Goal: Task Accomplishment & Management: Manage account settings

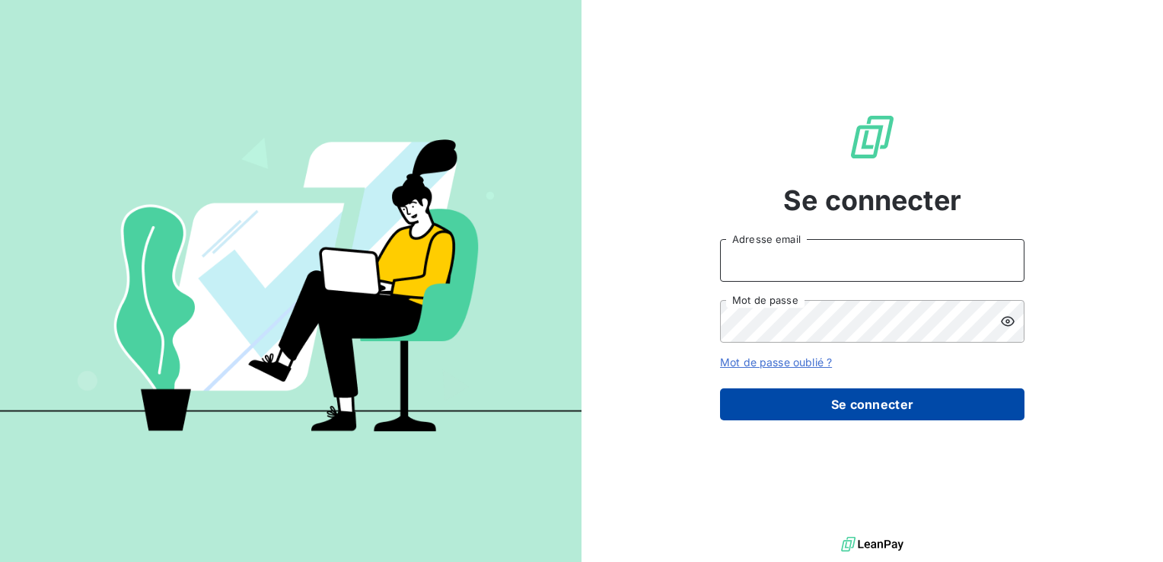
type input "[PERSON_NAME][EMAIL_ADDRESS][DOMAIN_NAME]"
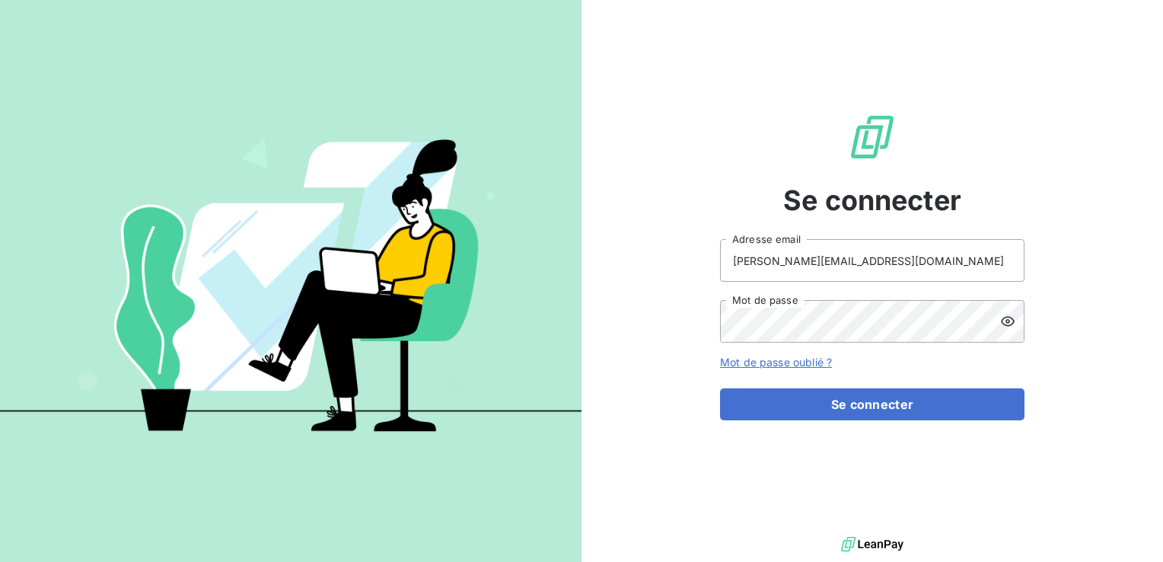
drag, startPoint x: 841, startPoint y: 412, endPoint x: 634, endPoint y: 400, distance: 206.7
click at [841, 412] on button "Se connecter" at bounding box center [872, 404] width 305 height 32
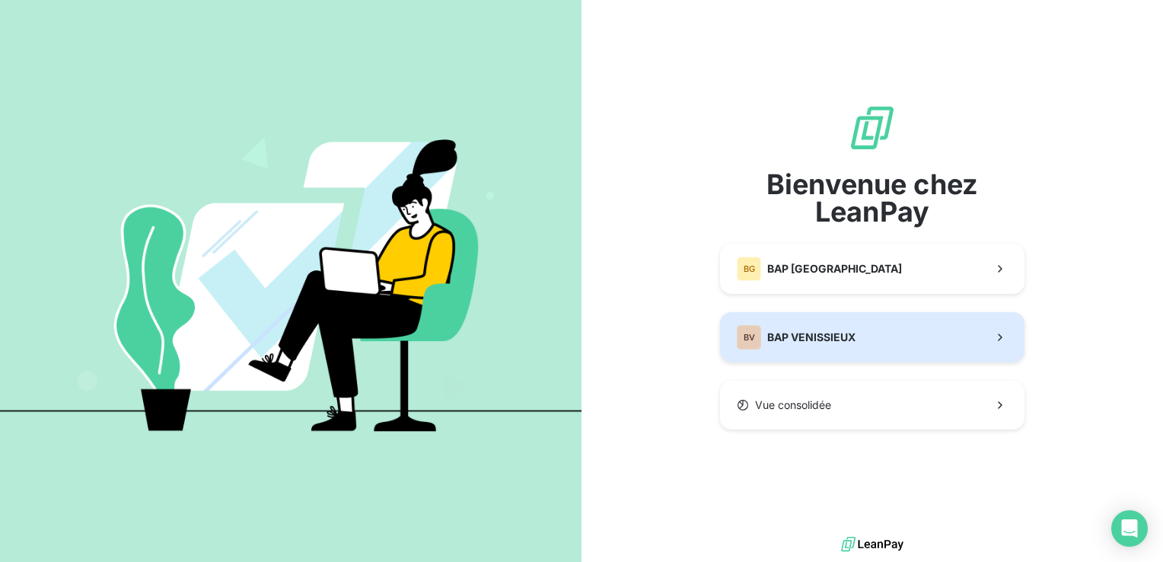
click at [776, 337] on span "BAP VENISSIEUX" at bounding box center [811, 337] width 88 height 15
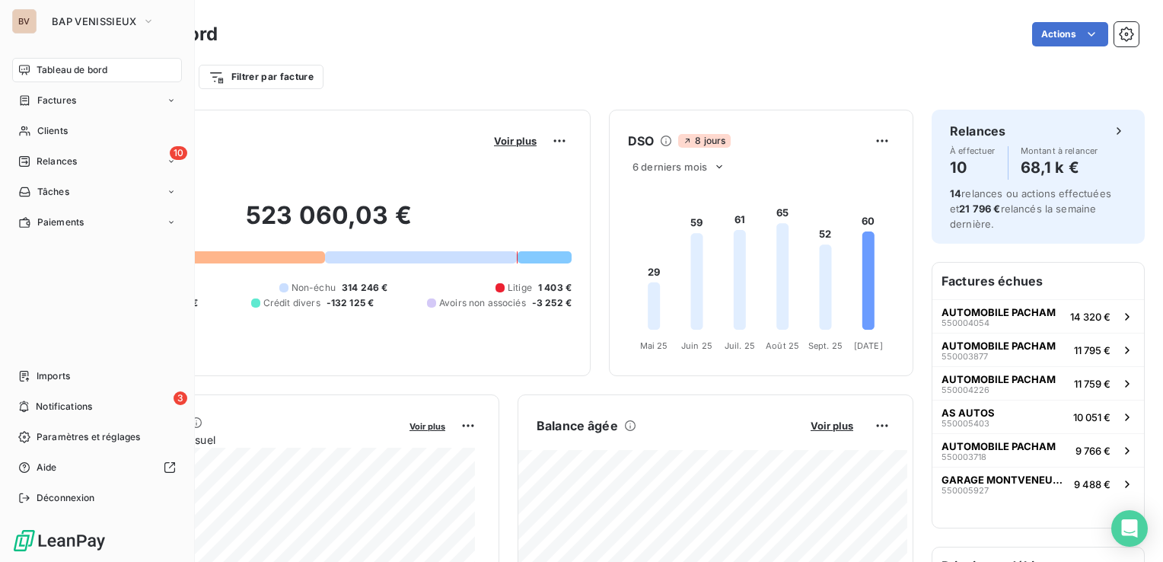
click at [37, 160] on span "Relances" at bounding box center [57, 162] width 40 height 14
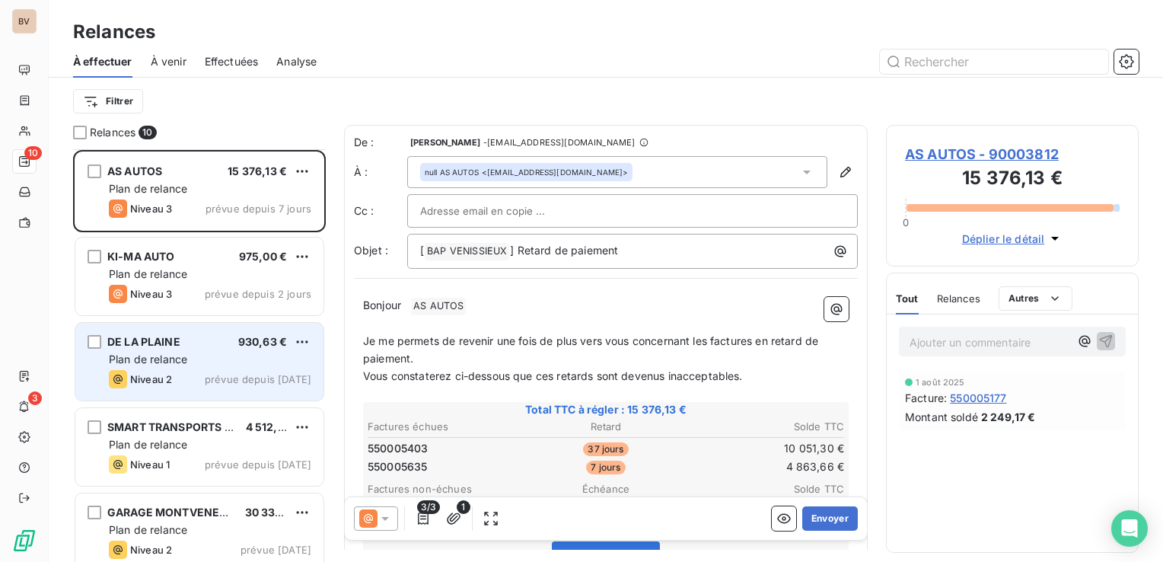
scroll to position [76, 0]
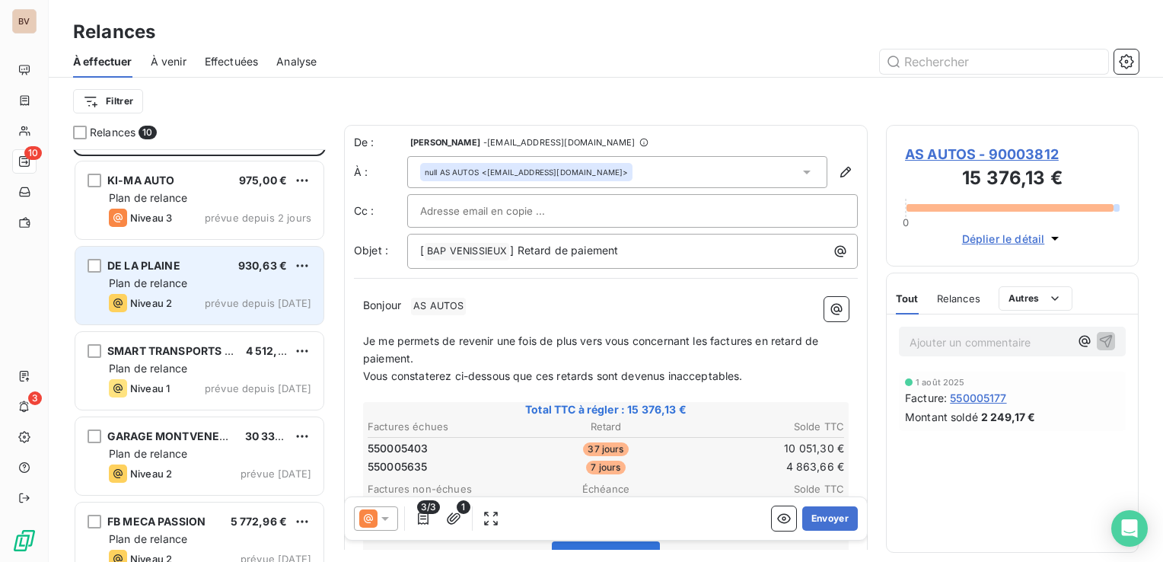
click at [207, 266] on div "DE LA PLAINE 930,63 €" at bounding box center [210, 266] width 203 height 14
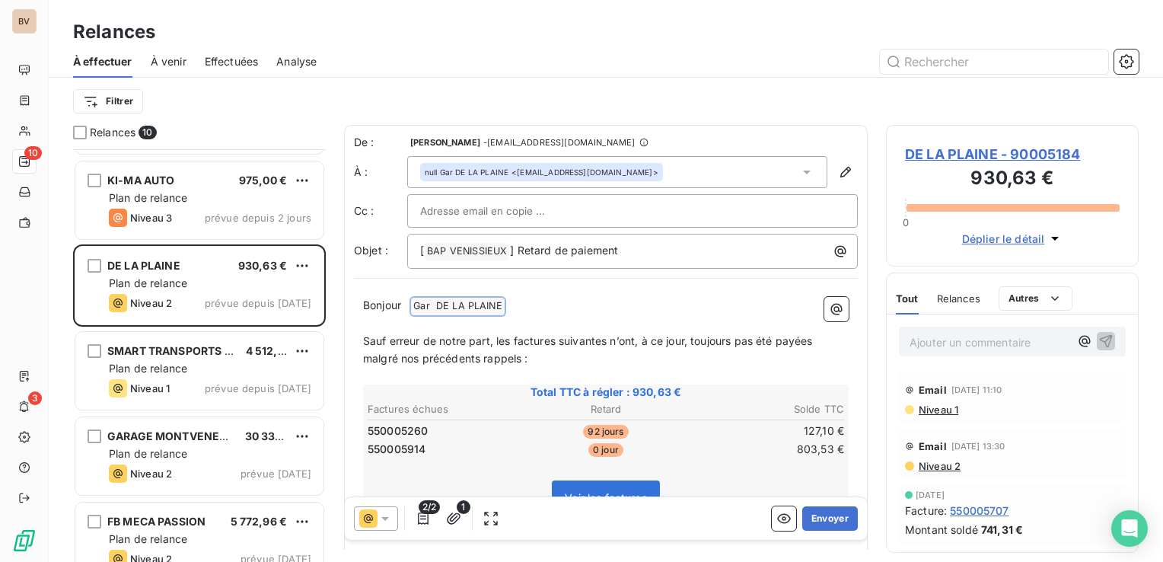
drag, startPoint x: 521, startPoint y: 306, endPoint x: 448, endPoint y: 305, distance: 73.1
click at [448, 305] on p "Bonjour ﻿ Gar DE LA PLAINE ﻿ ﻿" at bounding box center [606, 306] width 486 height 18
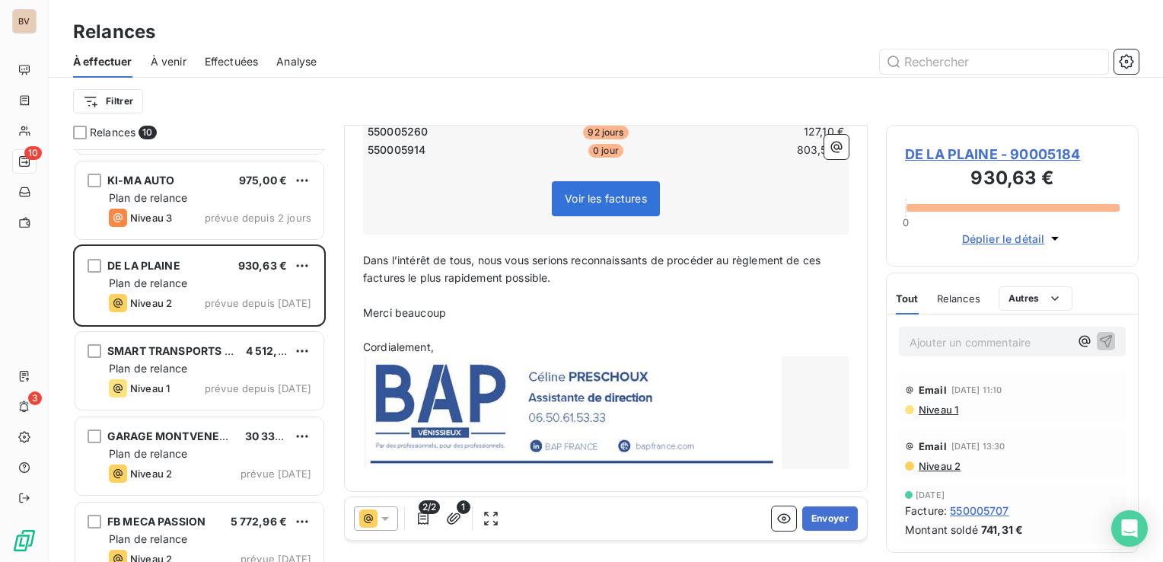
scroll to position [301, 0]
click at [777, 516] on icon "button" at bounding box center [784, 518] width 15 height 15
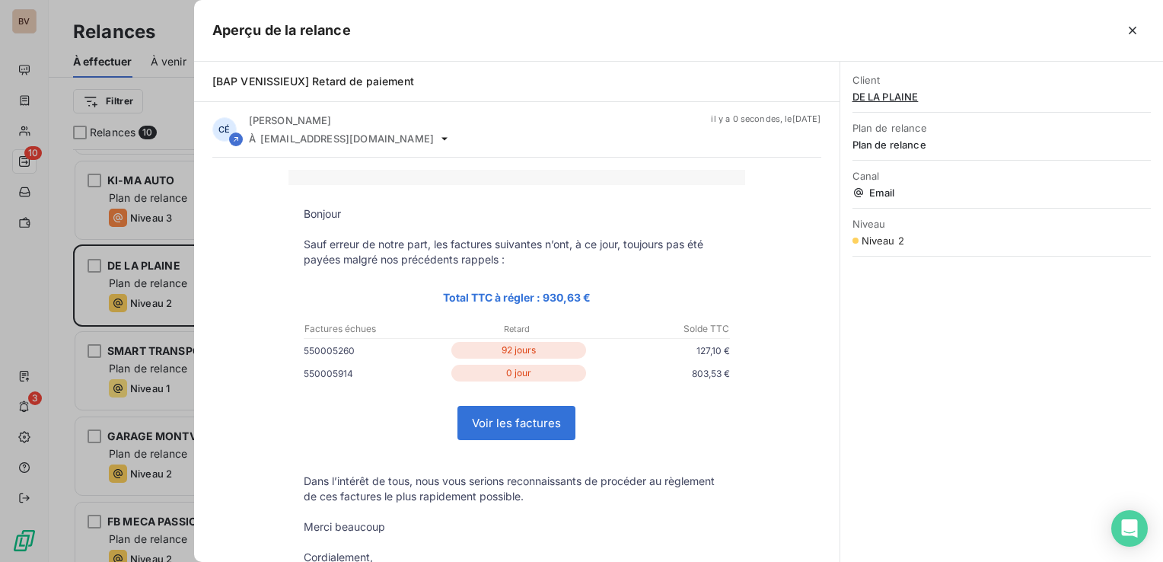
click at [481, 424] on link "Voir les factures" at bounding box center [516, 423] width 116 height 33
drag, startPoint x: 1140, startPoint y: 29, endPoint x: 1128, endPoint y: 33, distance: 12.8
click at [1140, 29] on button "button" at bounding box center [1133, 30] width 24 height 24
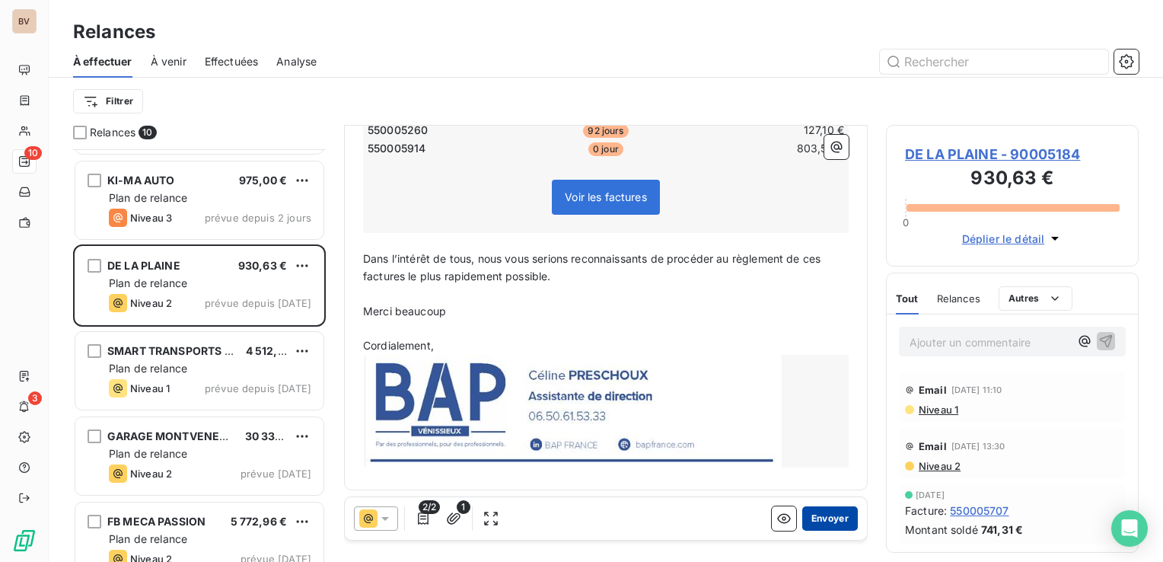
click at [816, 526] on button "Envoyer" at bounding box center [830, 518] width 56 height 24
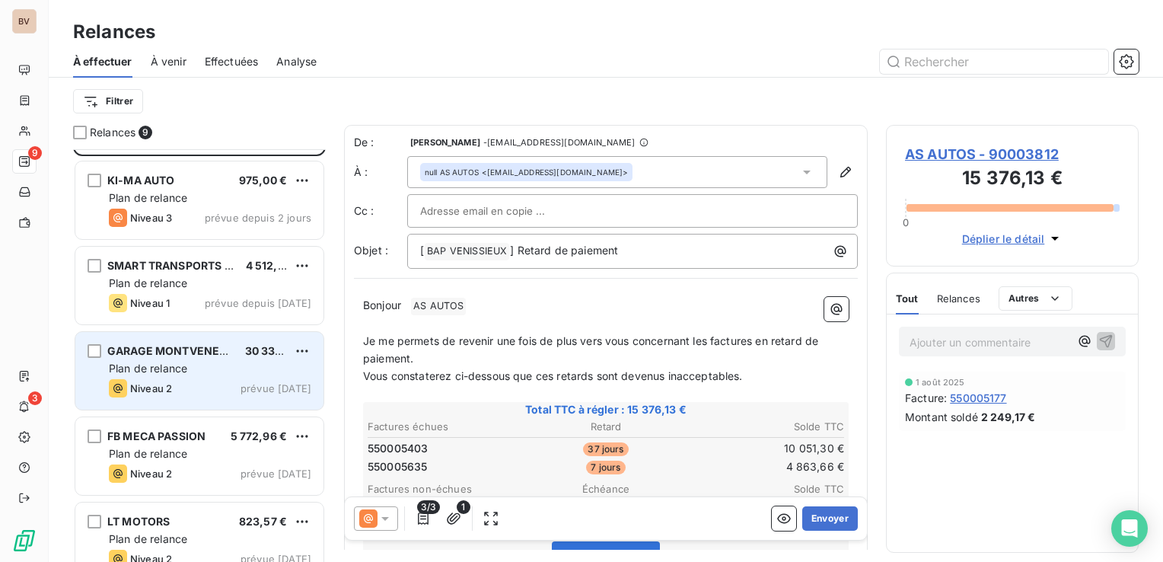
click at [206, 364] on div "Plan de relance" at bounding box center [210, 368] width 203 height 15
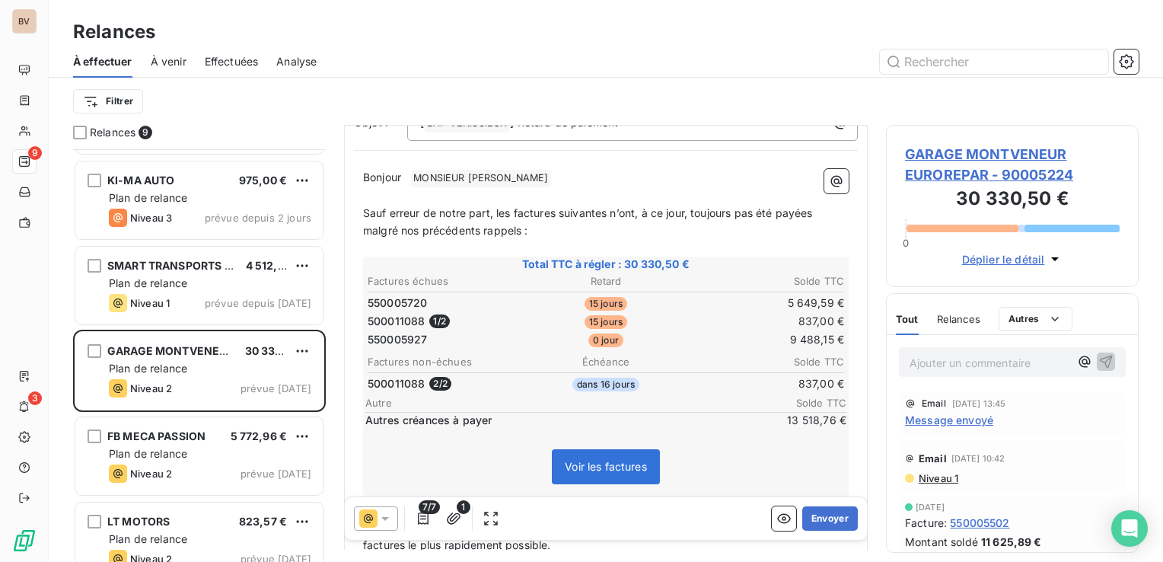
scroll to position [152, 0]
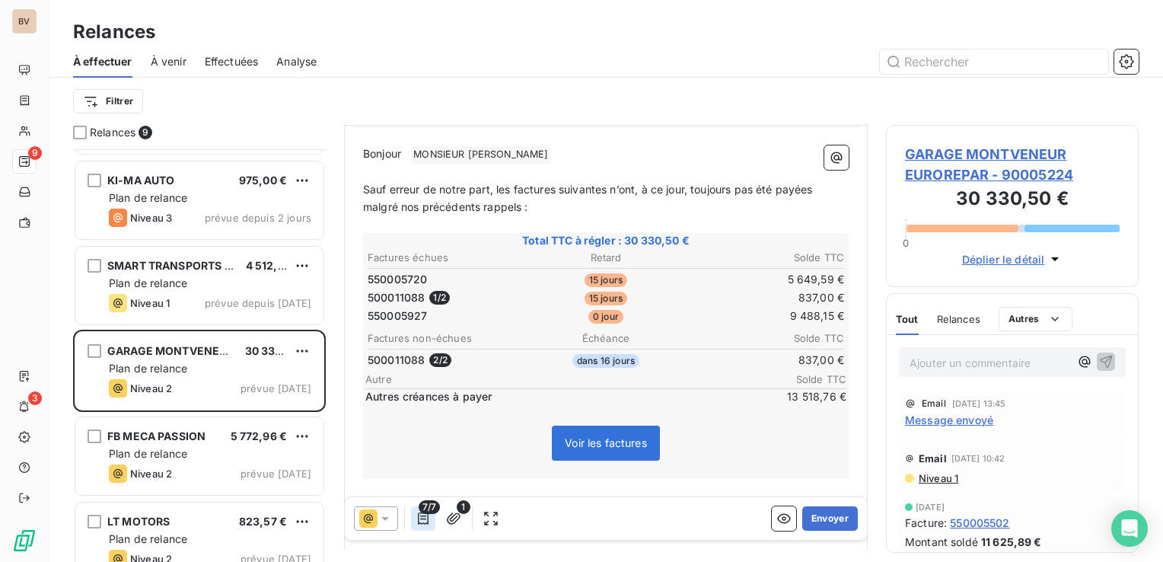
click at [429, 519] on icon "button" at bounding box center [423, 518] width 15 height 15
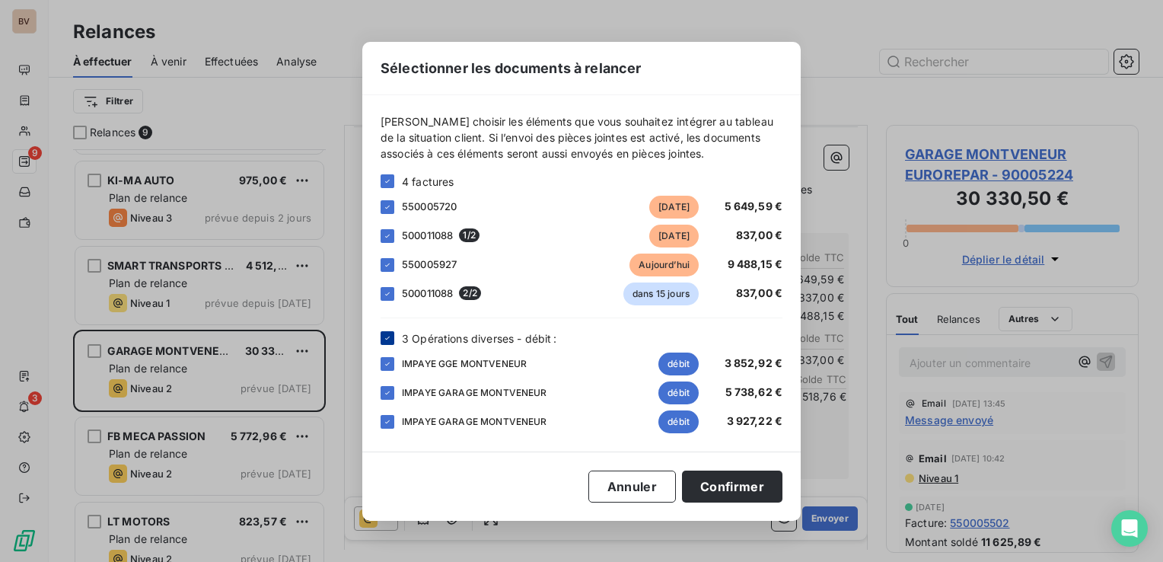
click at [388, 335] on icon at bounding box center [387, 337] width 9 height 9
click at [384, 294] on icon at bounding box center [387, 293] width 9 height 9
click at [729, 490] on button "Confirmer" at bounding box center [732, 487] width 100 height 32
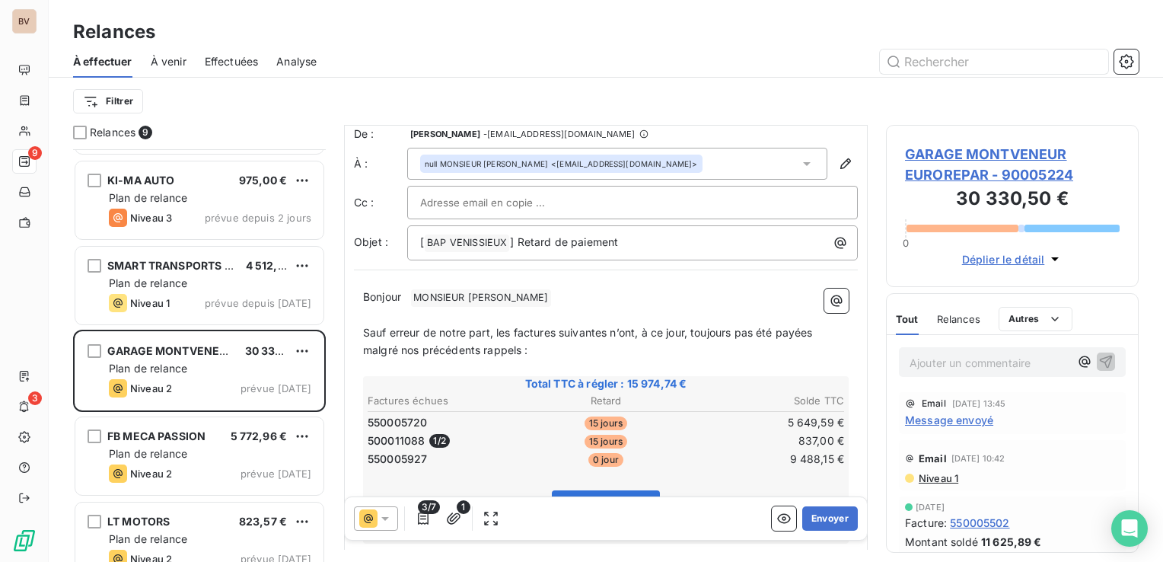
scroll to position [0, 0]
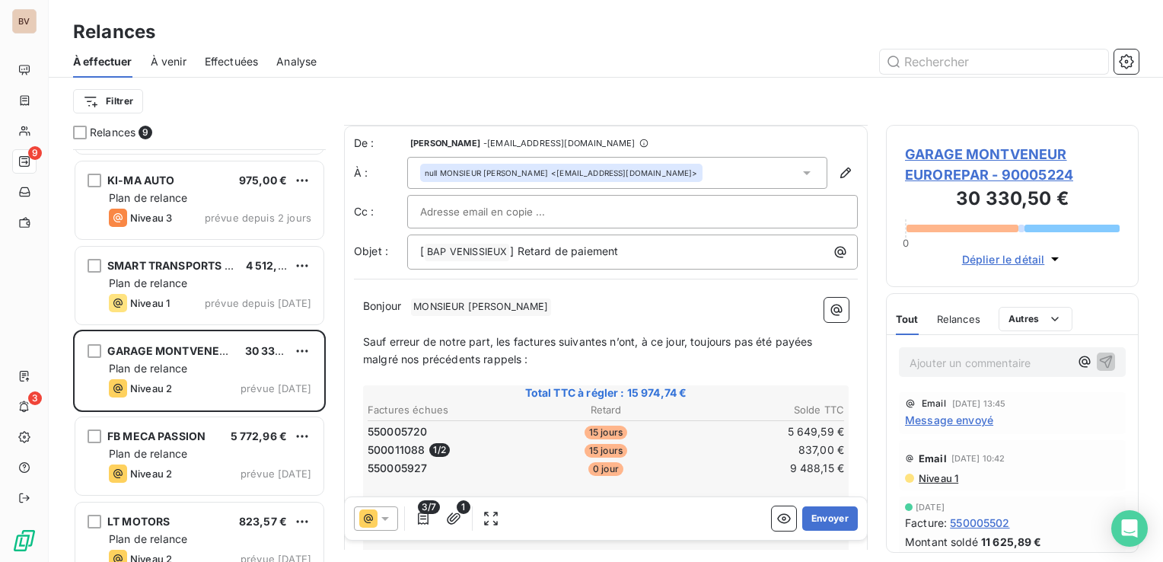
click at [602, 302] on p "Bonjour ﻿ MONSIEUR [PERSON_NAME] ﻿ ﻿" at bounding box center [606, 307] width 486 height 18
drag, startPoint x: 601, startPoint y: 303, endPoint x: 522, endPoint y: 303, distance: 79.2
click at [522, 303] on p "Bonjour ﻿ MONSIEUR [PERSON_NAME] ﻿ ﻿" at bounding box center [606, 307] width 486 height 18
click at [401, 301] on span "Bonjour" at bounding box center [382, 305] width 38 height 13
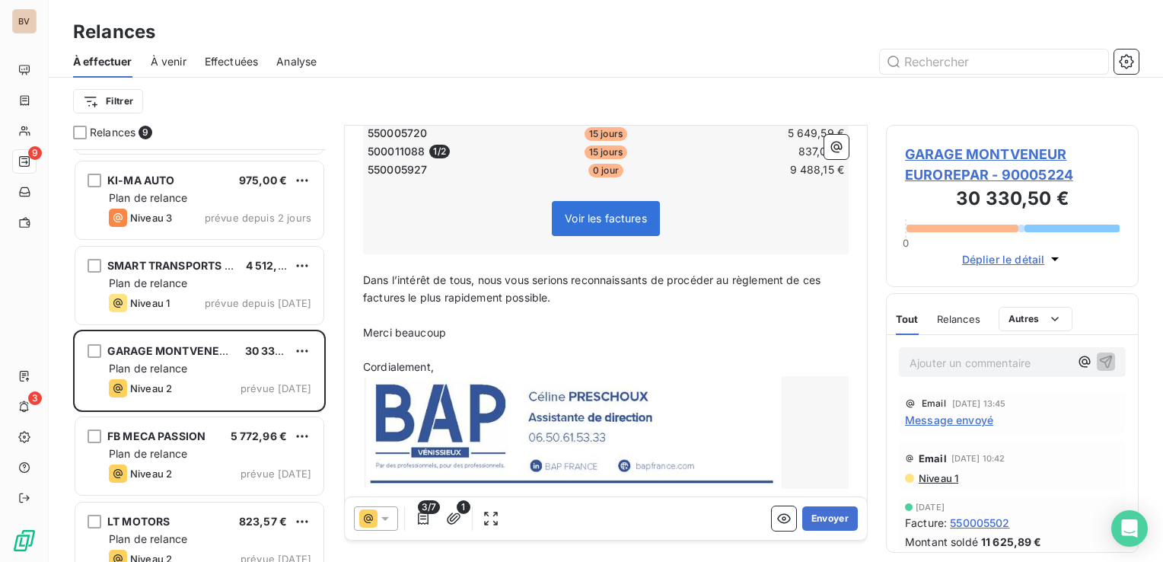
scroll to position [305, 0]
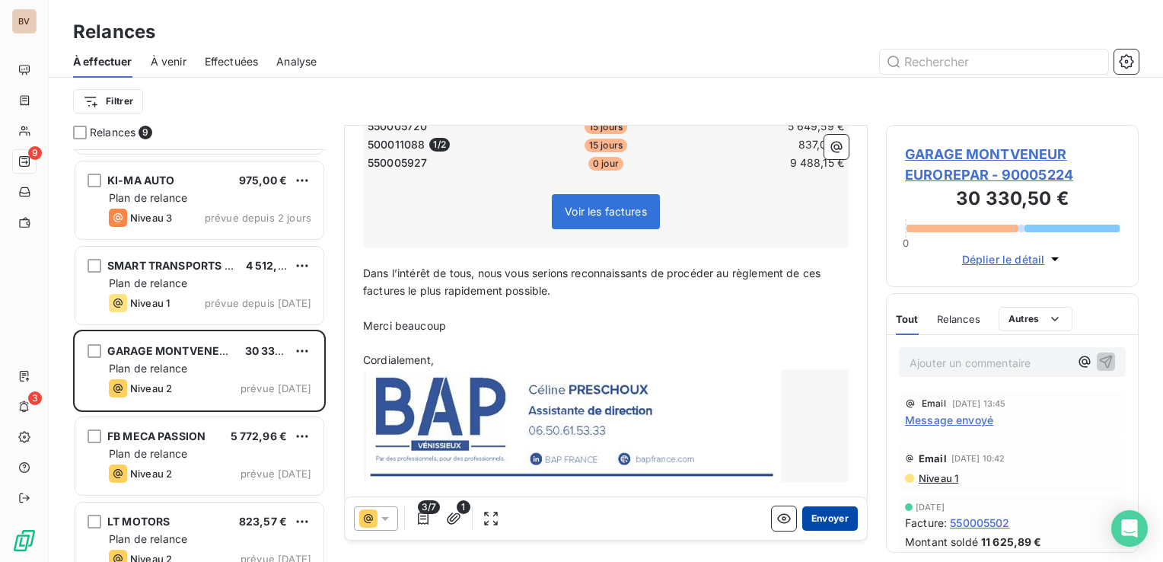
click at [821, 516] on button "Envoyer" at bounding box center [830, 518] width 56 height 24
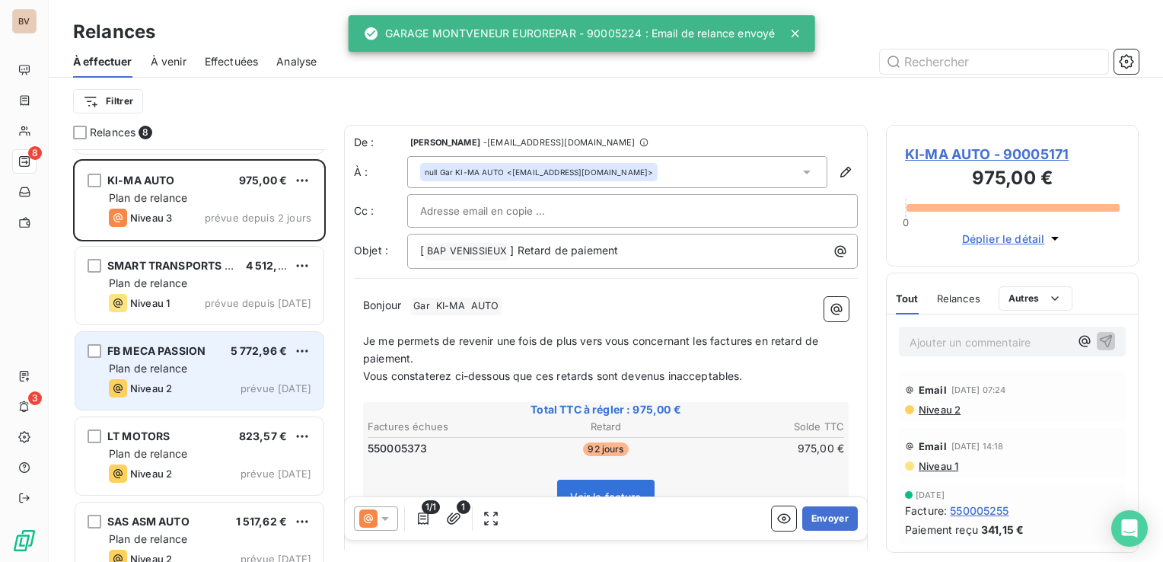
click at [152, 355] on span "FB MECA PASSION" at bounding box center [156, 350] width 98 height 13
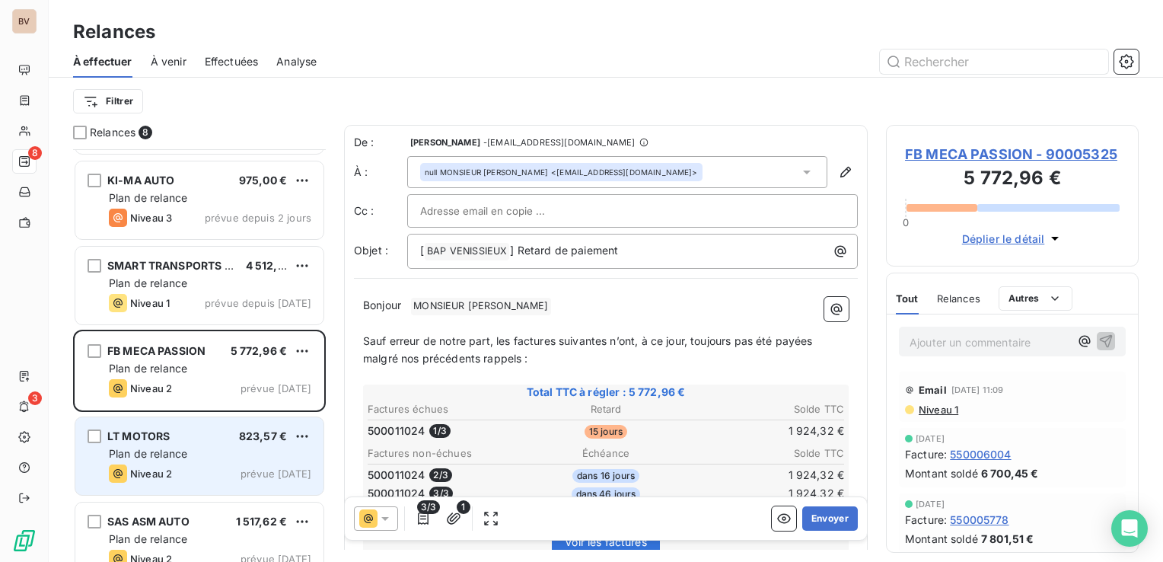
click at [174, 452] on span "Plan de relance" at bounding box center [148, 453] width 78 height 13
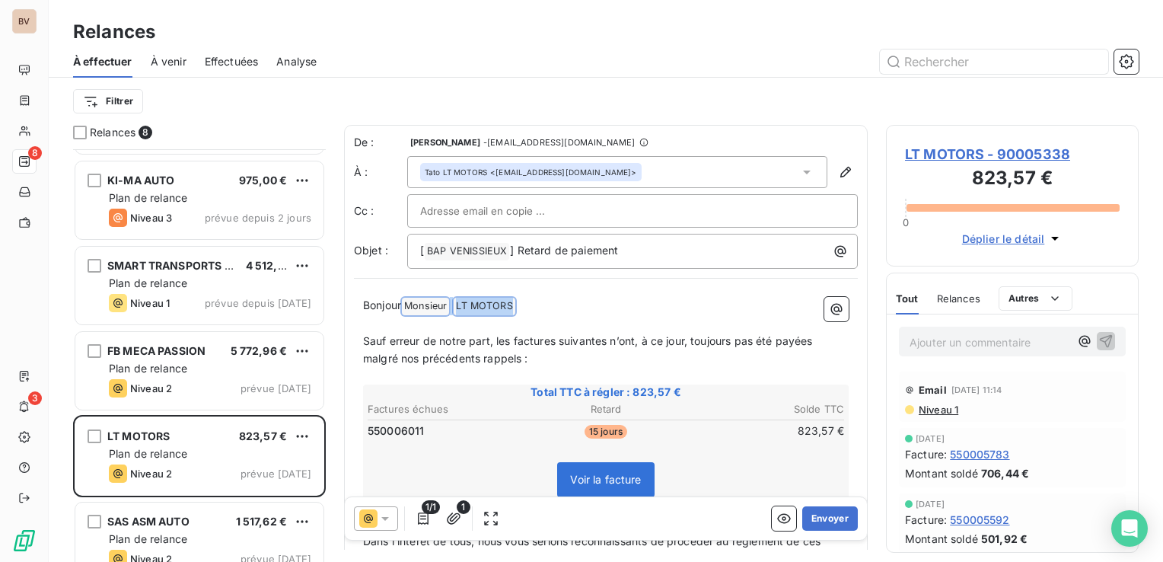
drag, startPoint x: 526, startPoint y: 306, endPoint x: 435, endPoint y: 304, distance: 91.4
click at [435, 304] on p "Bonjour Monsieur ﻿ LT MOTORS ﻿ ﻿" at bounding box center [606, 306] width 486 height 18
click at [434, 300] on span "LT MOTORS ﻿" at bounding box center [432, 307] width 61 height 18
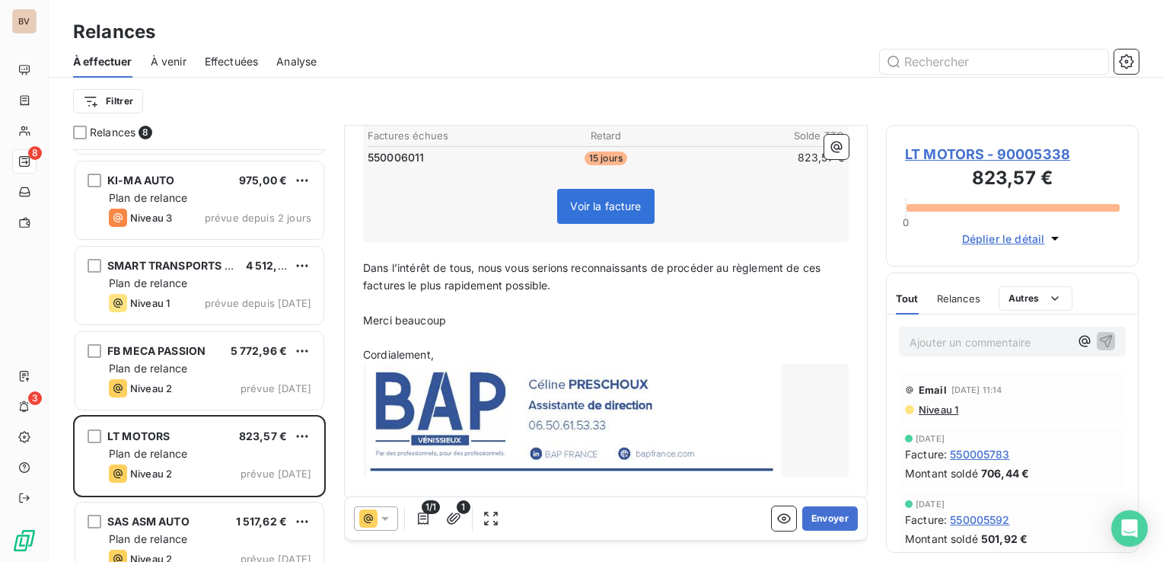
scroll to position [282, 0]
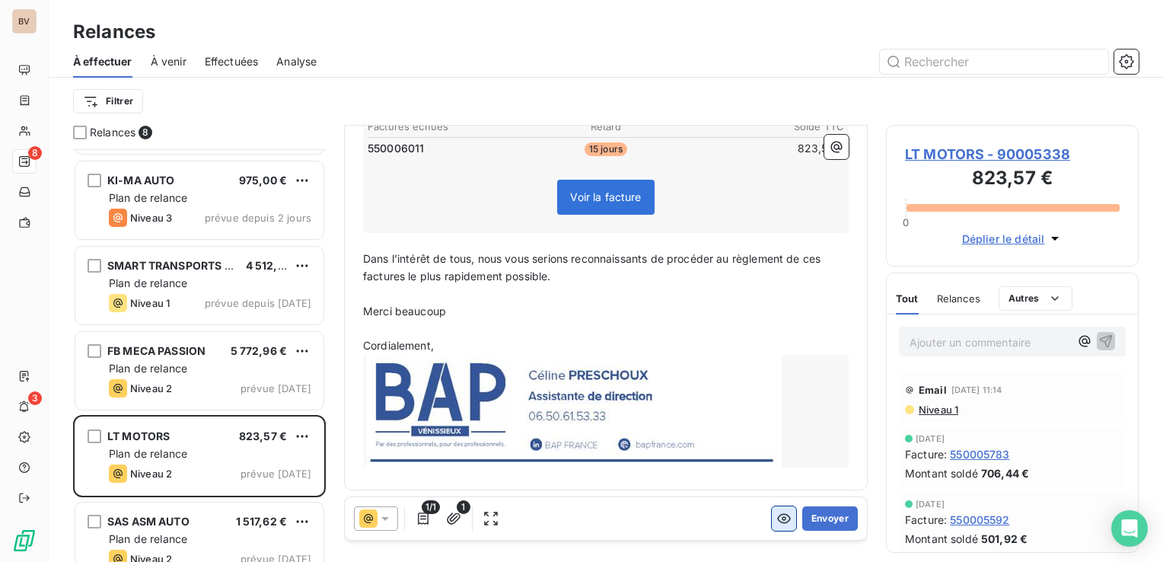
click at [777, 523] on icon "button" at bounding box center [784, 519] width 14 height 10
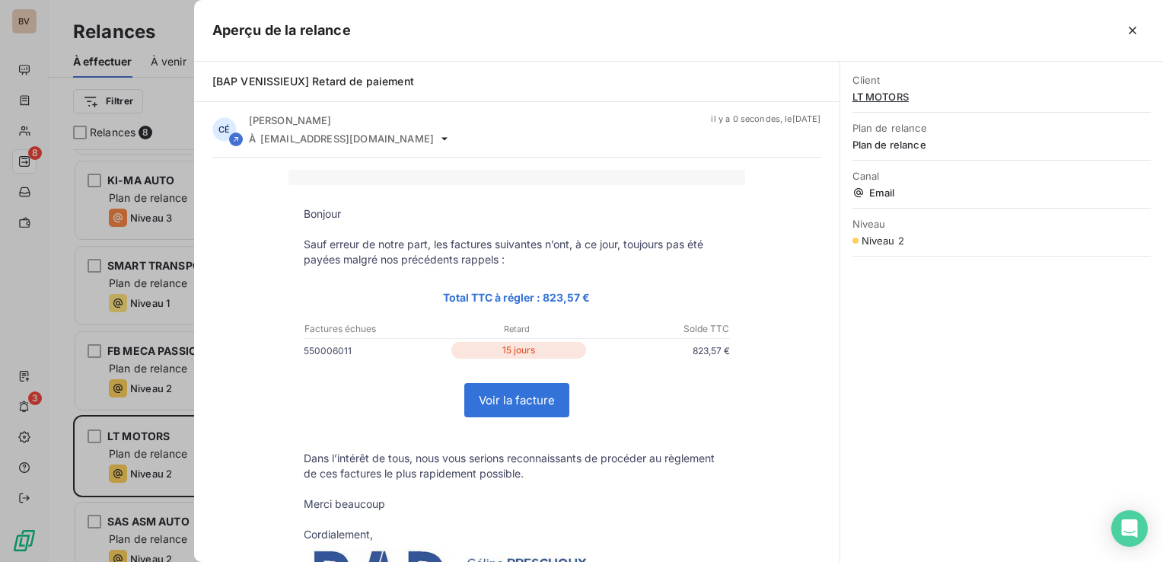
click at [538, 400] on link "Voir la facture" at bounding box center [517, 400] width 104 height 33
click at [1135, 27] on icon "button" at bounding box center [1133, 31] width 8 height 8
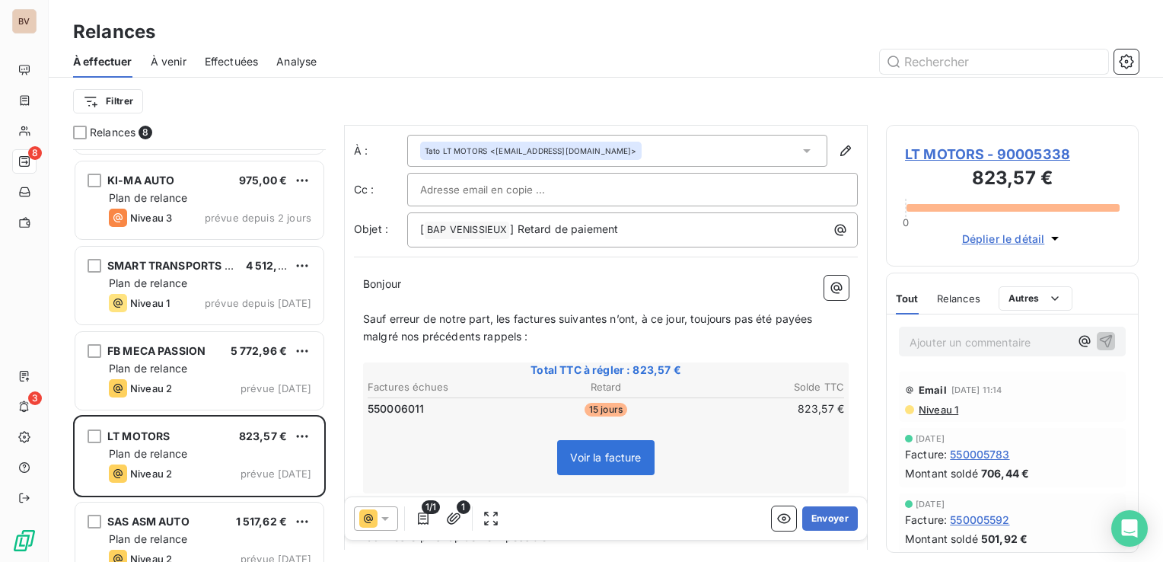
scroll to position [0, 0]
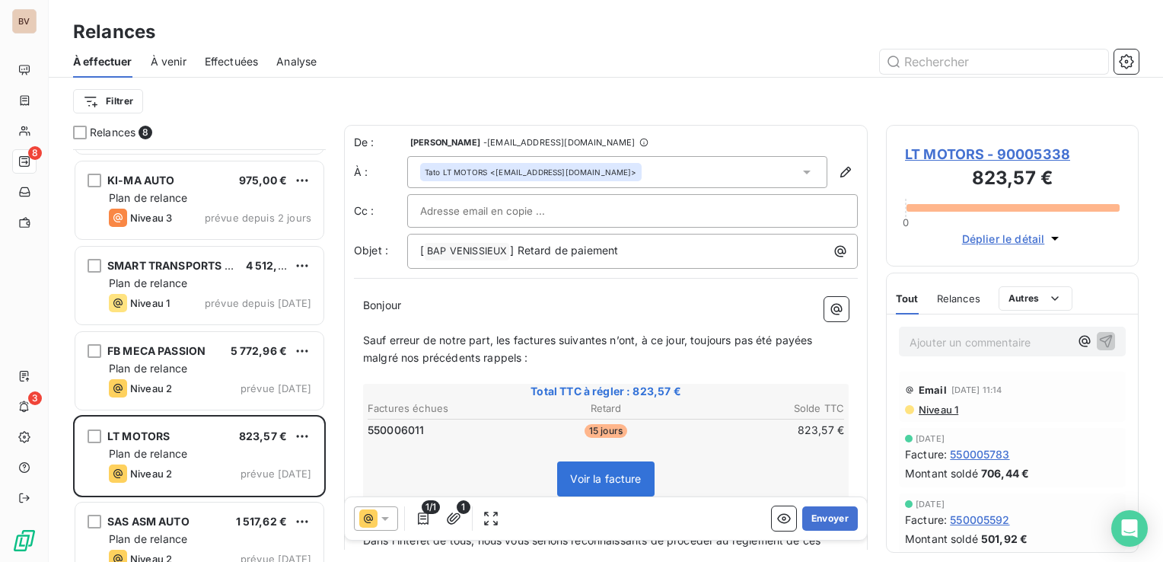
drag, startPoint x: 511, startPoint y: 340, endPoint x: 511, endPoint y: 353, distance: 13.7
click at [511, 340] on span "Sauf erreur de notre part, les factures suivantes n’ont, à ce jour, toujours pa…" at bounding box center [589, 348] width 453 height 30
click at [551, 338] on span "Sauf erreur de notre part, la factures suivantes n’ont, à ce jour, toujours pas…" at bounding box center [606, 348] width 486 height 30
click at [597, 338] on span "Sauf erreur de notre part, la facture suivantes n’ont, à ce jour, toujours pas …" at bounding box center [603, 348] width 480 height 30
click at [618, 341] on span "Sauf erreur de notre part, la facture suivante n’ont, à ce jour, toujours pas é…" at bounding box center [600, 348] width 474 height 30
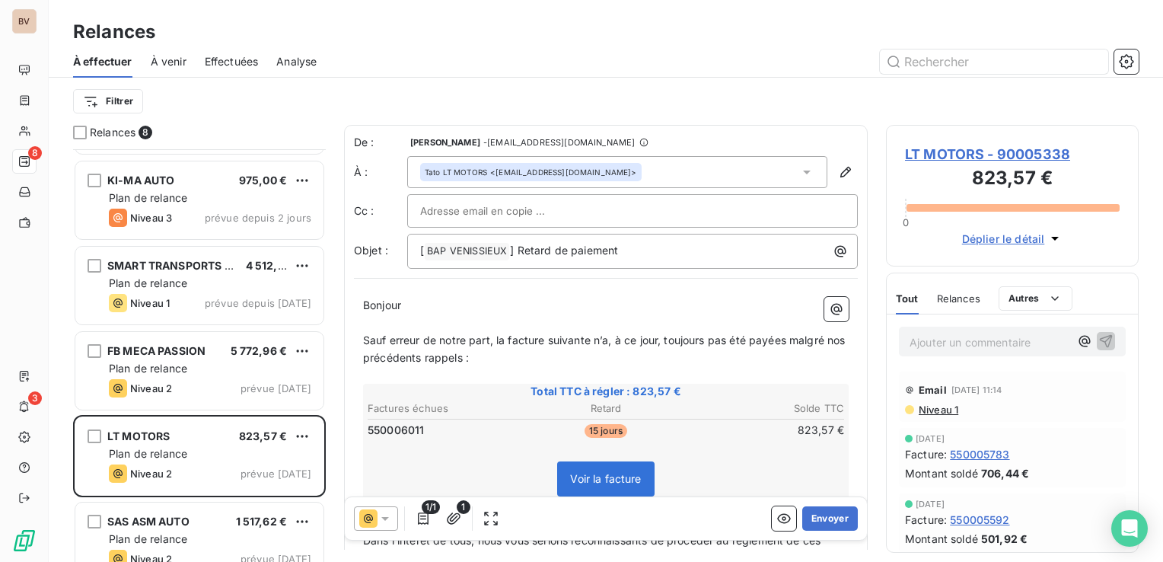
drag, startPoint x: 788, startPoint y: 341, endPoint x: 780, endPoint y: 356, distance: 17.4
click at [786, 346] on p "Sauf erreur de notre part, la facture suivante n’a, à ce jour, toujours pas été…" at bounding box center [606, 349] width 486 height 35
click at [952, 299] on span "Relances" at bounding box center [958, 298] width 43 height 12
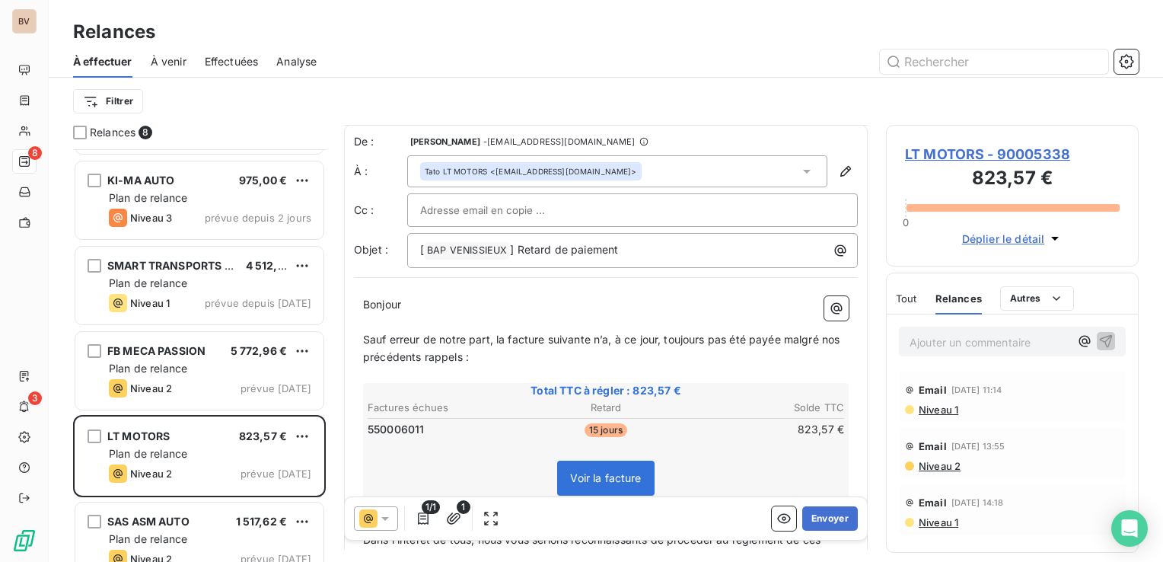
click at [934, 407] on span "Niveau 1" at bounding box center [937, 410] width 41 height 12
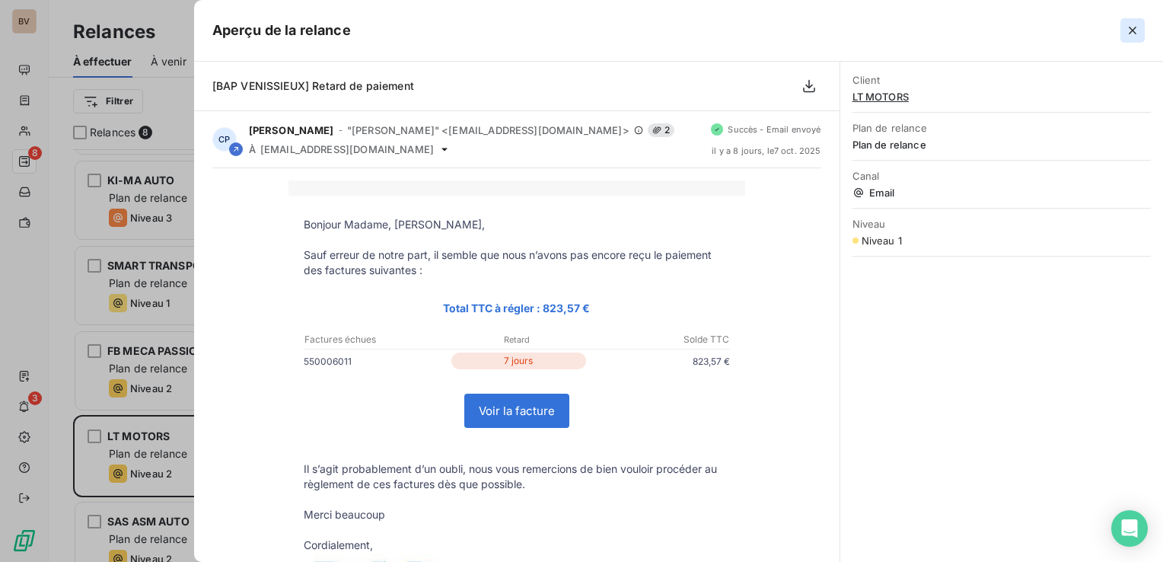
click at [1128, 25] on icon "button" at bounding box center [1132, 30] width 15 height 15
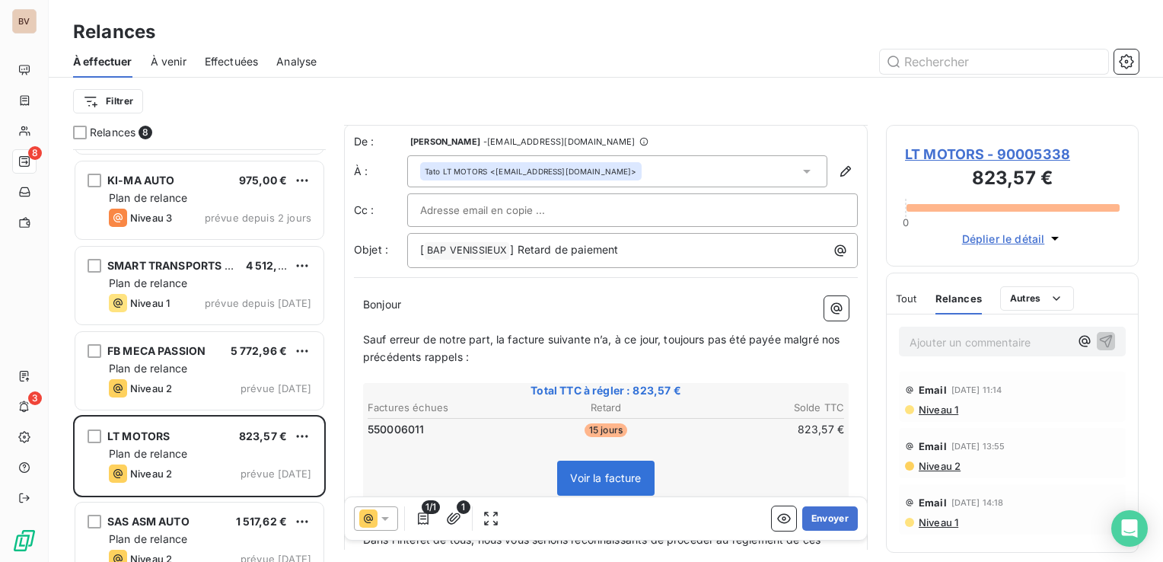
click at [380, 358] on span "Sauf erreur de notre part, la facture suivante n’a, à ce jour, toujours pas été…" at bounding box center [603, 348] width 480 height 30
click at [448, 355] on span "Sauf erreur de notre part, la facture suivante n’a, à ce jour, toujours pas été…" at bounding box center [607, 348] width 489 height 30
click at [483, 352] on span "Sauf erreur de notre part, la facture suivante n’a, à ce jour, toujours pas été…" at bounding box center [607, 348] width 489 height 30
click at [485, 357] on span "Sauf erreur de notre part, la facture suivante n’a, à ce jour, toujours pas été…" at bounding box center [607, 348] width 489 height 30
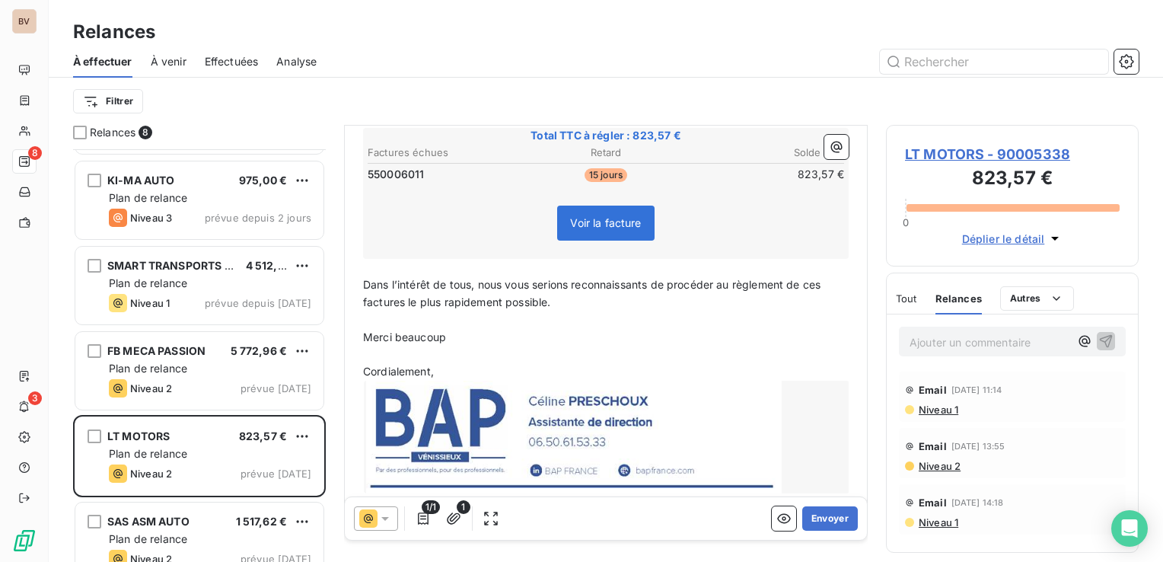
scroll to position [282, 0]
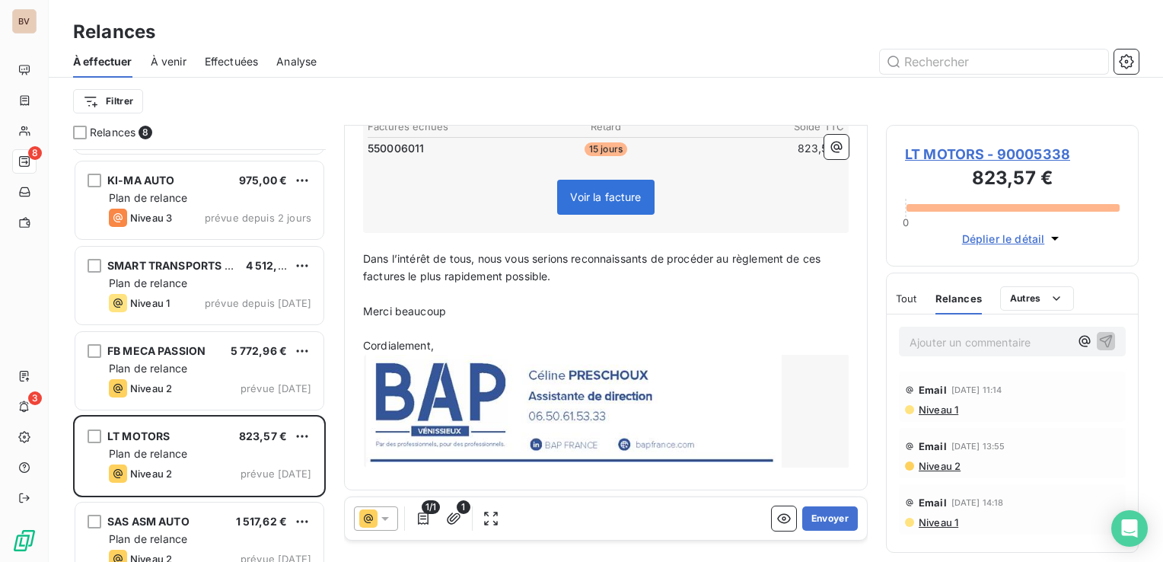
drag, startPoint x: 826, startPoint y: 254, endPoint x: 820, endPoint y: 276, distance: 22.9
click at [824, 254] on span "Dans l’intérêt de tous, nous vous serions reconnaissants de procéder au règleme…" at bounding box center [593, 267] width 461 height 30
click at [402, 276] on span "Dans l’intérêt de tous, nous vous serions reconnaissants de procéder au règleme…" at bounding box center [598, 267] width 470 height 30
click at [404, 274] on span "Dans l’intérêt de tous, nous vous serions reconnaissants de procéder au règleme…" at bounding box center [598, 267] width 470 height 30
click at [557, 276] on p "Dans l’intérêt de tous, nous vous serions reconnaissants de procéder au règleme…" at bounding box center [606, 267] width 486 height 35
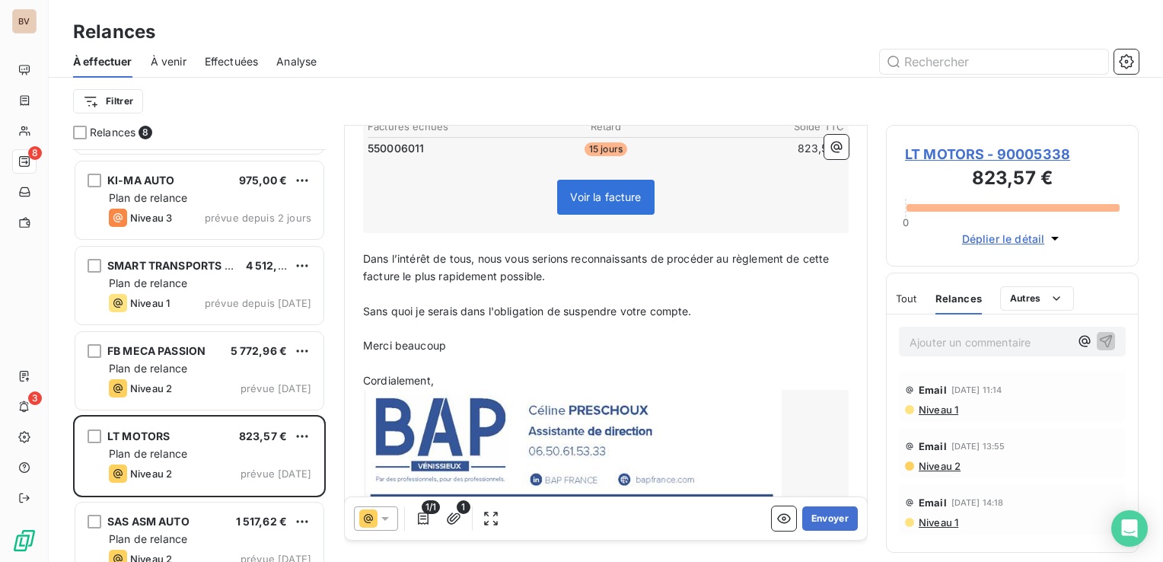
scroll to position [317, 0]
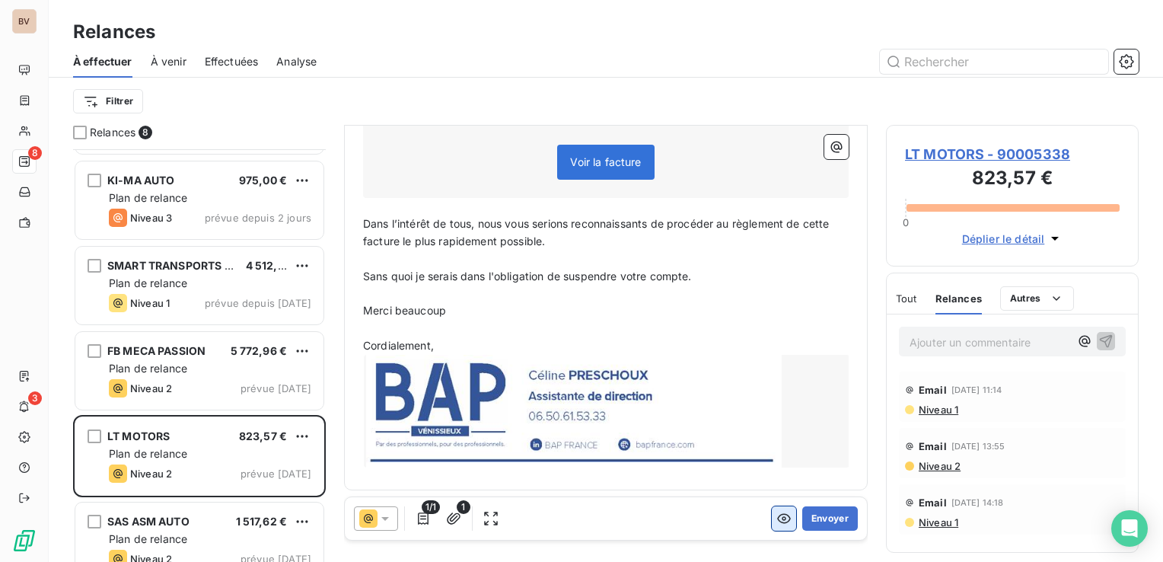
click at [777, 516] on icon "button" at bounding box center [784, 518] width 15 height 15
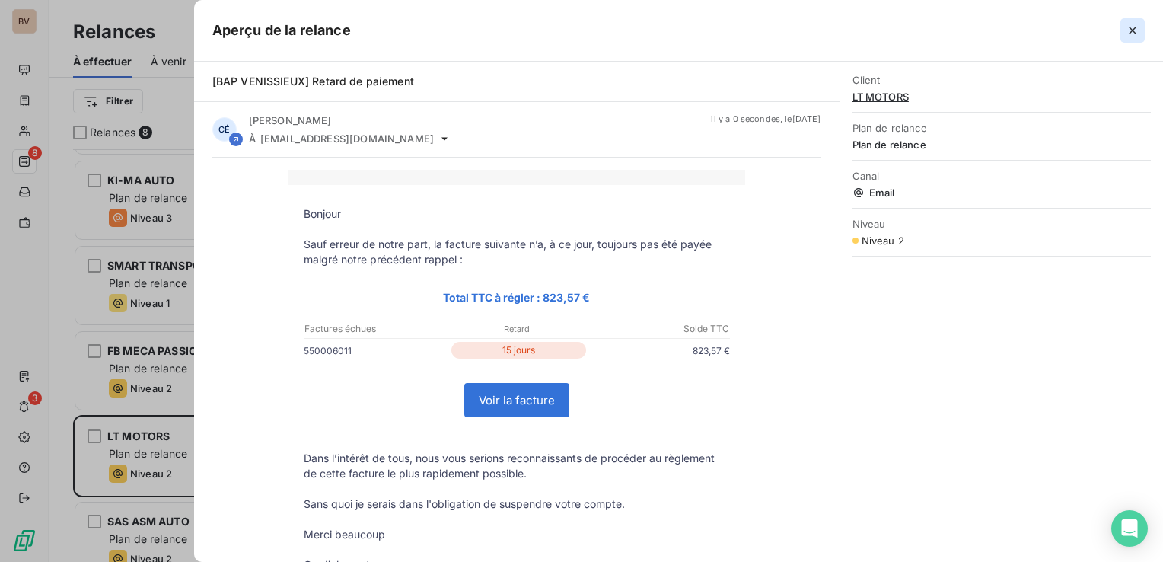
click at [1134, 29] on icon "button" at bounding box center [1132, 30] width 15 height 15
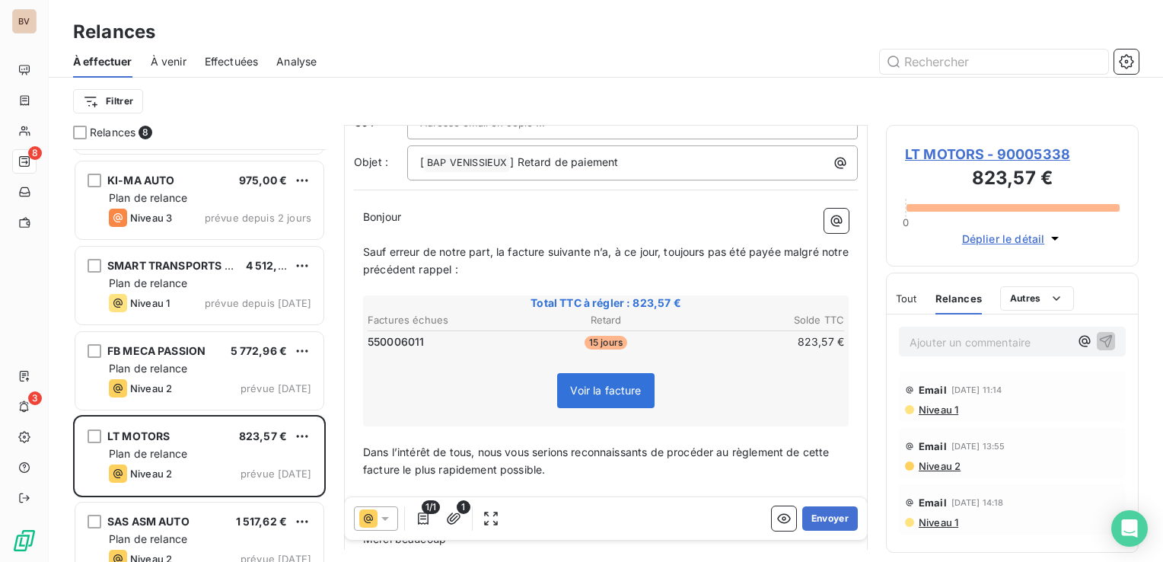
scroll to position [13, 0]
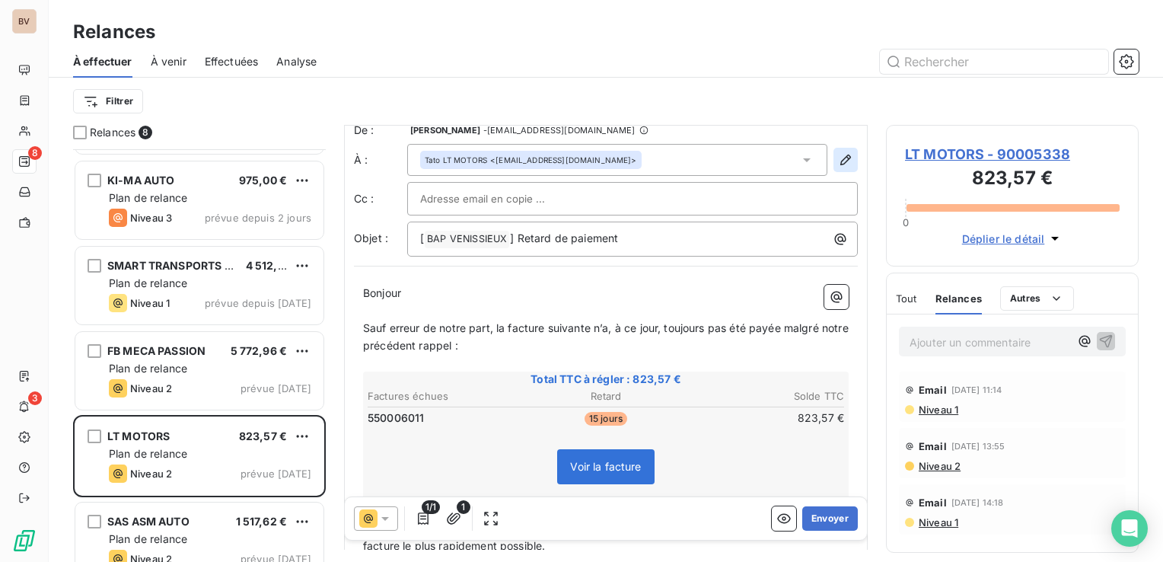
click at [838, 156] on icon "button" at bounding box center [845, 159] width 15 height 15
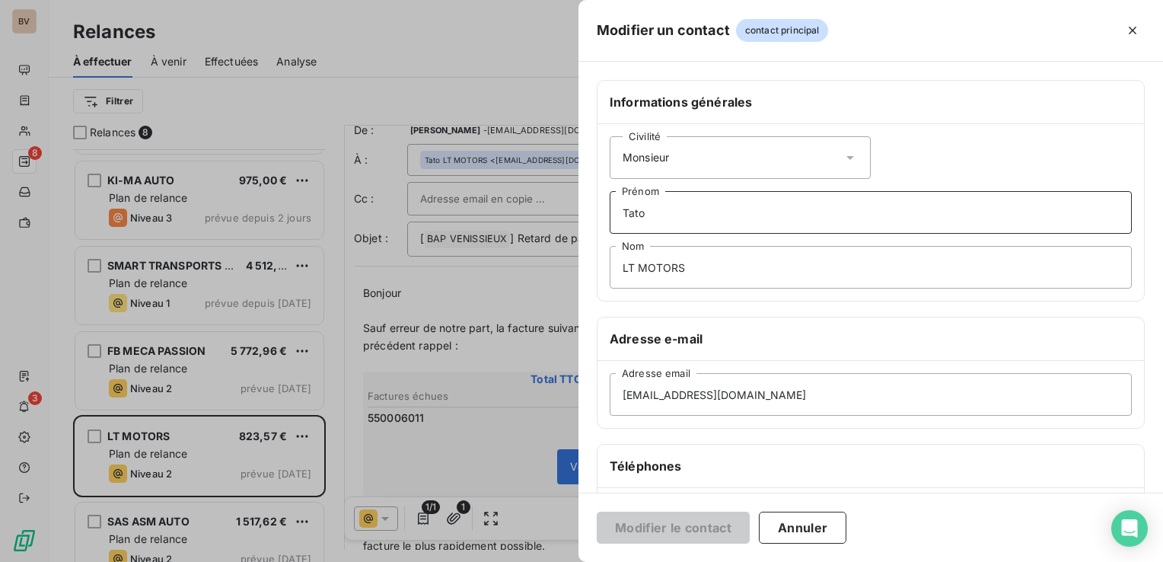
drag, startPoint x: 678, startPoint y: 209, endPoint x: 609, endPoint y: 209, distance: 69.3
click at [608, 209] on div "Civilité Monsieur [PERSON_NAME] LT MOTORS Nom" at bounding box center [871, 212] width 547 height 177
drag, startPoint x: 694, startPoint y: 266, endPoint x: 618, endPoint y: 267, distance: 76.1
click at [618, 267] on input "LT MOTORS" at bounding box center [871, 267] width 522 height 43
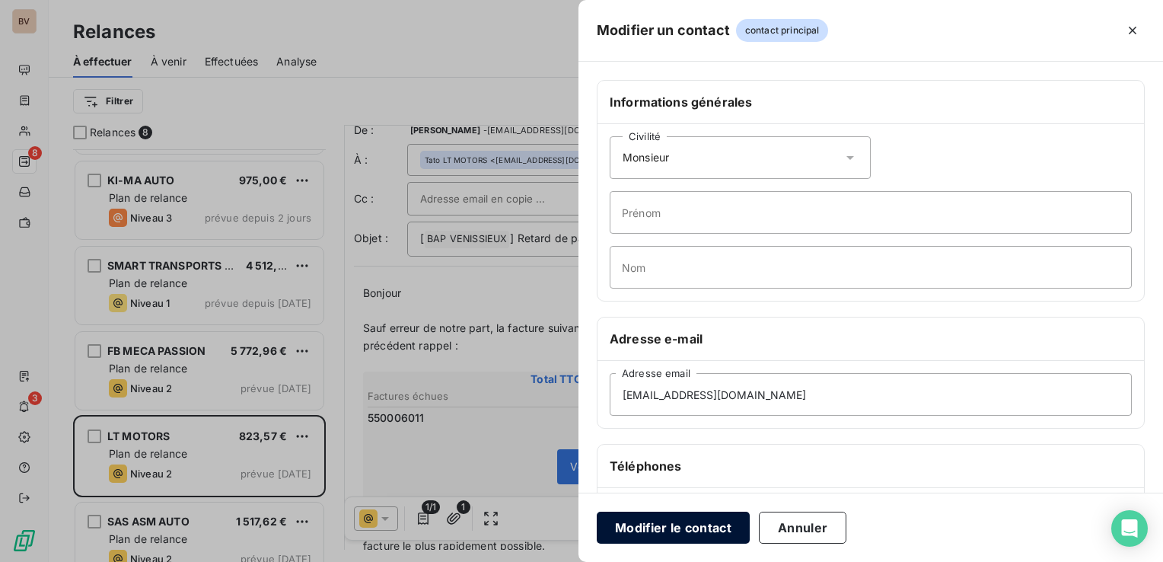
click at [676, 531] on button "Modifier le contact" at bounding box center [673, 528] width 153 height 32
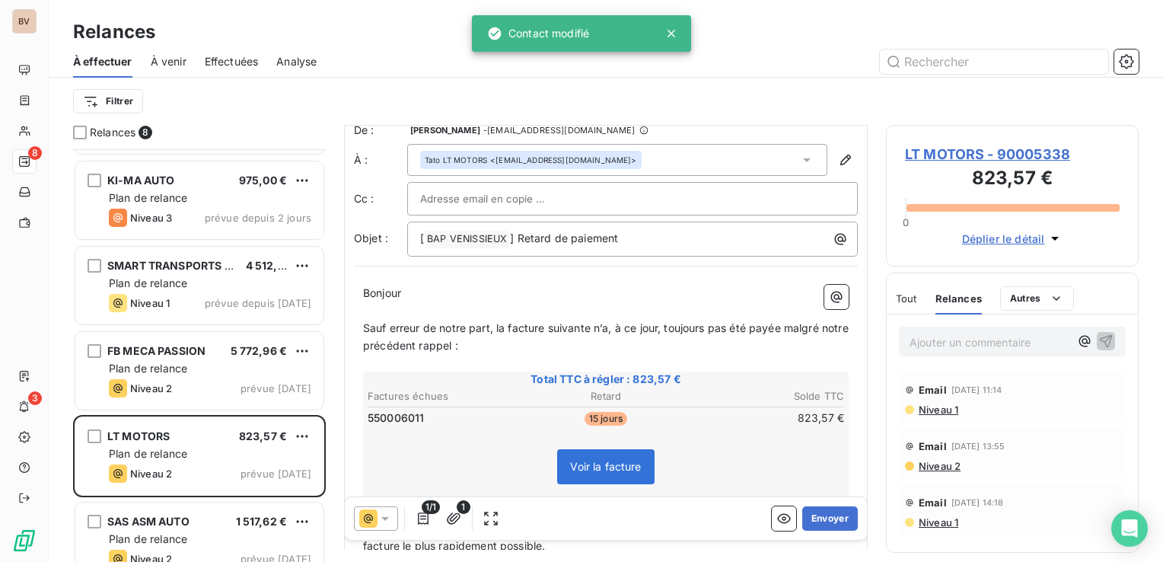
click at [799, 158] on icon at bounding box center [806, 159] width 15 height 15
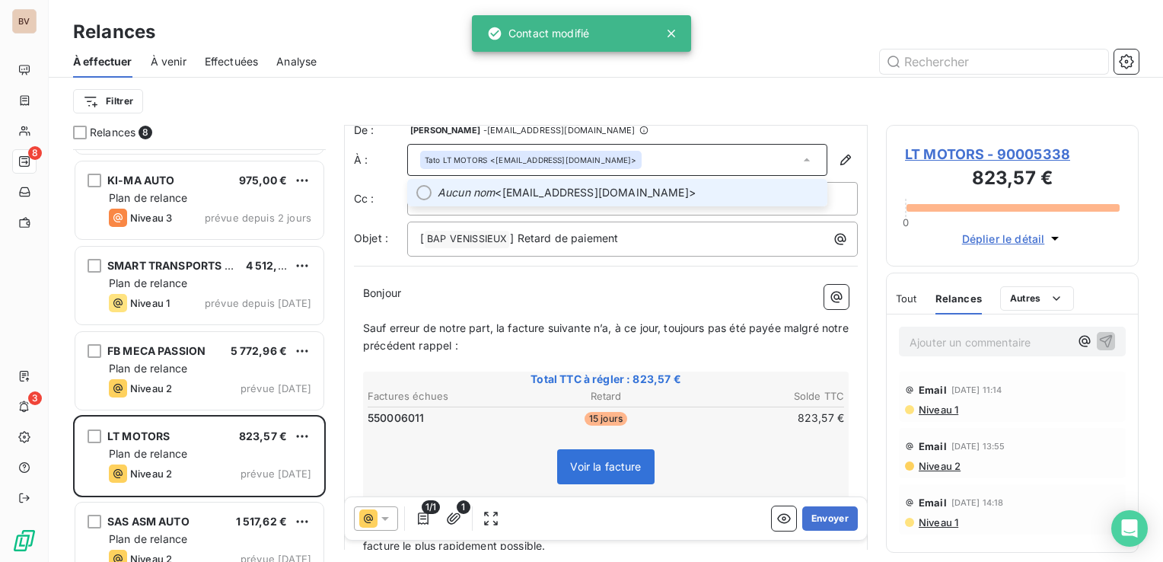
click at [591, 187] on span "Aucun nom <[EMAIL_ADDRESS][DOMAIN_NAME]>" at bounding box center [628, 192] width 381 height 15
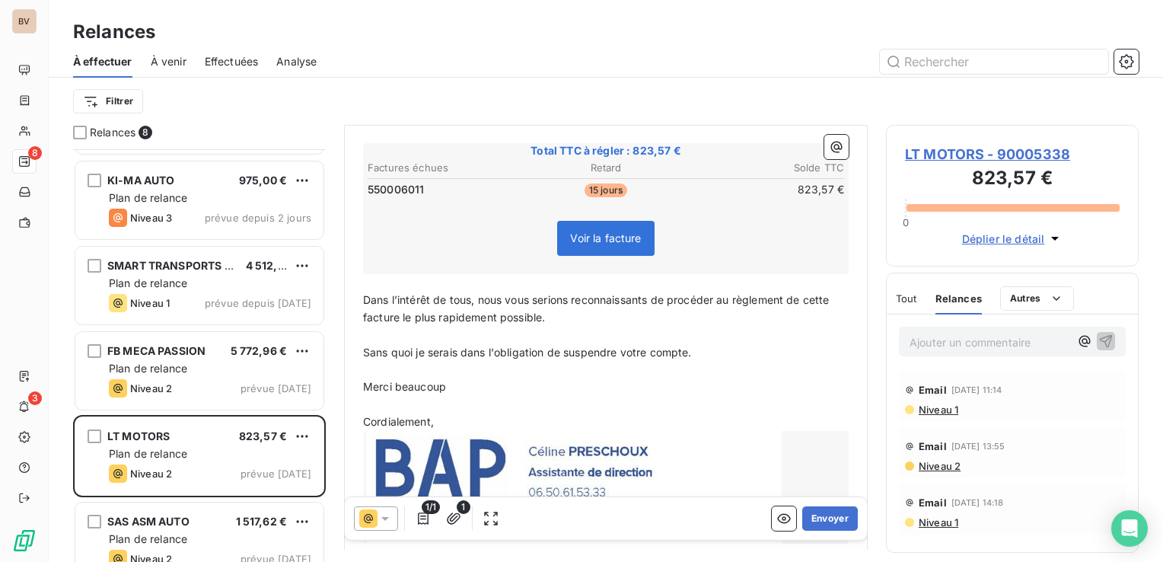
scroll to position [317, 0]
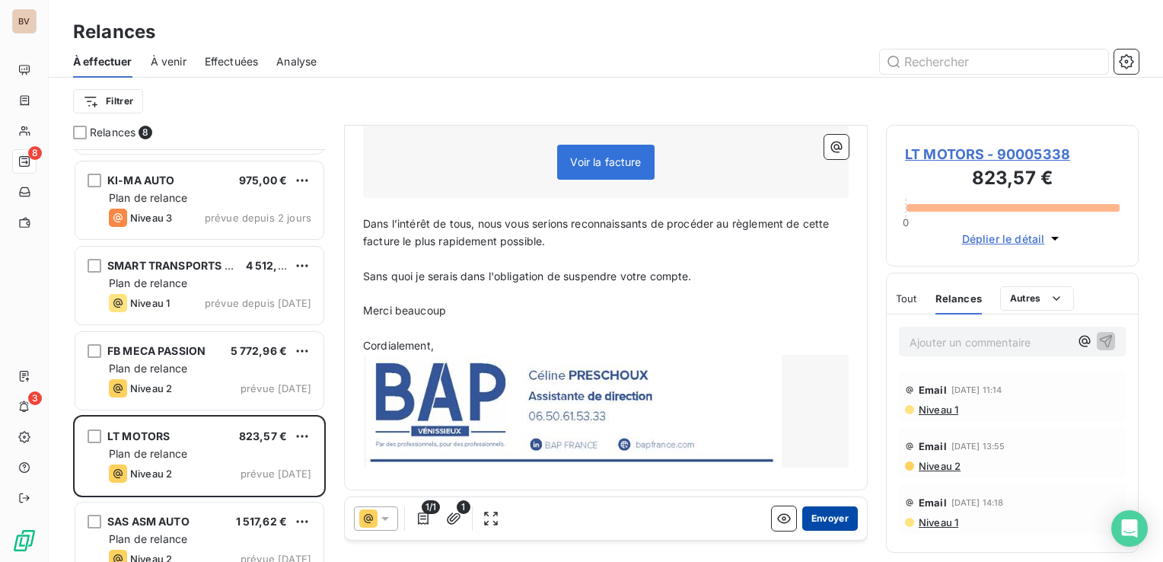
click at [811, 521] on button "Envoyer" at bounding box center [830, 518] width 56 height 24
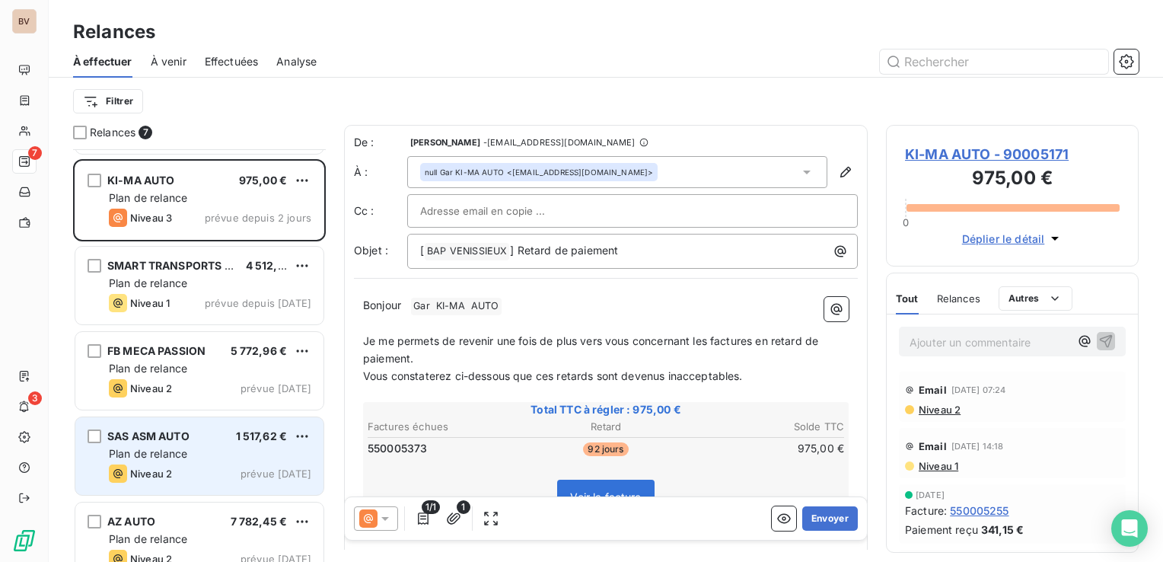
click at [222, 449] on div "Plan de relance" at bounding box center [210, 453] width 203 height 15
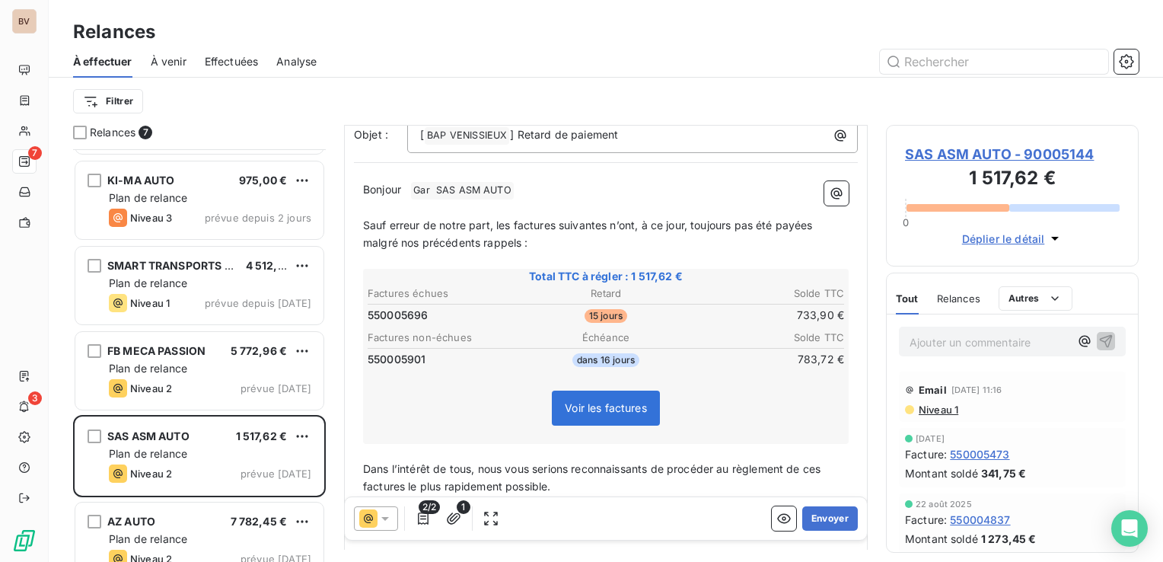
scroll to position [152, 0]
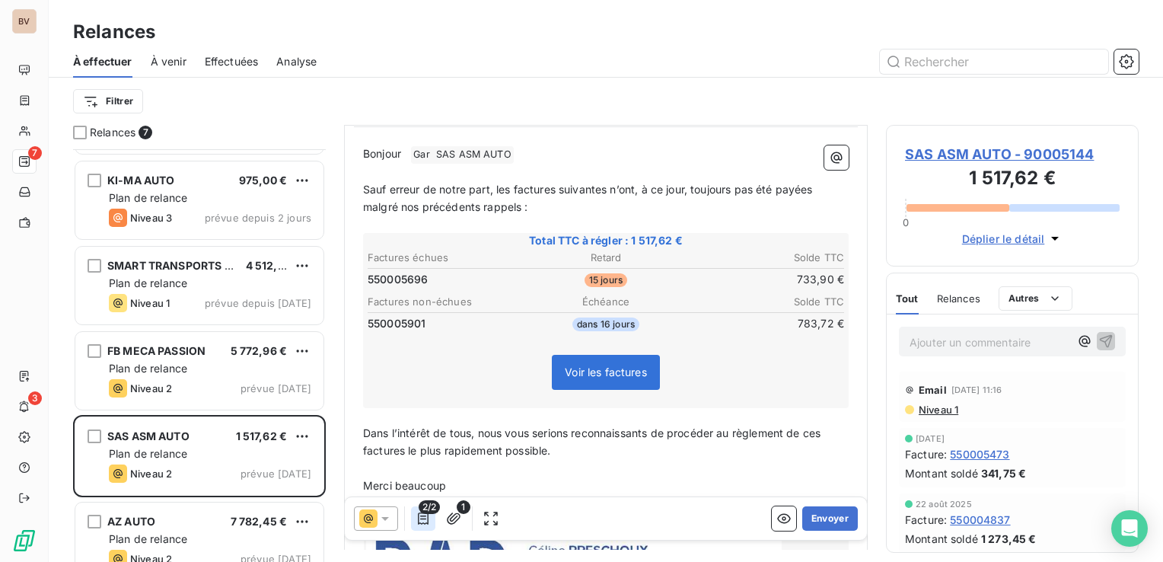
click at [422, 522] on icon "button" at bounding box center [423, 518] width 15 height 15
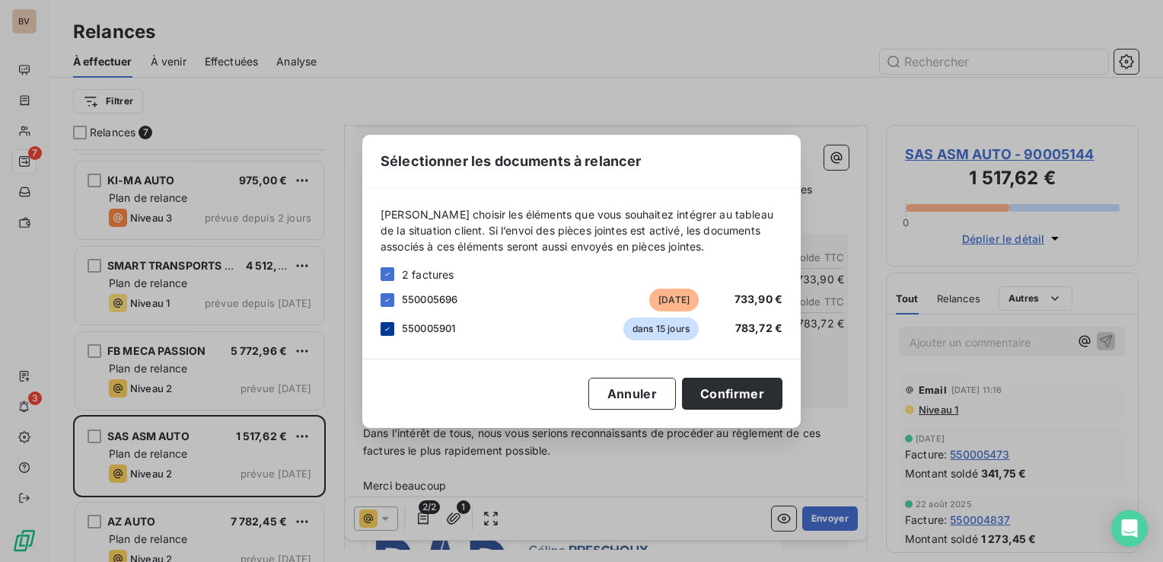
click at [390, 324] on icon at bounding box center [387, 328] width 9 height 9
click at [746, 392] on button "Confirmer" at bounding box center [732, 394] width 100 height 32
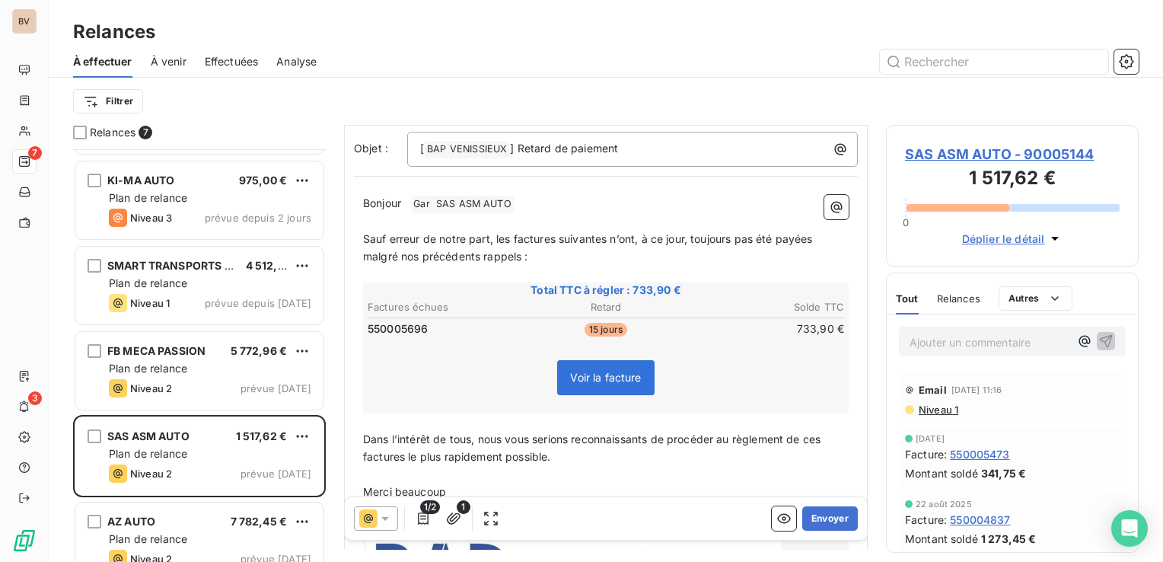
scroll to position [76, 0]
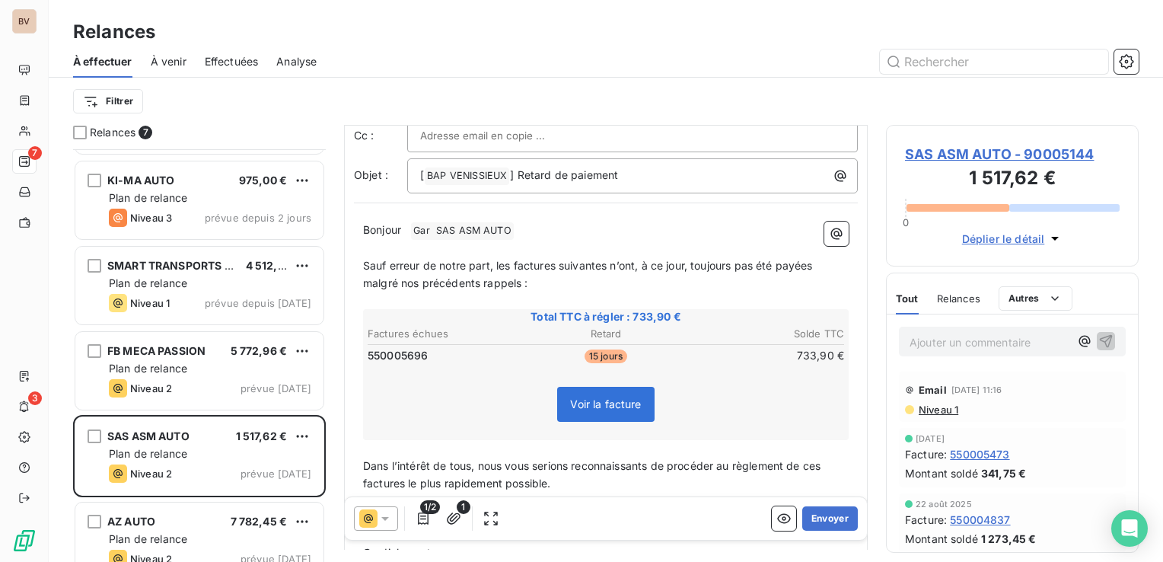
click at [974, 300] on span "Relances" at bounding box center [958, 298] width 43 height 12
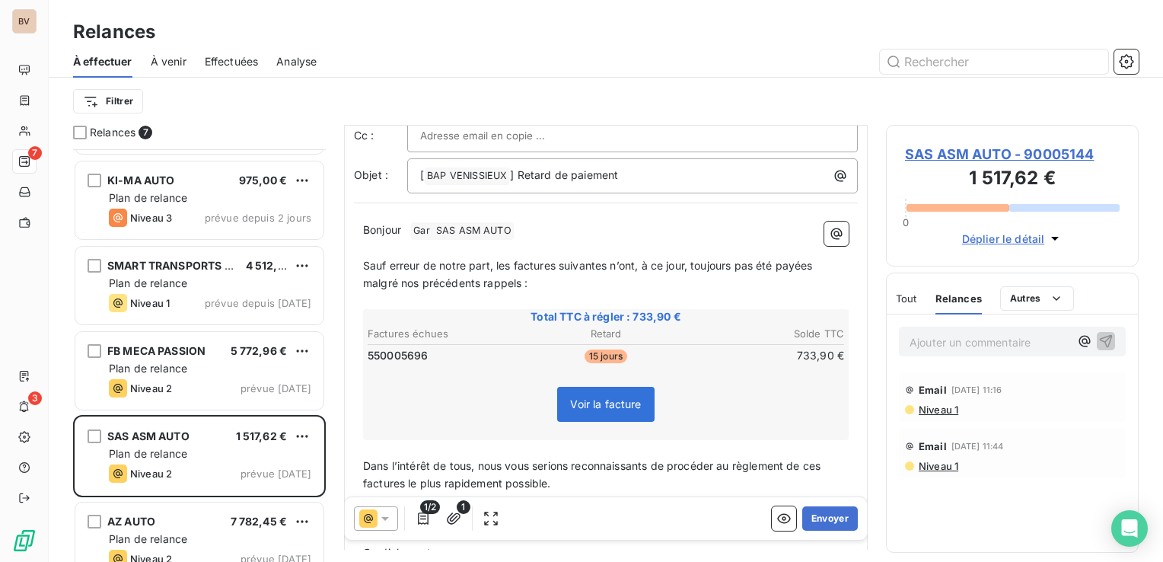
click at [510, 265] on span "Sauf erreur de notre part, les factures suivantes n’ont, à ce jour, toujours pa…" at bounding box center [589, 274] width 453 height 30
drag, startPoint x: 552, startPoint y: 263, endPoint x: 550, endPoint y: 276, distance: 13.1
click at [551, 263] on span "Sauf erreur de notre part, la factures suivantes n’ont, à ce jour, toujours pas…" at bounding box center [606, 274] width 486 height 30
drag, startPoint x: 595, startPoint y: 266, endPoint x: 590, endPoint y: 294, distance: 27.9
click at [595, 270] on span "Sauf erreur de notre part, la facture suivantes n’ont, à ce jour, toujours pas …" at bounding box center [603, 274] width 480 height 30
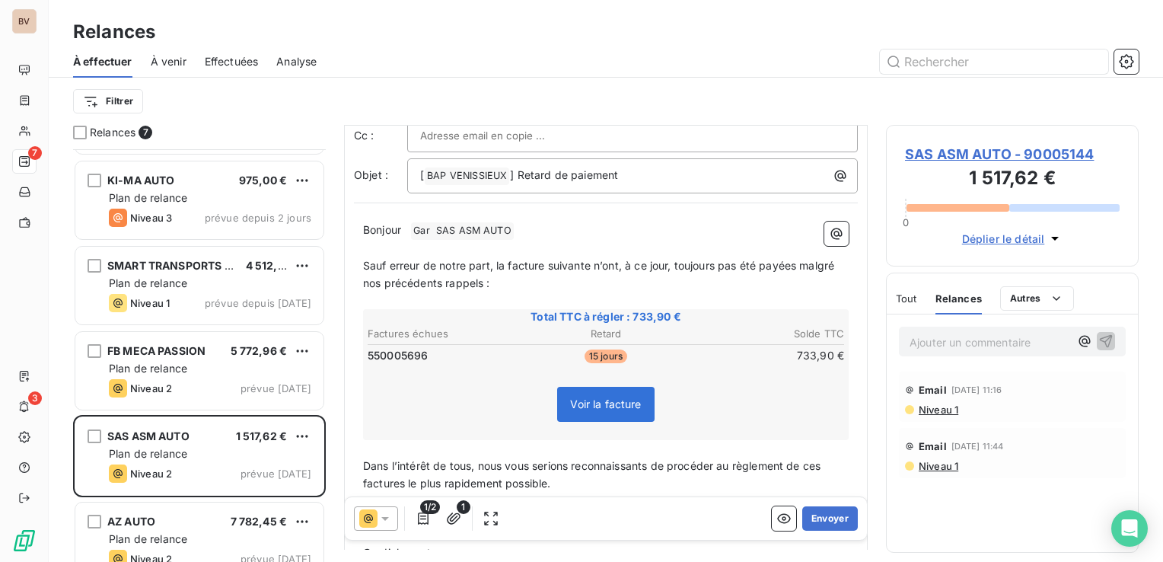
click at [620, 263] on span "Sauf erreur de notre part, la facture suivante n’ont, à ce jour, toujours pas é…" at bounding box center [600, 274] width 474 height 30
drag, startPoint x: 788, startPoint y: 267, endPoint x: 777, endPoint y: 282, distance: 18.6
click at [786, 267] on span "Sauf erreur de notre part, la facture suivante n’a, à ce jour, toujours pas été…" at bounding box center [606, 274] width 486 height 30
click at [378, 282] on span "Sauf erreur de notre part, la facture suivante n’a, à ce jour, toujours pas été…" at bounding box center [603, 274] width 480 height 30
click at [448, 280] on span "Sauf erreur de notre part, la facture suivante n’a, à ce jour, toujours pas été…" at bounding box center [607, 274] width 489 height 30
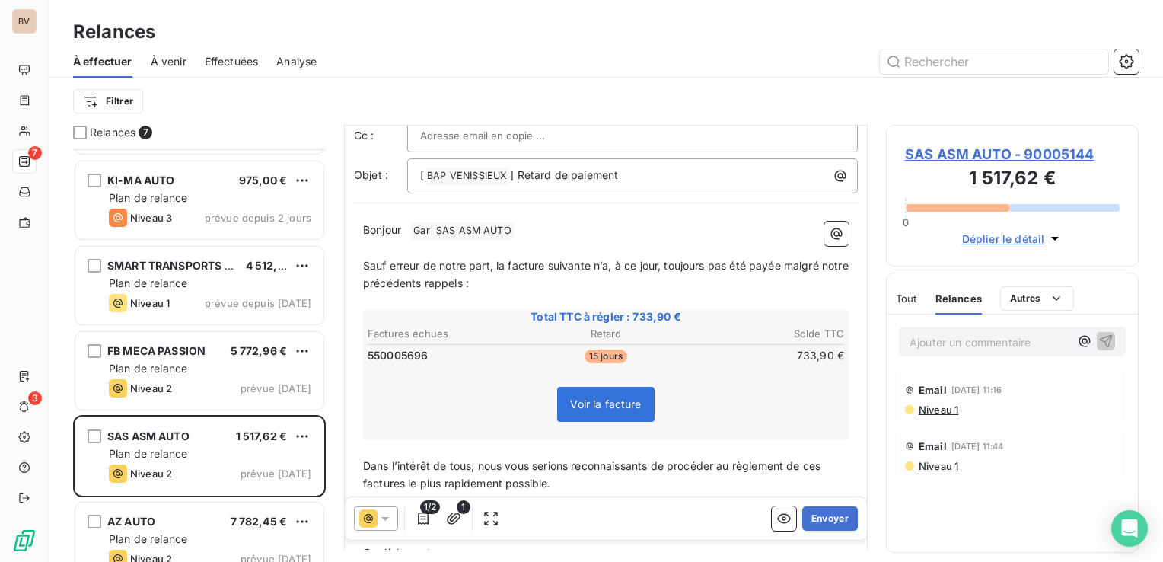
click at [449, 284] on span "Sauf erreur de notre part, la facture suivante n’a, à ce jour, toujours pas été…" at bounding box center [607, 274] width 489 height 30
click at [486, 279] on span "Sauf erreur de notre part, la facture suivante n’a, à ce jour, toujours pas été…" at bounding box center [607, 274] width 489 height 30
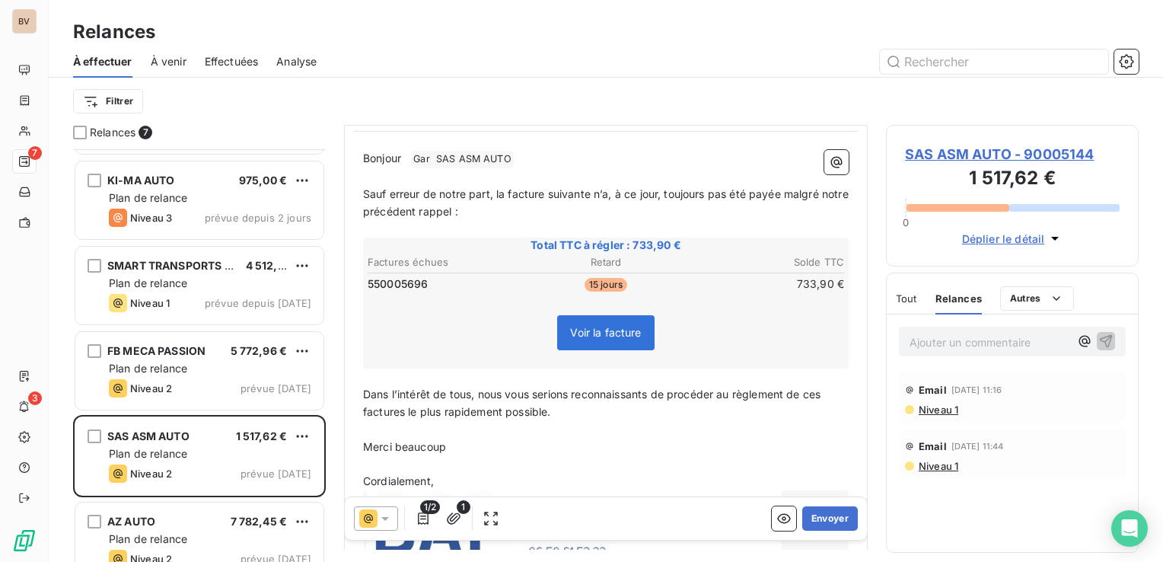
scroll to position [152, 0]
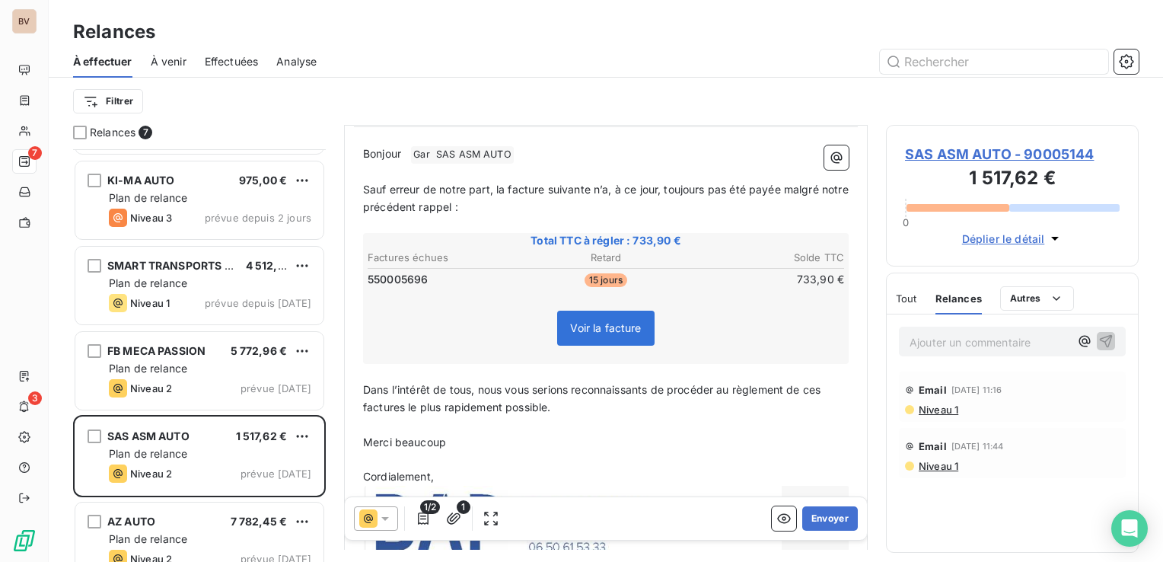
drag, startPoint x: 825, startPoint y: 389, endPoint x: 815, endPoint y: 408, distance: 21.8
click at [824, 393] on span "Dans l’intérêt de tous, nous vous serions reconnaissants de procéder au règleme…" at bounding box center [593, 398] width 461 height 30
click at [404, 407] on span "Dans l’intérêt de tous, nous vous serions reconnaissants de procéder au règleme…" at bounding box center [598, 398] width 470 height 30
click at [554, 409] on p "Dans l’intérêt de tous, nous vous serions reconnaissants de procéder au règleme…" at bounding box center [606, 398] width 486 height 35
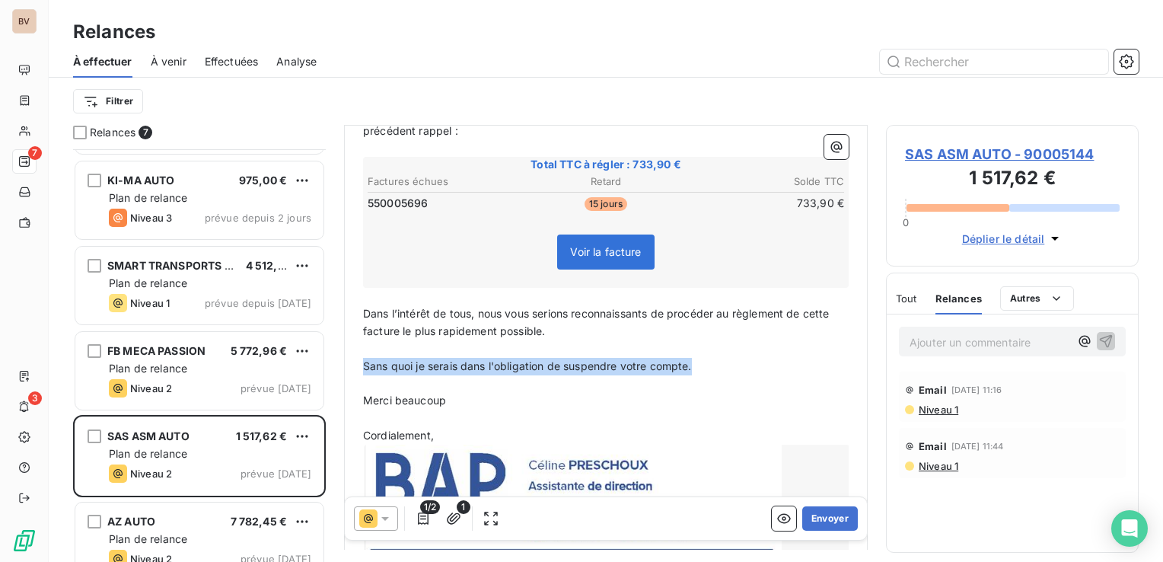
drag, startPoint x: 700, startPoint y: 361, endPoint x: 362, endPoint y: 362, distance: 338.0
click at [363, 362] on p "Sans quoi je serais dans l'obligation de suspendre votre compte." at bounding box center [606, 367] width 486 height 18
copy span "Sans quoi je serais dans l'obligation de suspendre votre compte."
drag, startPoint x: 774, startPoint y: 519, endPoint x: 776, endPoint y: 499, distance: 20.6
click at [777, 519] on icon "button" at bounding box center [784, 518] width 15 height 15
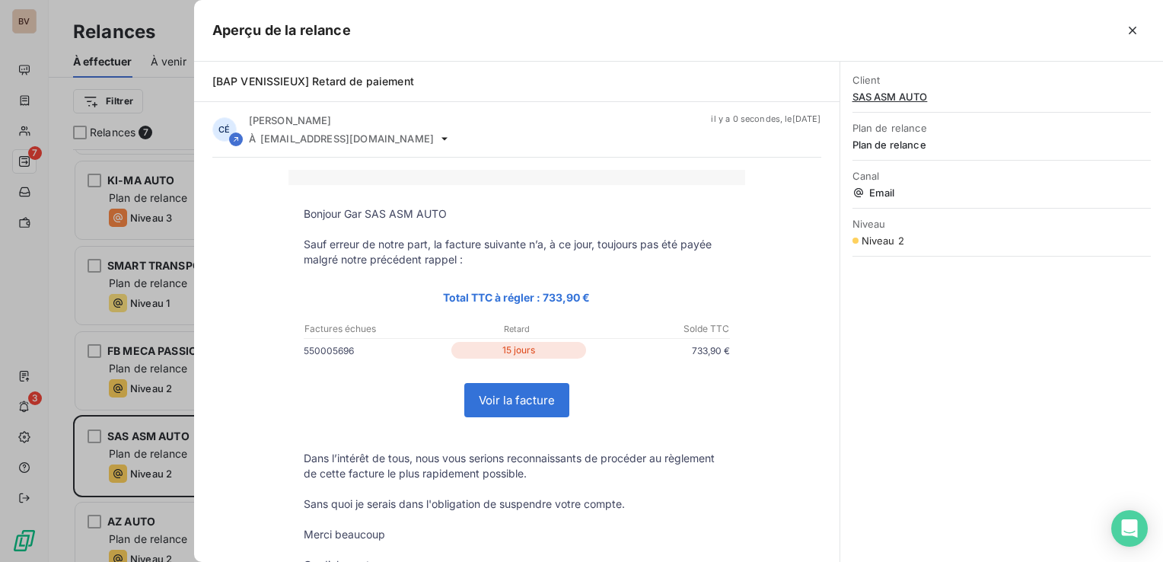
click at [517, 397] on link "Voir la facture" at bounding box center [517, 400] width 104 height 33
click at [1134, 33] on icon "button" at bounding box center [1132, 30] width 15 height 15
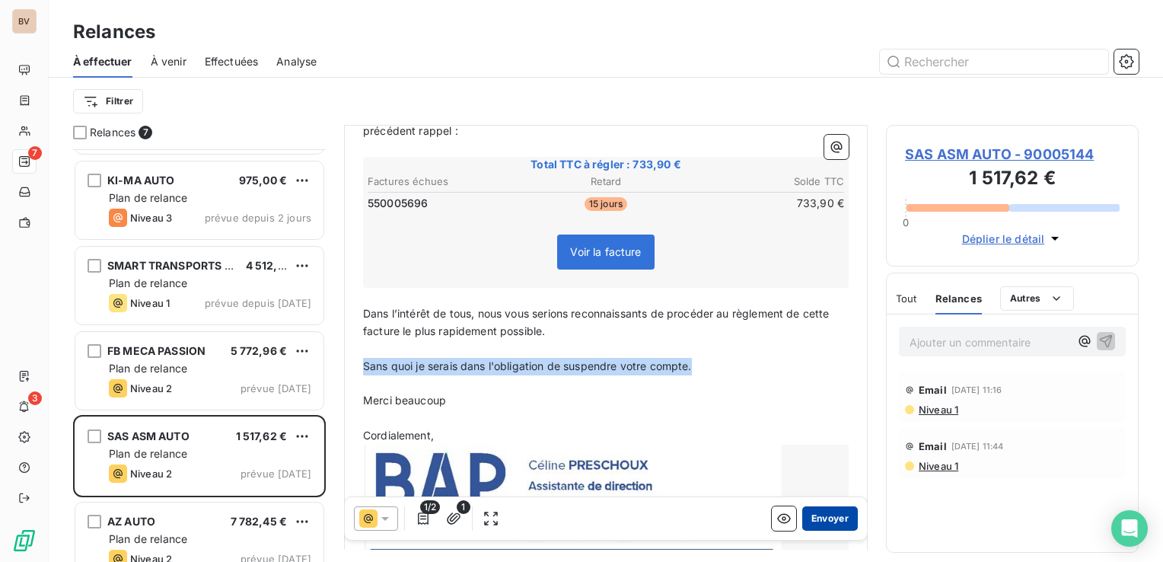
click at [809, 515] on button "Envoyer" at bounding box center [830, 518] width 56 height 24
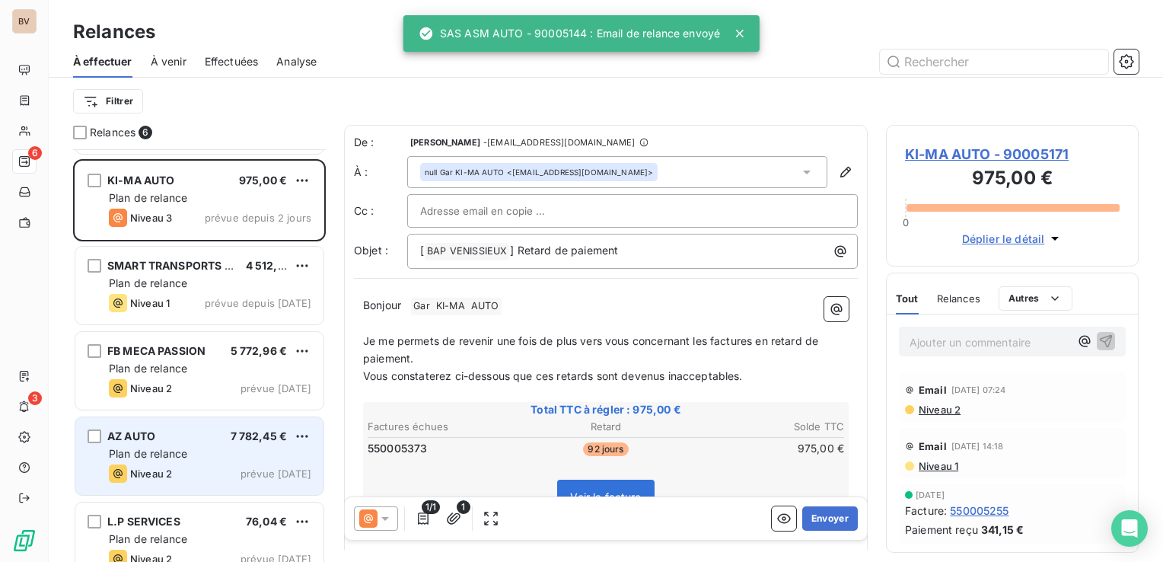
click at [167, 435] on div "AZ AUTO 7 782,45 €" at bounding box center [210, 436] width 203 height 14
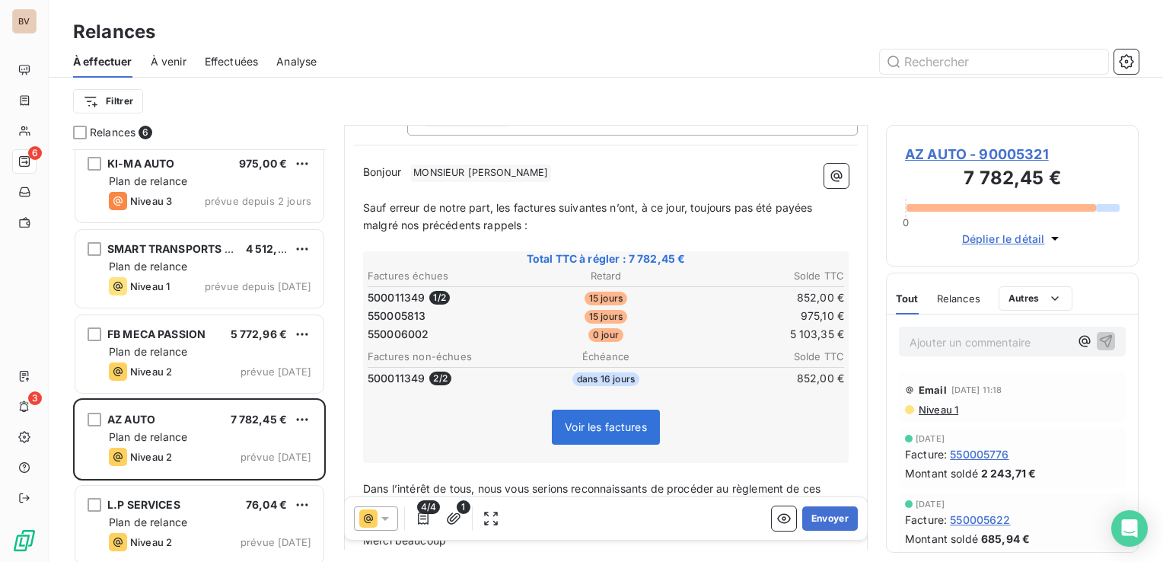
scroll to position [99, 0]
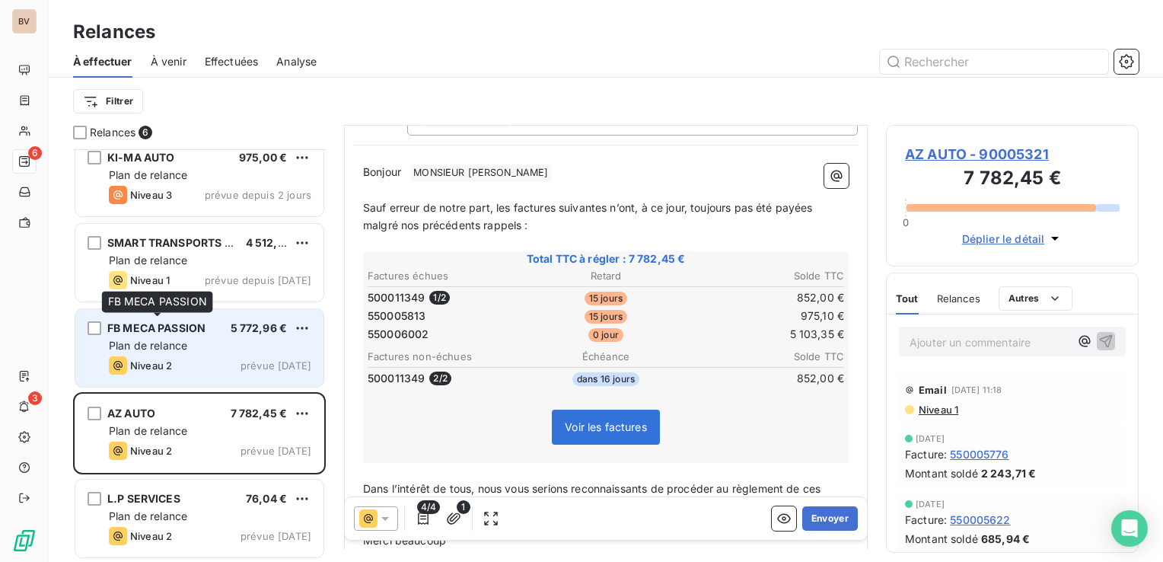
click at [188, 331] on span "FB MECA PASSION" at bounding box center [156, 327] width 98 height 13
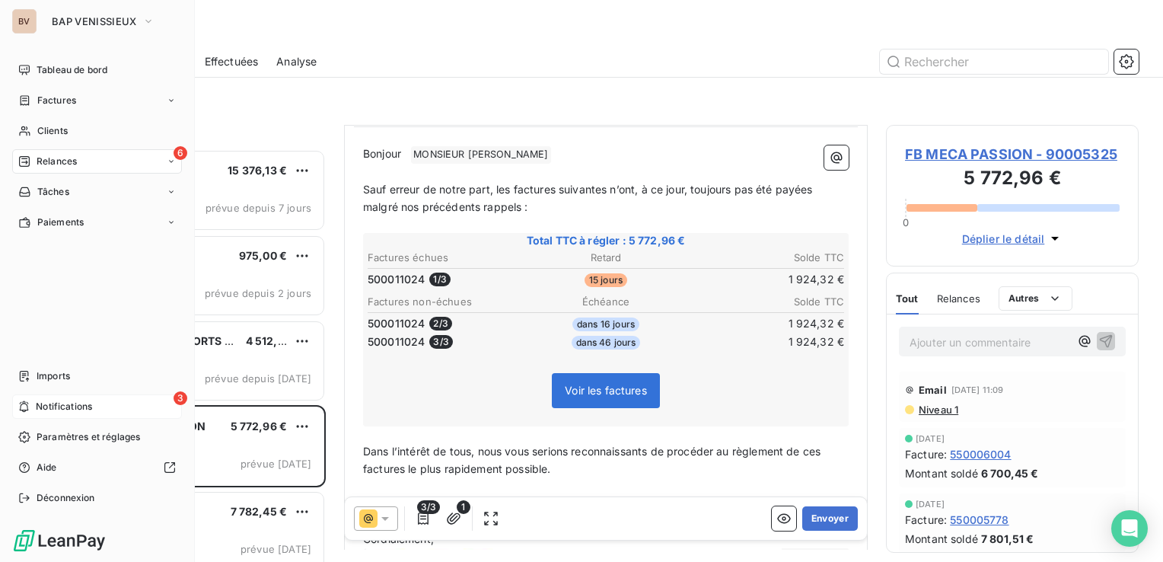
click at [32, 410] on div "3 Notifications" at bounding box center [97, 406] width 170 height 24
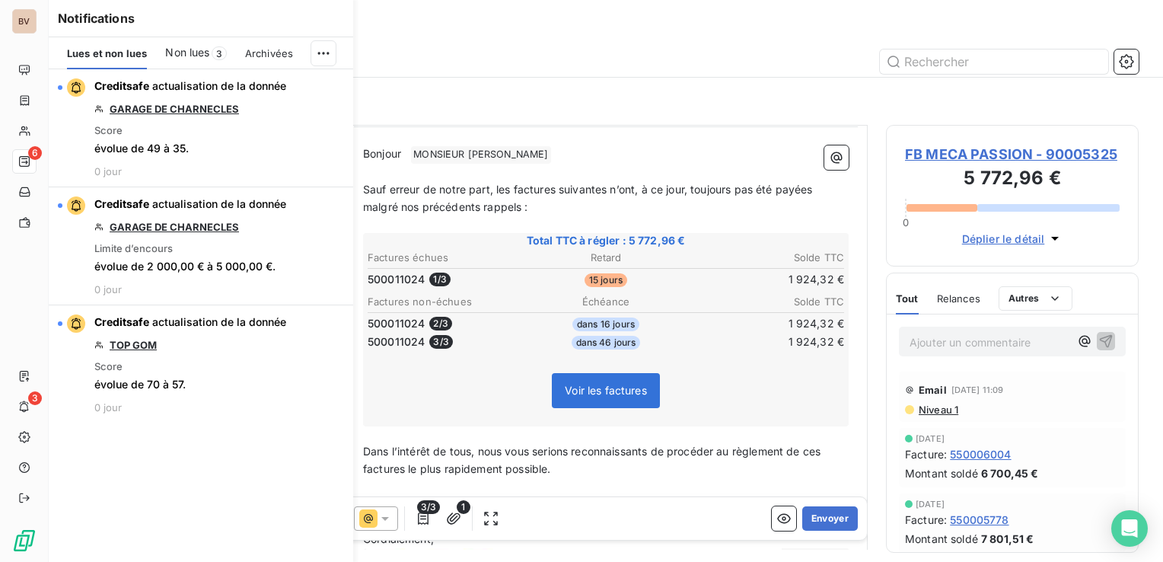
click at [726, 27] on div "Relances" at bounding box center [606, 31] width 1115 height 27
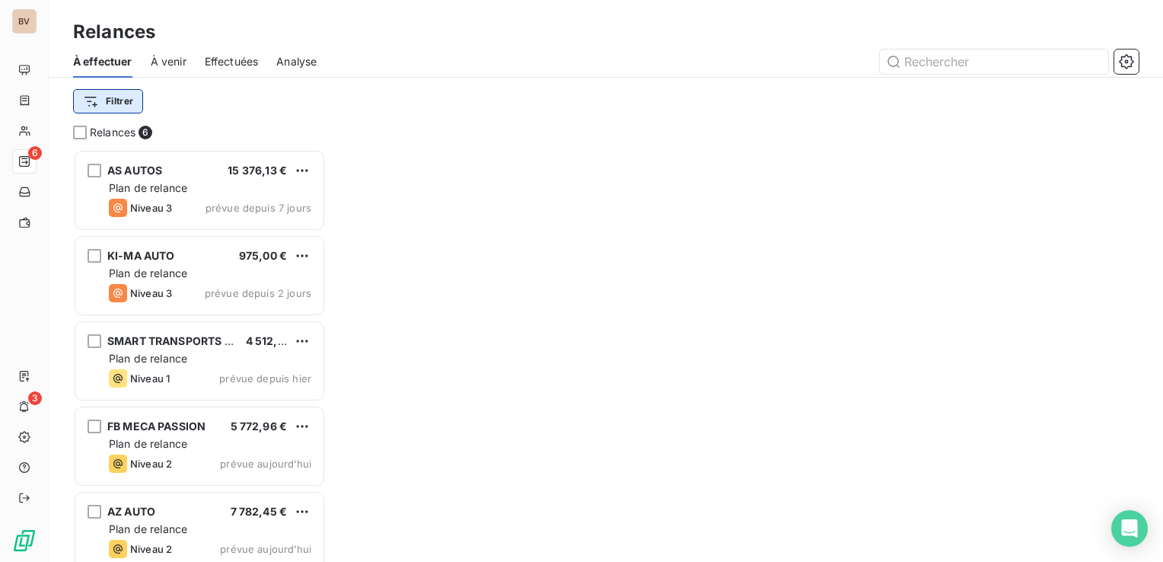
scroll to position [401, 241]
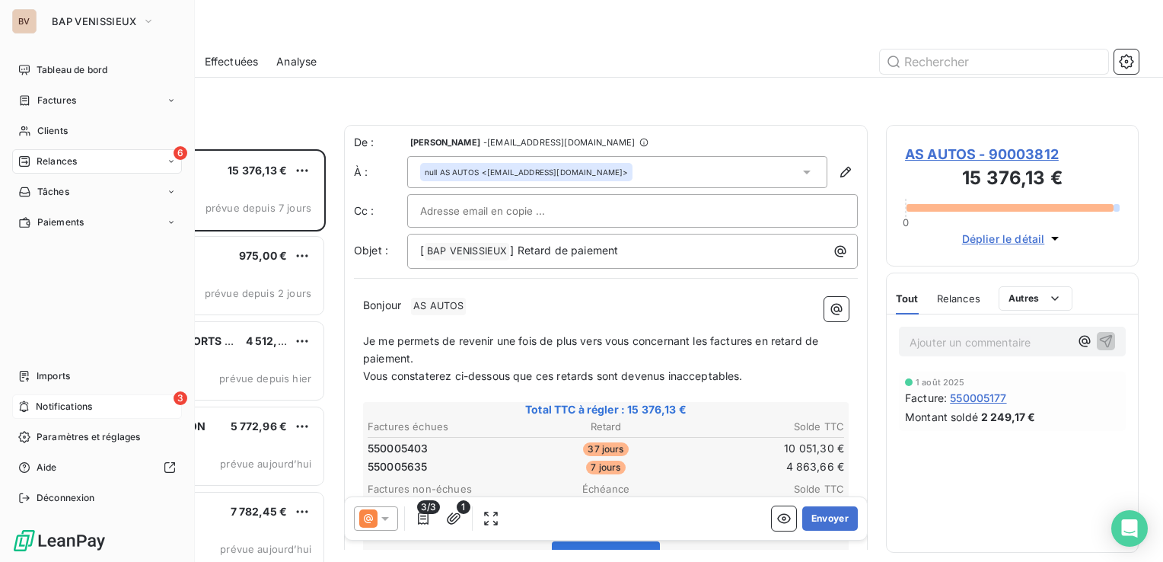
click at [38, 408] on span "Notifications" at bounding box center [64, 407] width 56 height 14
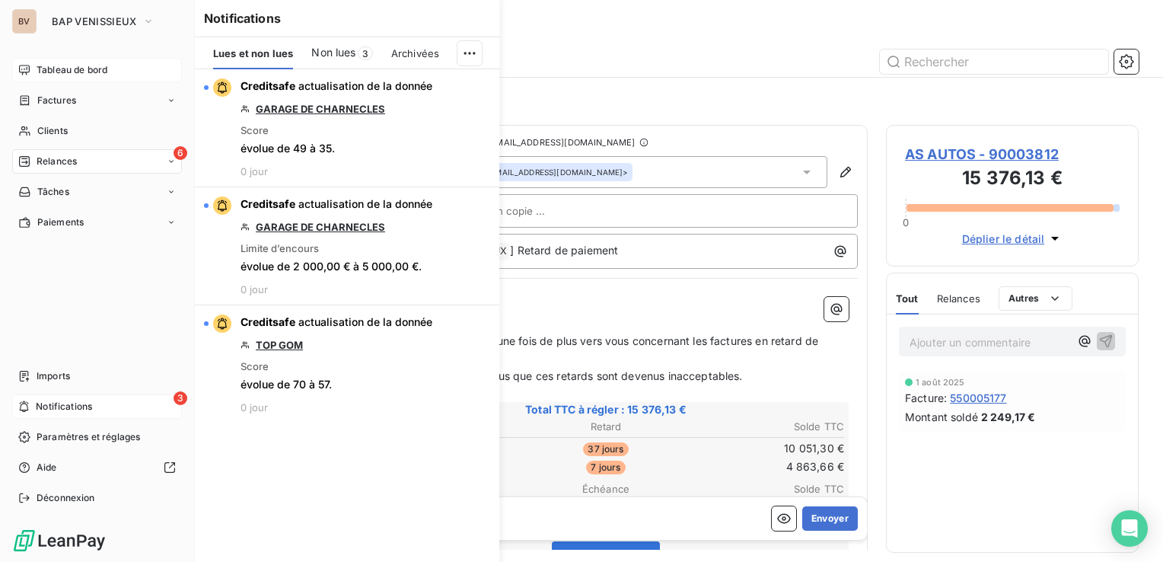
click at [67, 72] on span "Tableau de bord" at bounding box center [72, 70] width 71 height 14
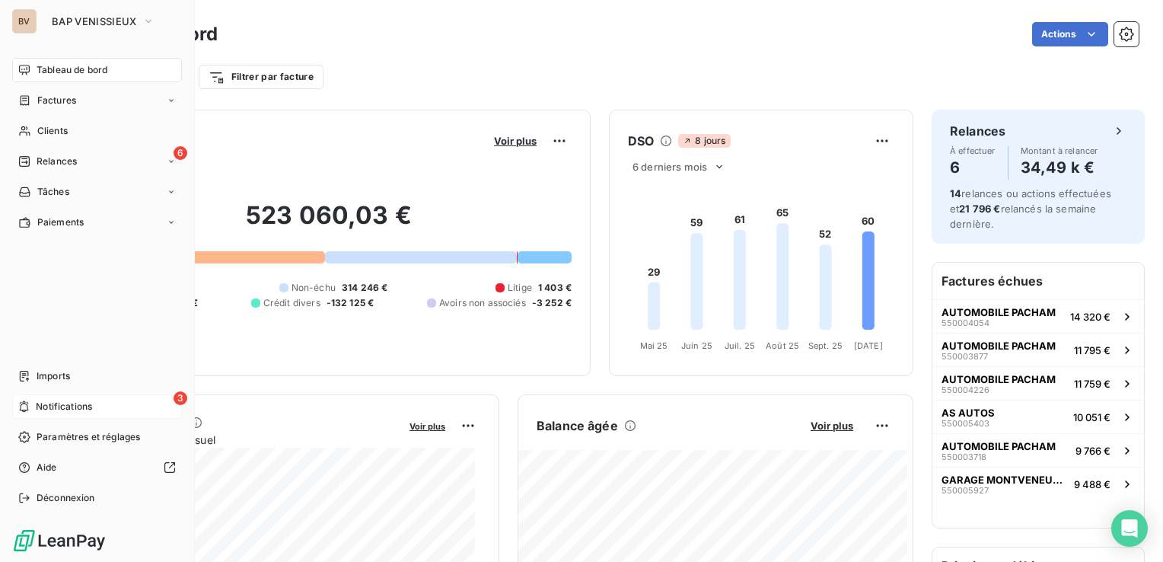
click at [57, 404] on span "Notifications" at bounding box center [64, 407] width 56 height 14
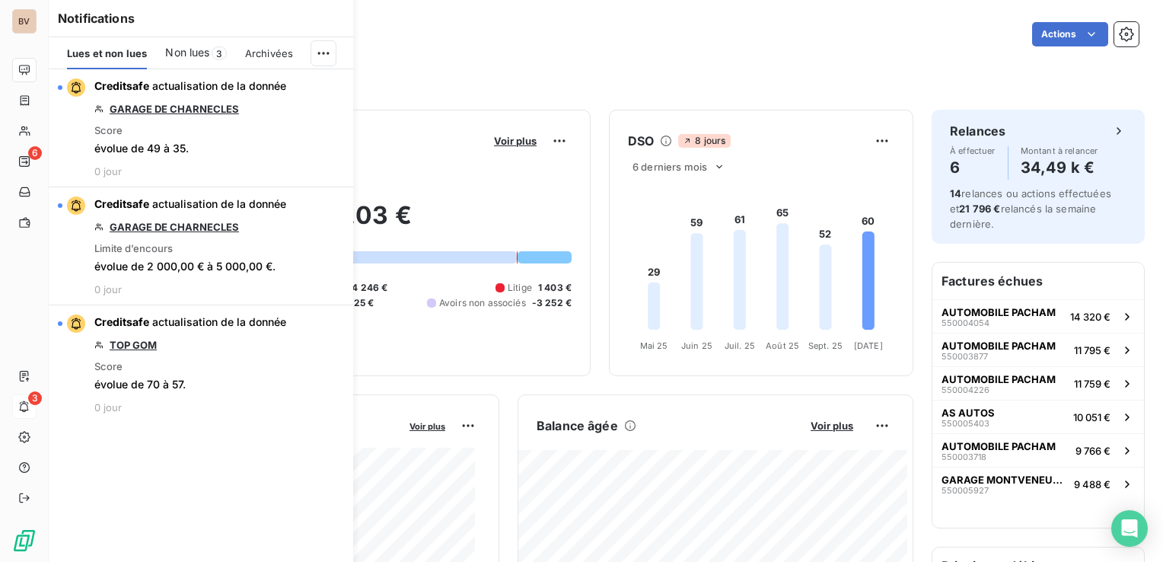
click at [576, 35] on div "Actions" at bounding box center [687, 34] width 903 height 24
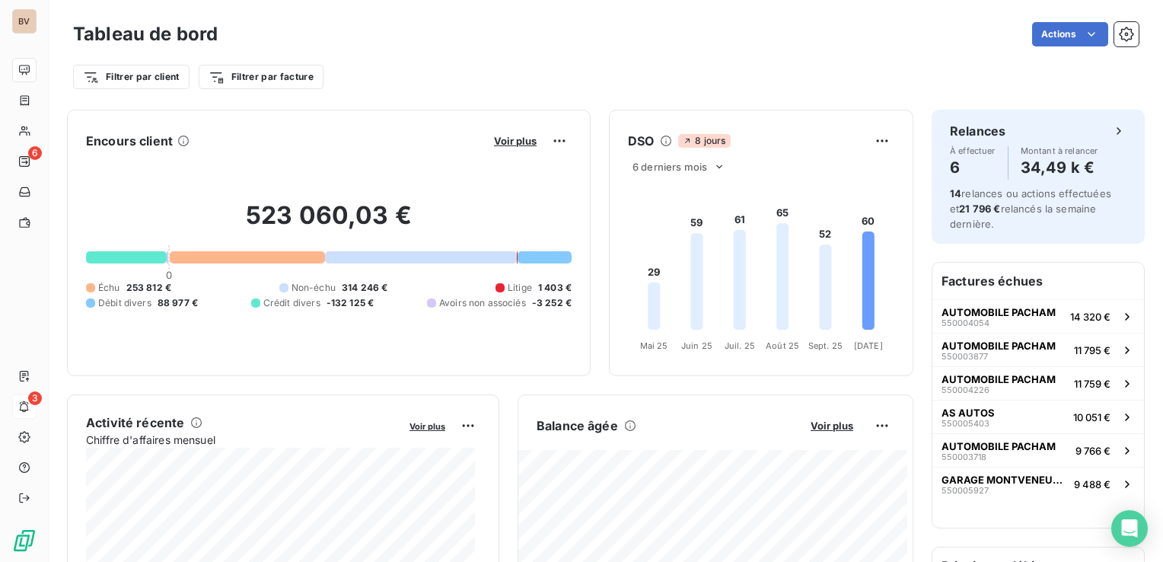
click at [575, 35] on div "Actions" at bounding box center [687, 34] width 903 height 24
click at [588, 25] on div "Actions" at bounding box center [687, 34] width 903 height 24
click at [437, 39] on div "Actions" at bounding box center [687, 34] width 903 height 24
click at [565, 24] on div "Actions" at bounding box center [687, 34] width 903 height 24
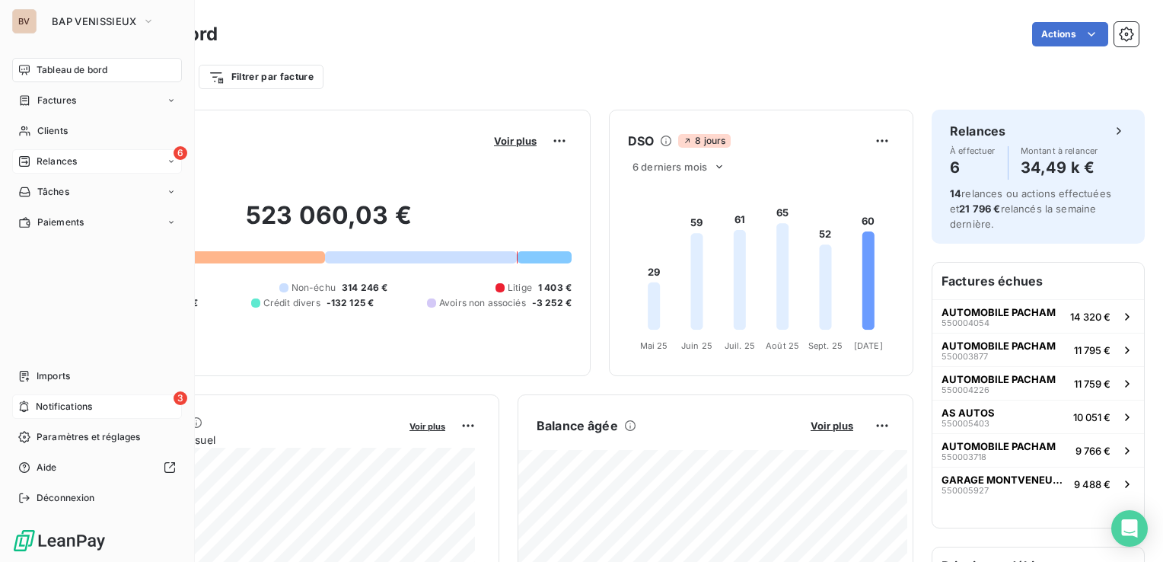
click at [83, 163] on div "6 Relances" at bounding box center [97, 161] width 170 height 24
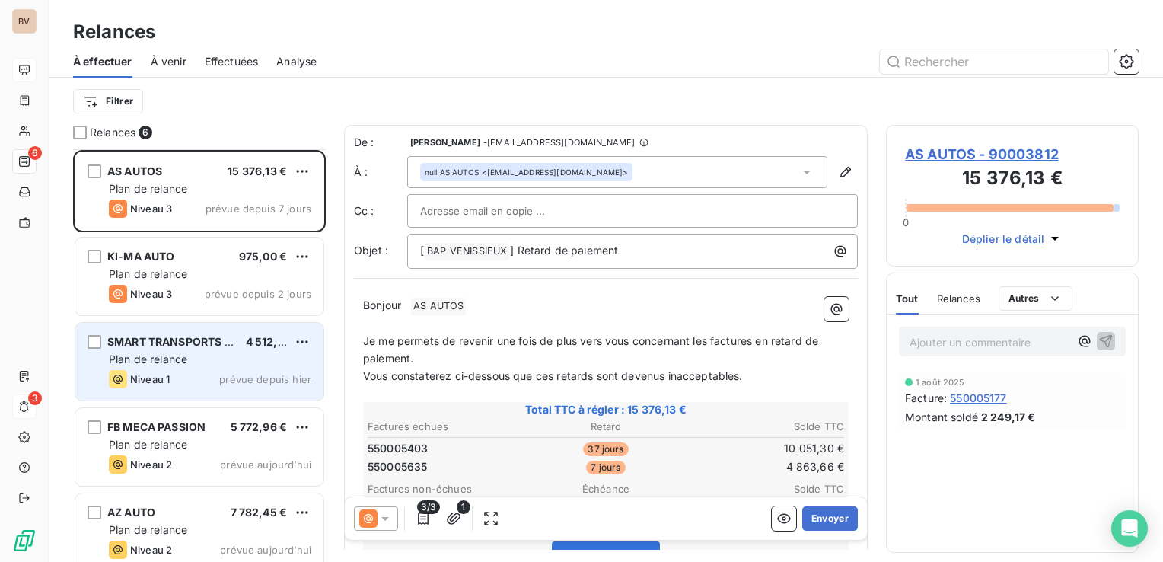
scroll to position [99, 0]
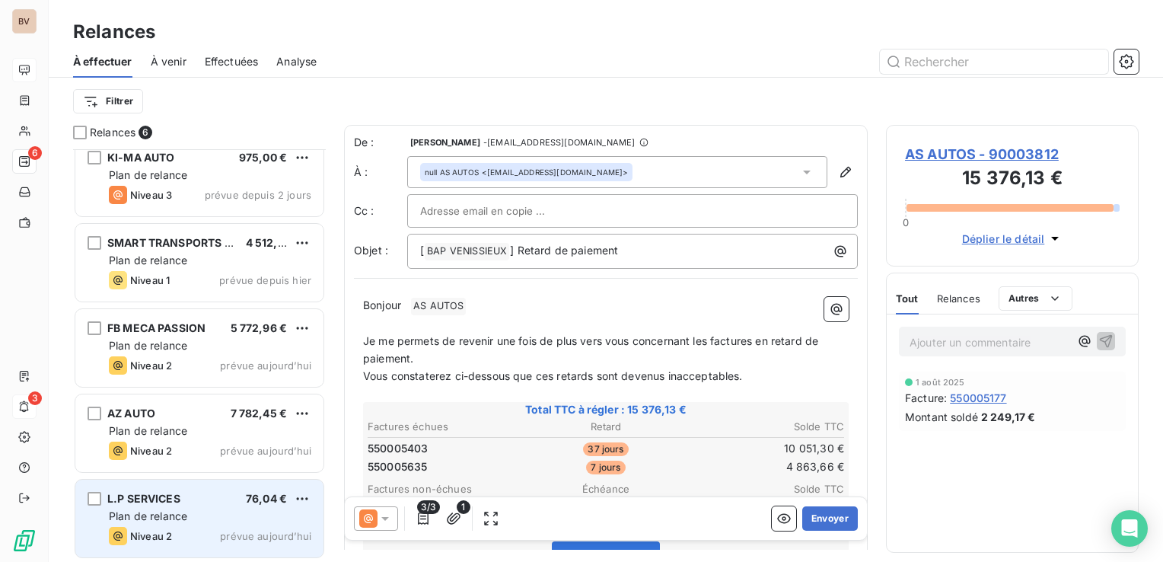
click at [183, 502] on div "L.P SERVICES 76,04 €" at bounding box center [210, 499] width 203 height 14
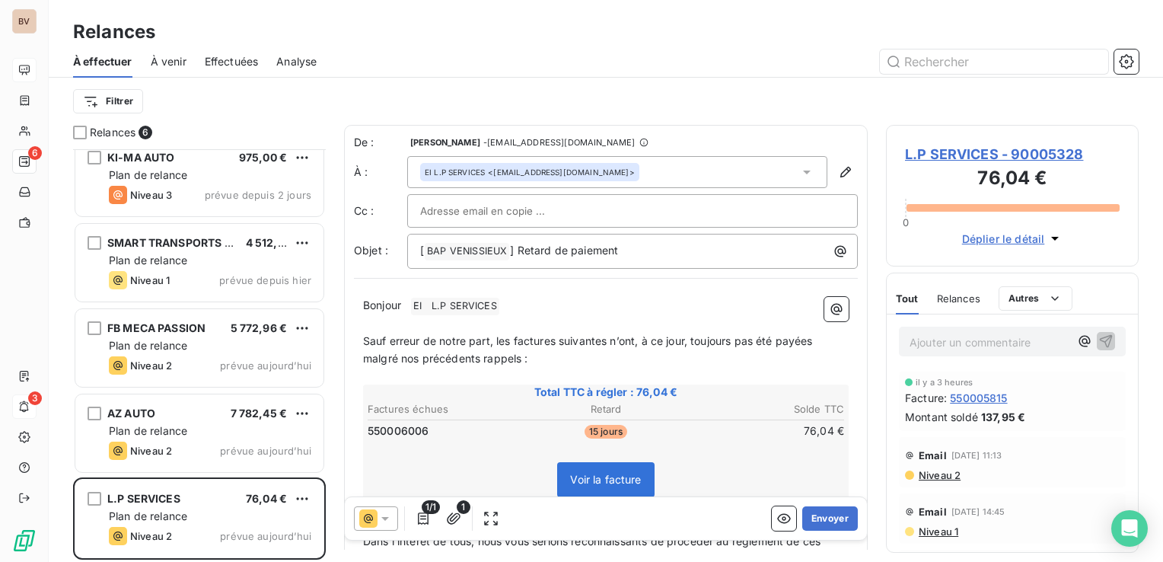
click at [477, 304] on span "EI L.P SERVICES ﻿" at bounding box center [455, 307] width 88 height 18
click at [838, 167] on icon "button" at bounding box center [845, 171] width 15 height 15
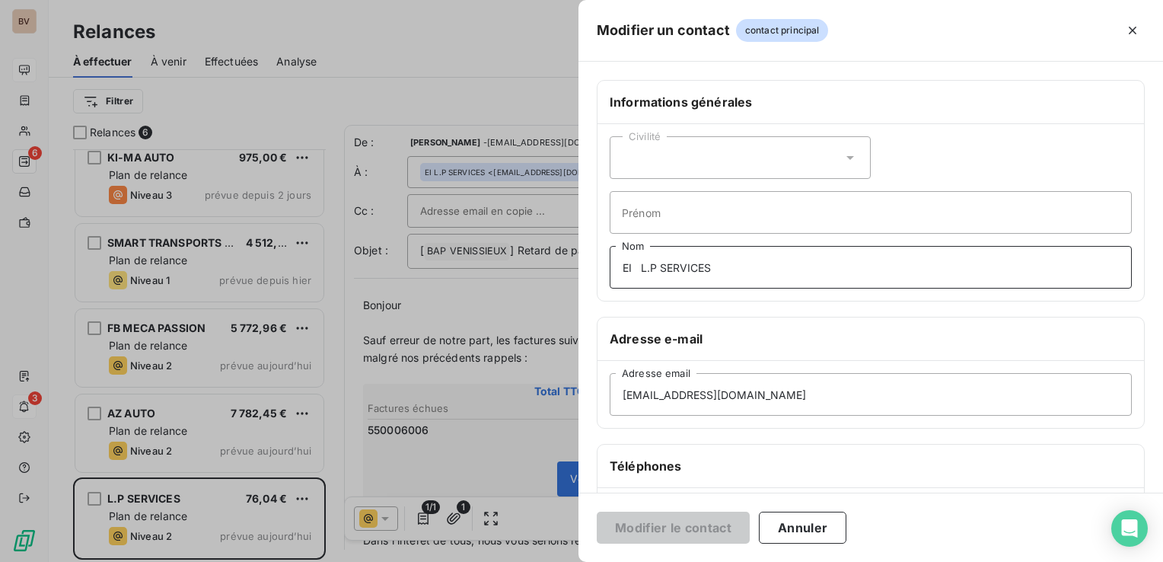
drag, startPoint x: 730, startPoint y: 274, endPoint x: 605, endPoint y: 273, distance: 125.6
click at [605, 273] on div "Civilité Prénom EI L.P SERVICES Nom" at bounding box center [871, 212] width 547 height 177
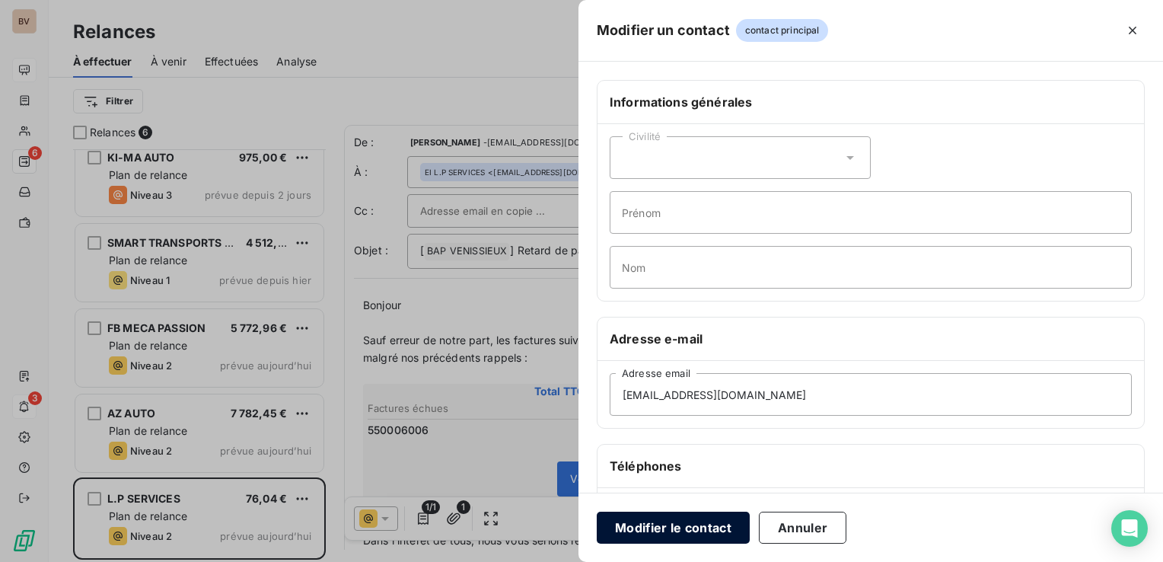
click at [678, 527] on button "Modifier le contact" at bounding box center [673, 528] width 153 height 32
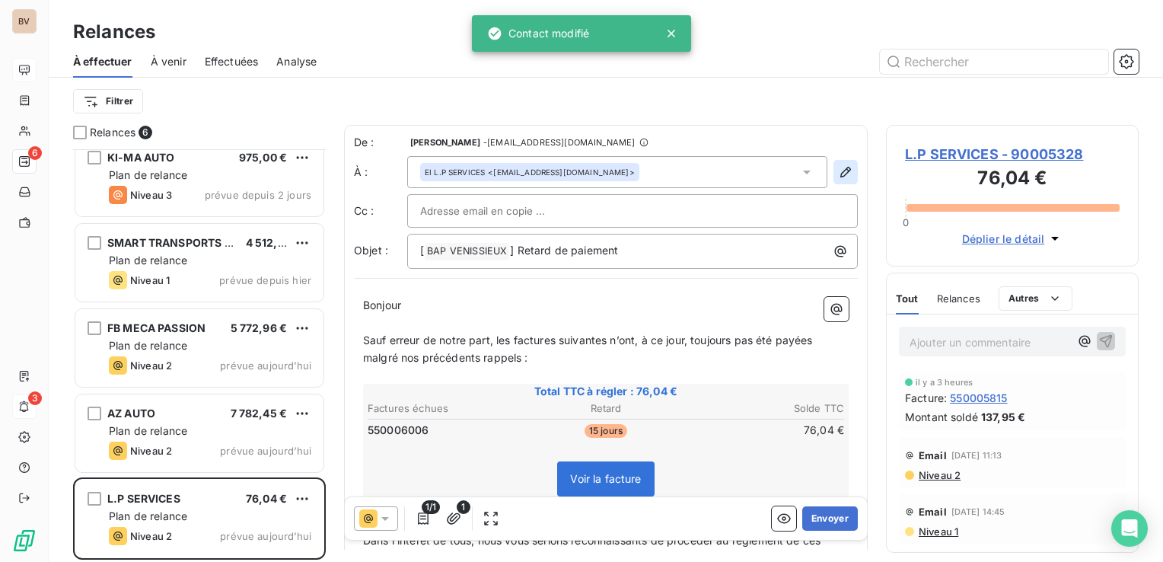
click at [838, 172] on icon "button" at bounding box center [845, 171] width 15 height 15
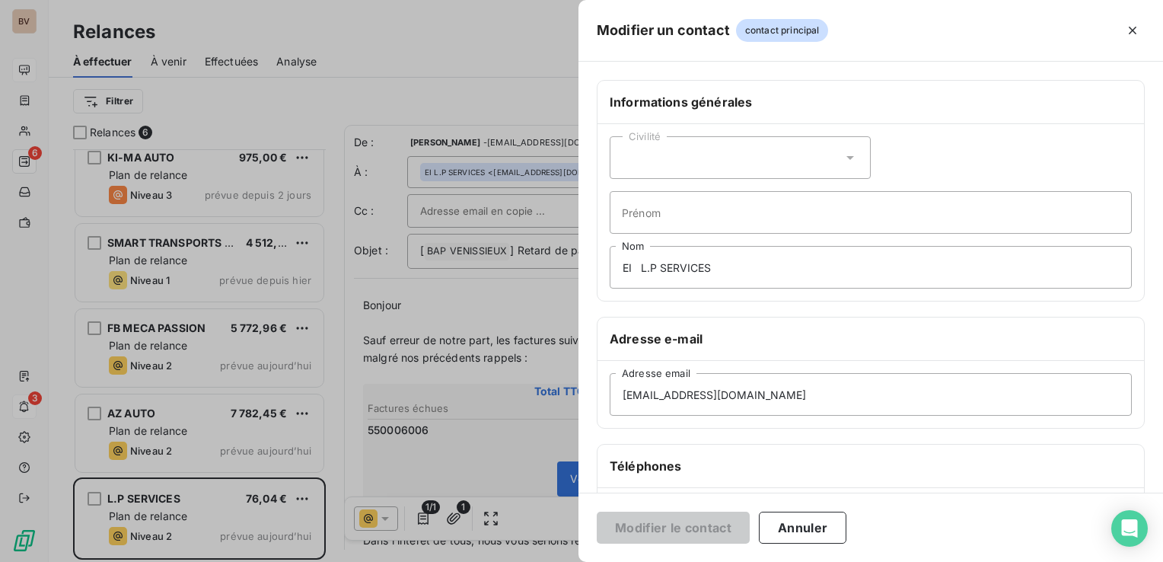
click at [798, 524] on button "Annuler" at bounding box center [803, 528] width 88 height 32
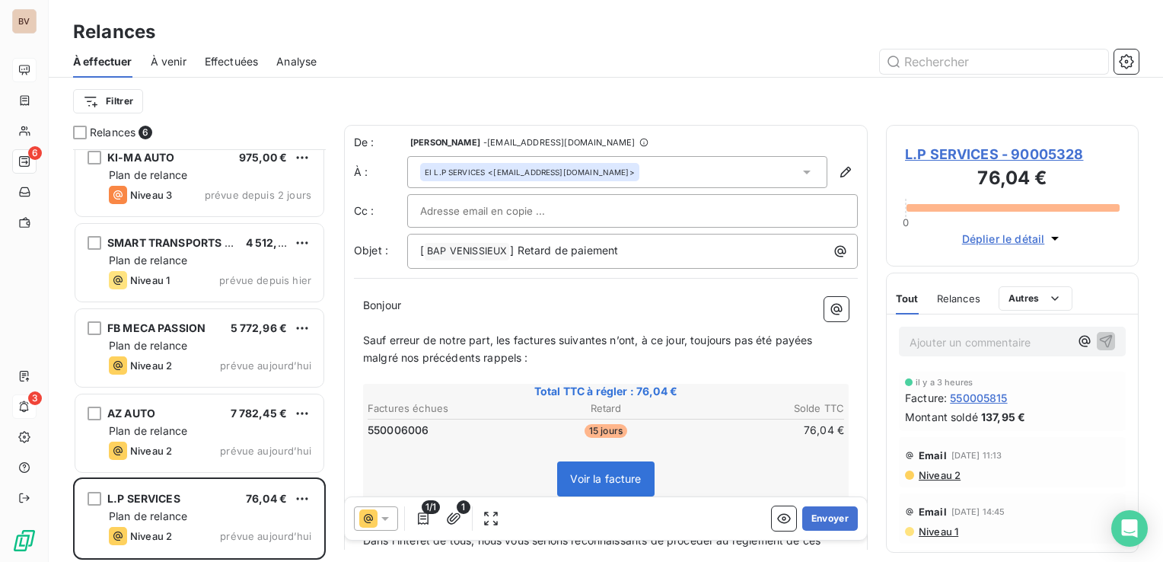
click at [799, 175] on icon at bounding box center [806, 171] width 15 height 15
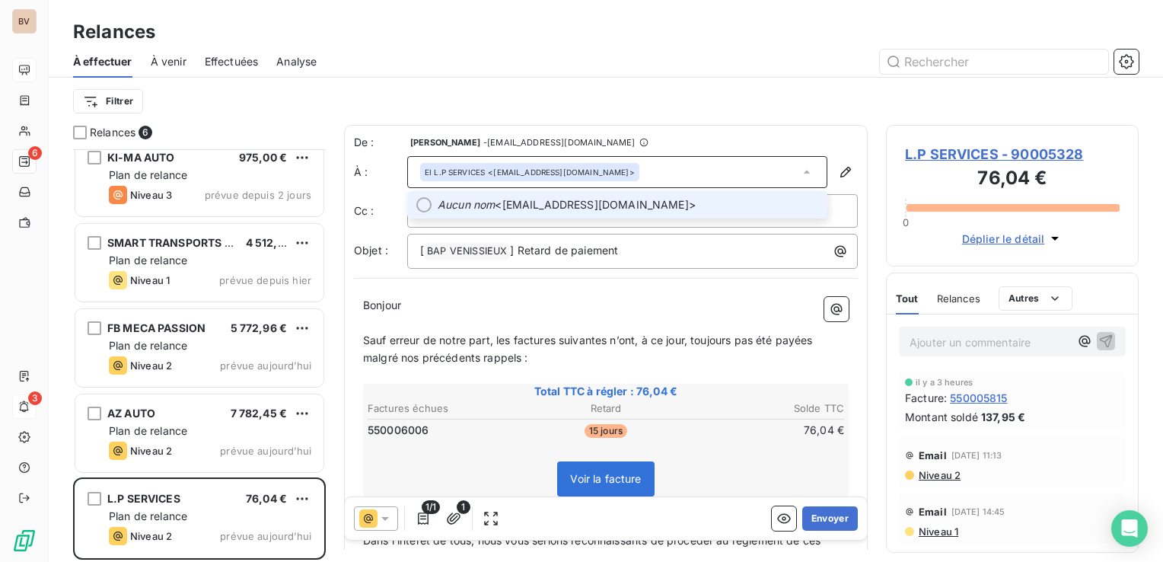
click at [700, 199] on span "Aucun nom <l.p.services6942@gmail.com>" at bounding box center [628, 204] width 381 height 15
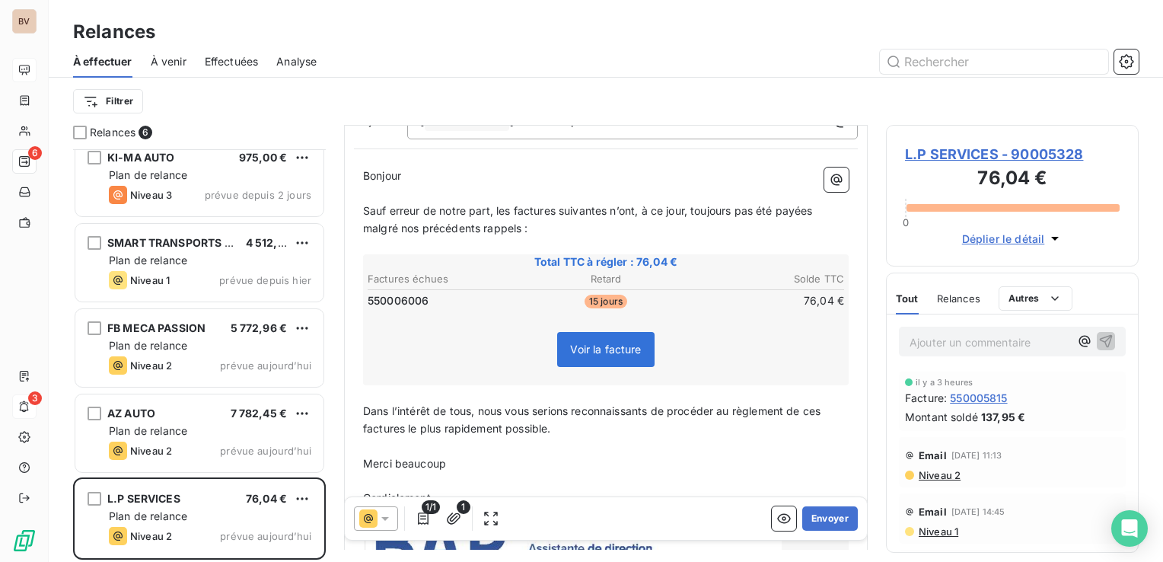
scroll to position [54, 0]
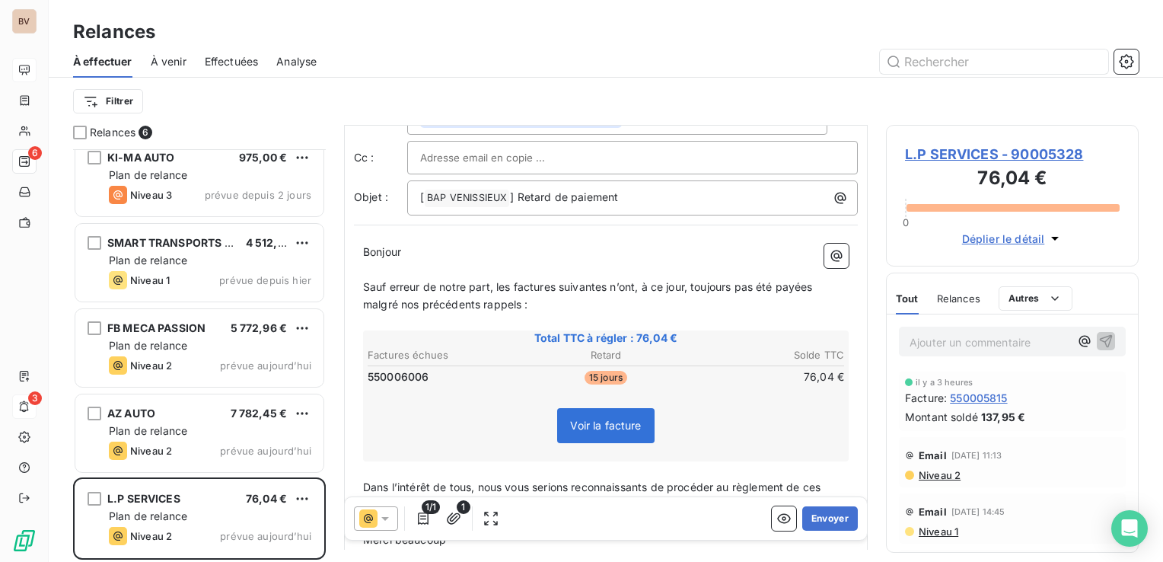
click at [965, 301] on span "Relances" at bounding box center [958, 298] width 43 height 12
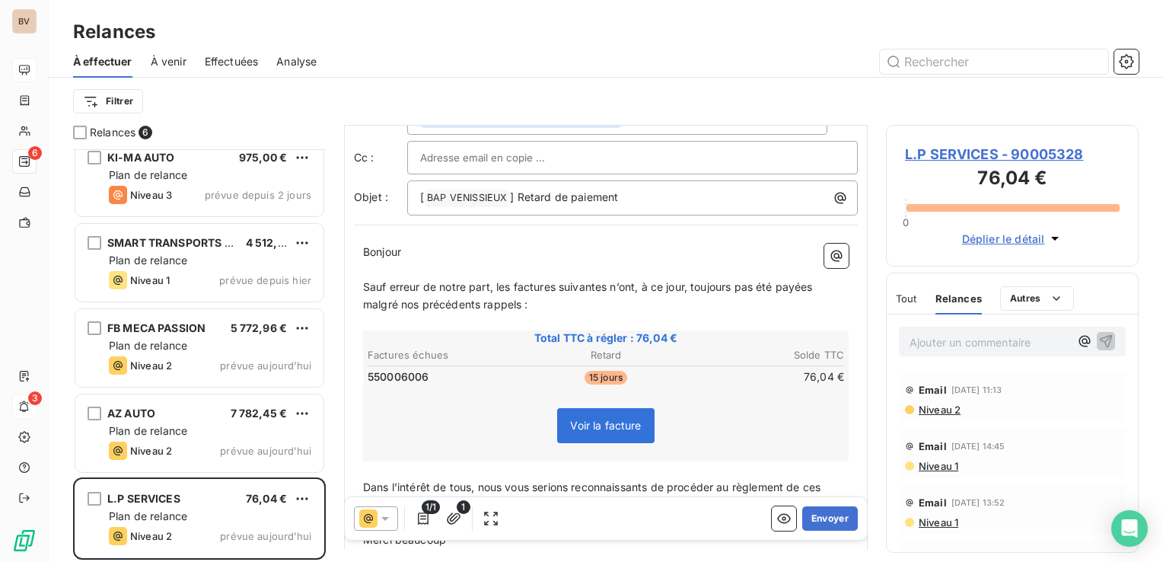
click at [952, 413] on span "Niveau 2" at bounding box center [938, 410] width 43 height 12
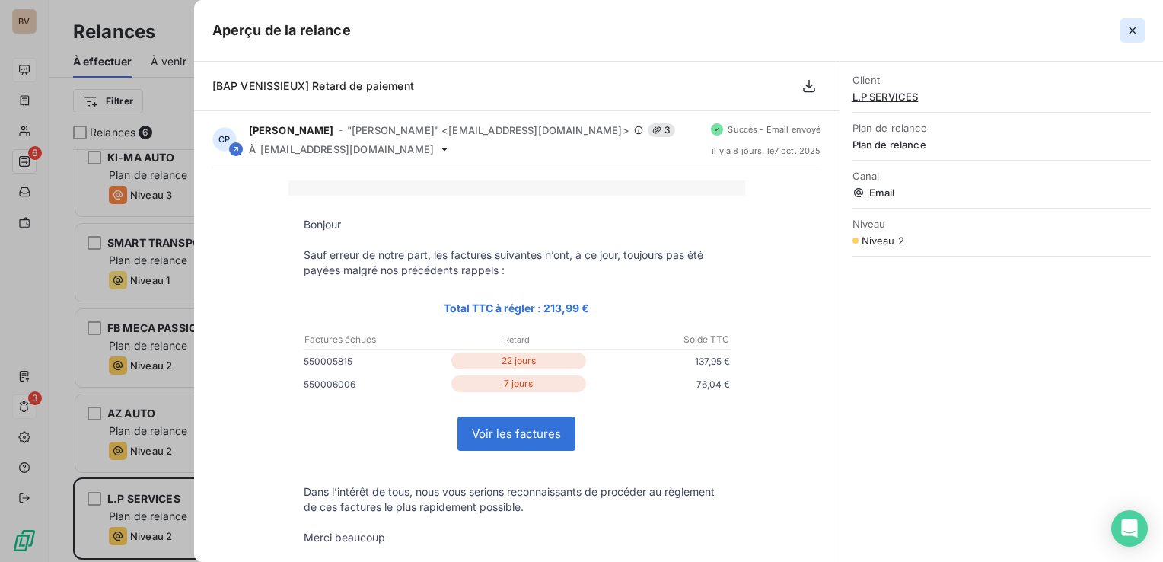
click at [1131, 36] on icon "button" at bounding box center [1132, 30] width 15 height 15
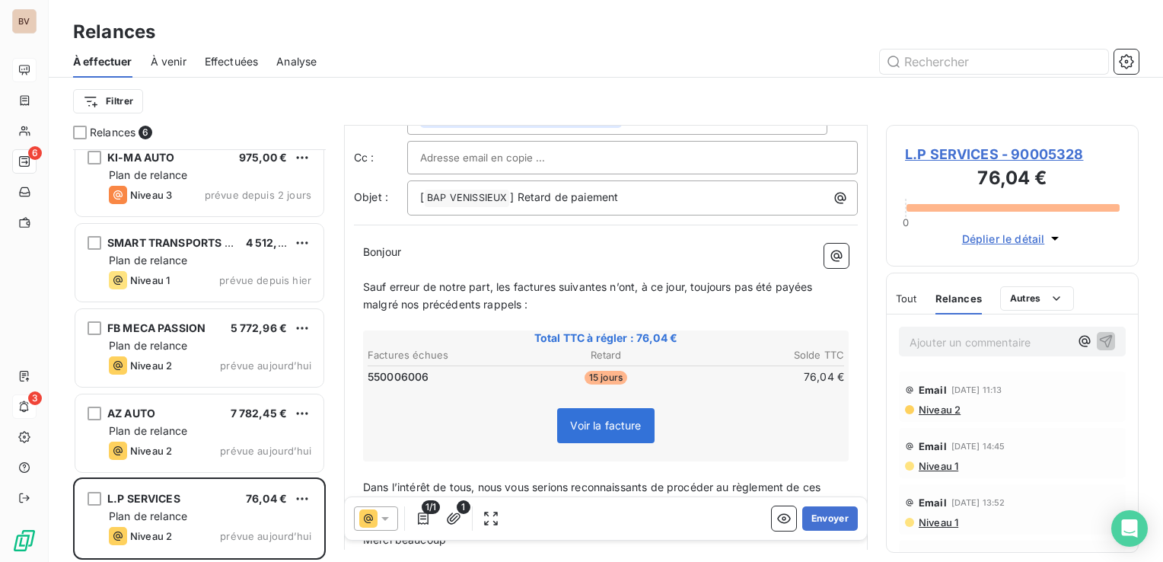
click at [512, 289] on span "Sauf erreur de notre part, les factures suivantes n’ont, à ce jour, toujours pa…" at bounding box center [589, 295] width 453 height 30
click at [551, 284] on span "Sauf erreur de notre part, la factures suivantes n’ont, à ce jour, toujours pas…" at bounding box center [606, 295] width 486 height 30
click at [599, 286] on span "Sauf erreur de notre part, la facture suivantes n’ont, à ce jour, toujours pas …" at bounding box center [603, 295] width 480 height 30
click at [618, 285] on span "Sauf erreur de notre part, la facture suivante n’ont, à ce jour, toujours pas é…" at bounding box center [600, 295] width 474 height 30
click at [787, 286] on span "Sauf erreur de notre part, la facture suivante n’a, à ce jour, toujours pas été…" at bounding box center [606, 295] width 486 height 30
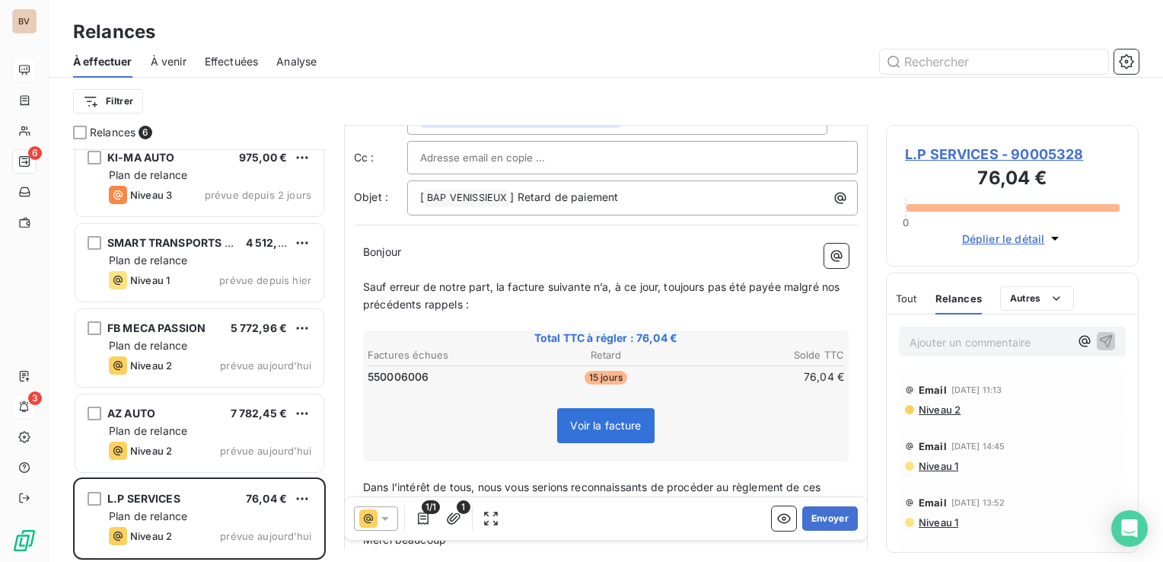
click at [381, 304] on span "Sauf erreur de notre part, la facture suivante n’a, à ce jour, toujours pas été…" at bounding box center [603, 295] width 480 height 30
click at [448, 303] on span "Sauf erreur de notre part, la facture suivante n’a, à ce jour, toujours pas été…" at bounding box center [607, 295] width 489 height 30
click at [484, 305] on span "Sauf erreur de notre part, la facture suivante n’a, à ce jour, toujours pas été…" at bounding box center [607, 295] width 489 height 30
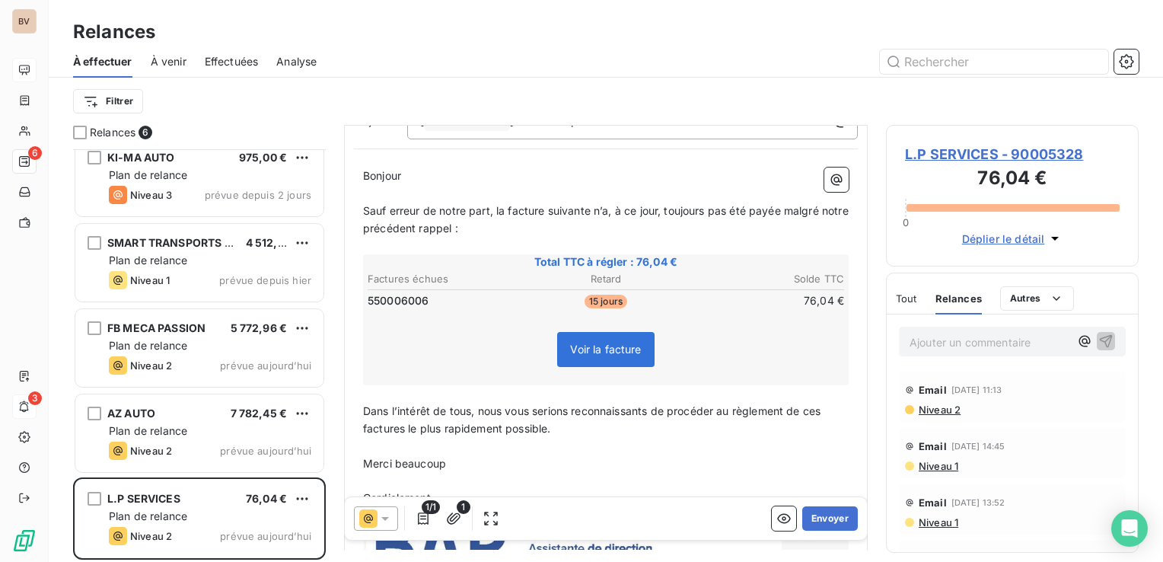
scroll to position [206, 0]
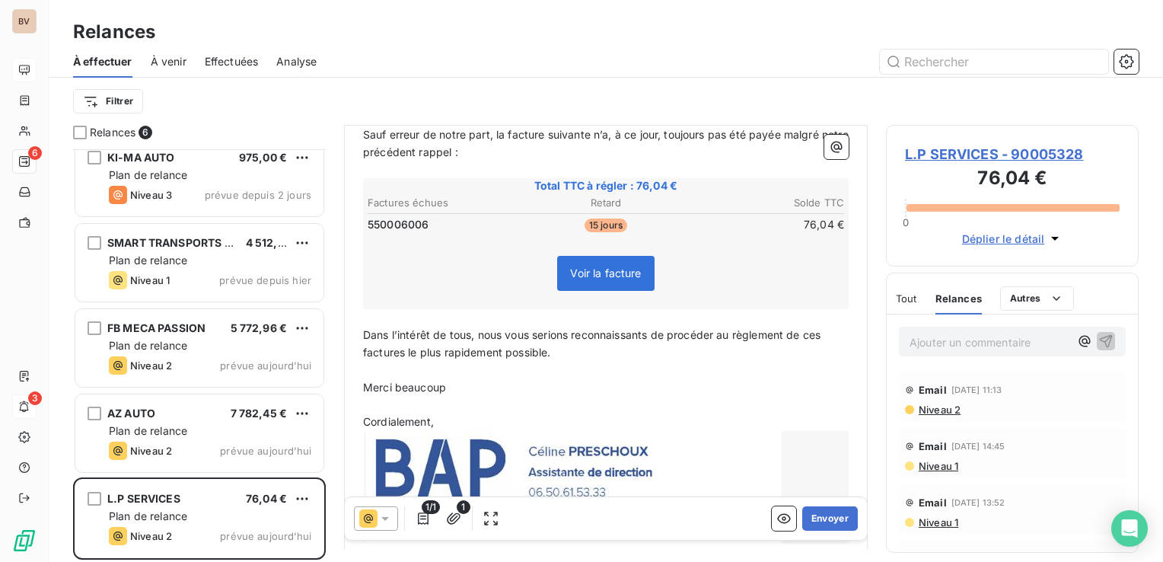
click at [824, 334] on span "Dans l’intérêt de tous, nous vous serions reconnaissants de procéder au règleme…" at bounding box center [593, 343] width 461 height 30
click at [405, 349] on span "Dans l’intérêt de tous, nous vous serions reconnaissants de procéder au règleme…" at bounding box center [598, 343] width 470 height 30
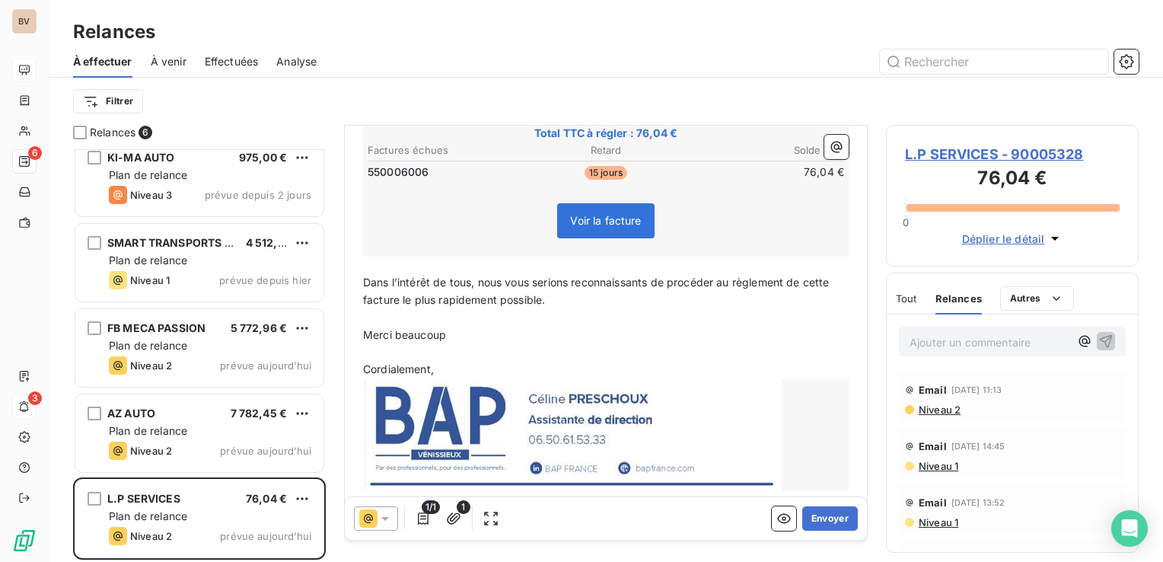
scroll to position [282, 0]
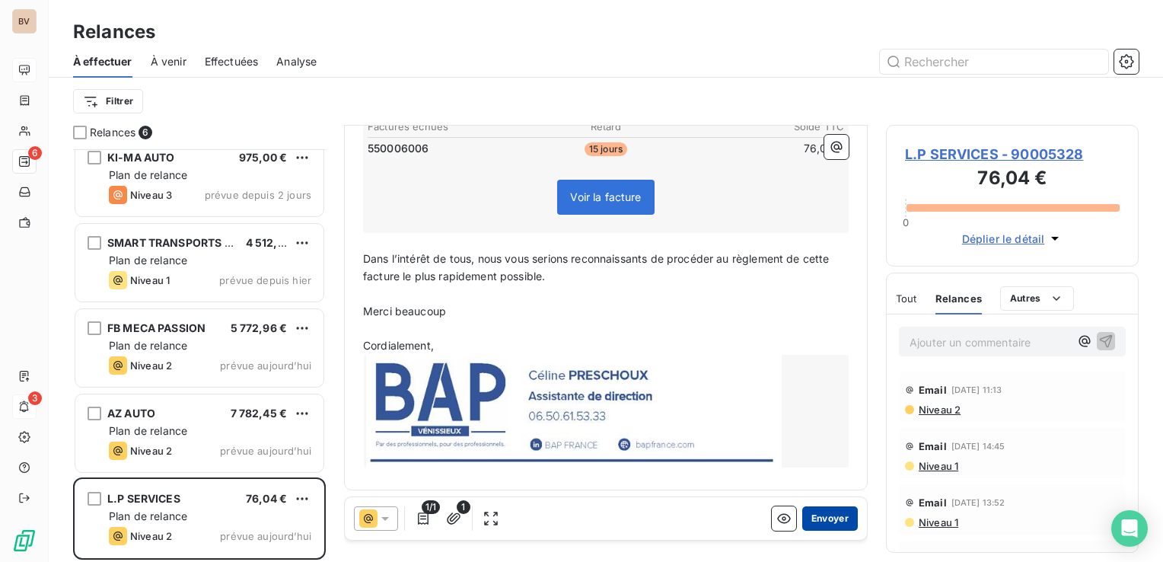
click at [828, 518] on button "Envoyer" at bounding box center [830, 518] width 56 height 24
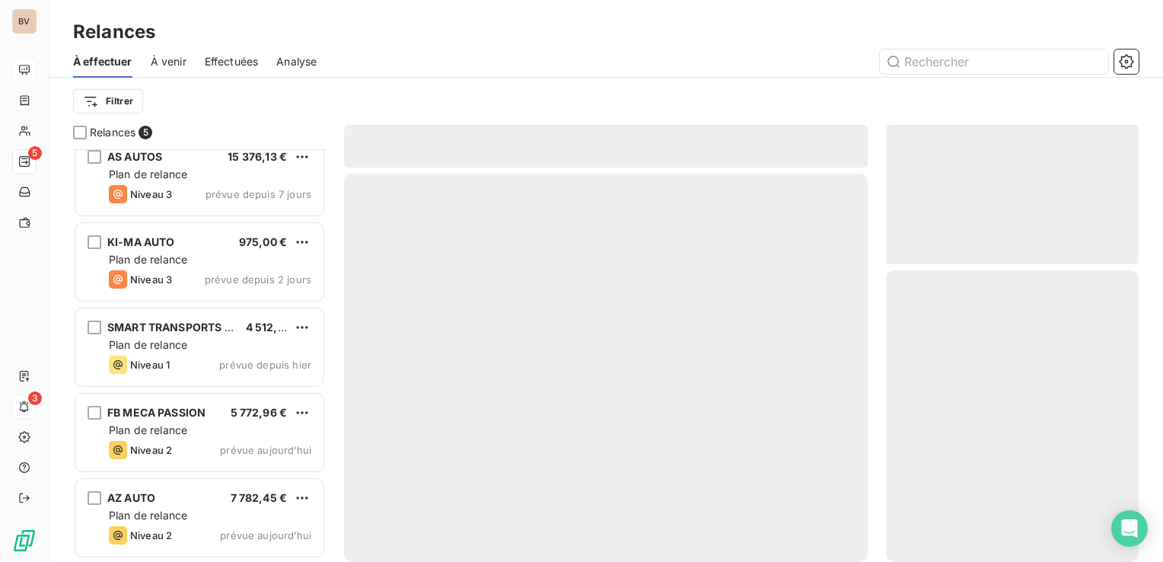
scroll to position [14, 0]
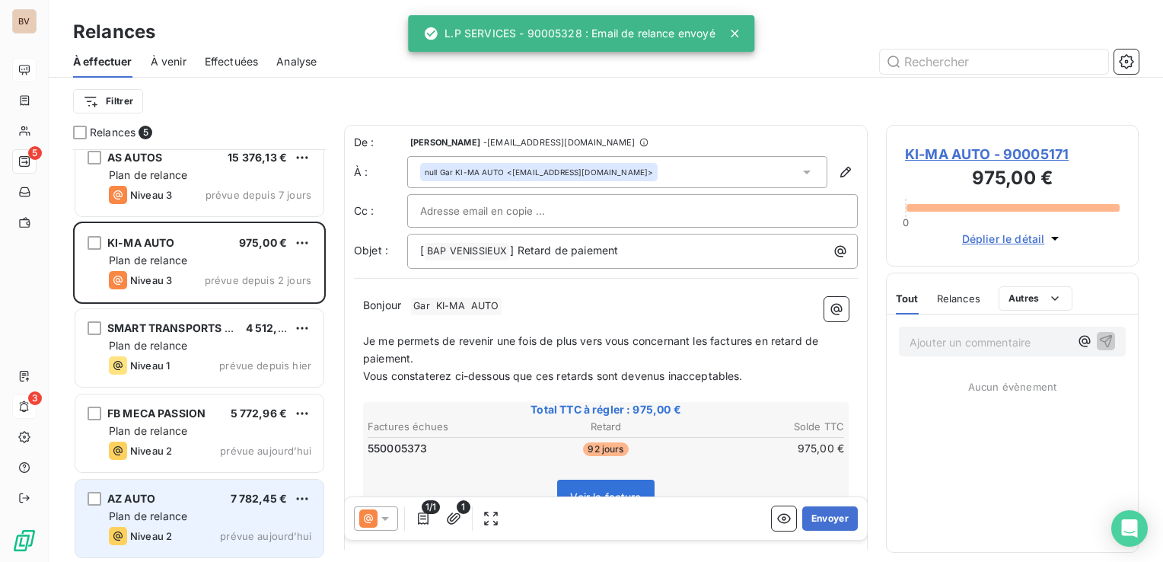
click at [189, 517] on div "Plan de relance" at bounding box center [210, 516] width 203 height 15
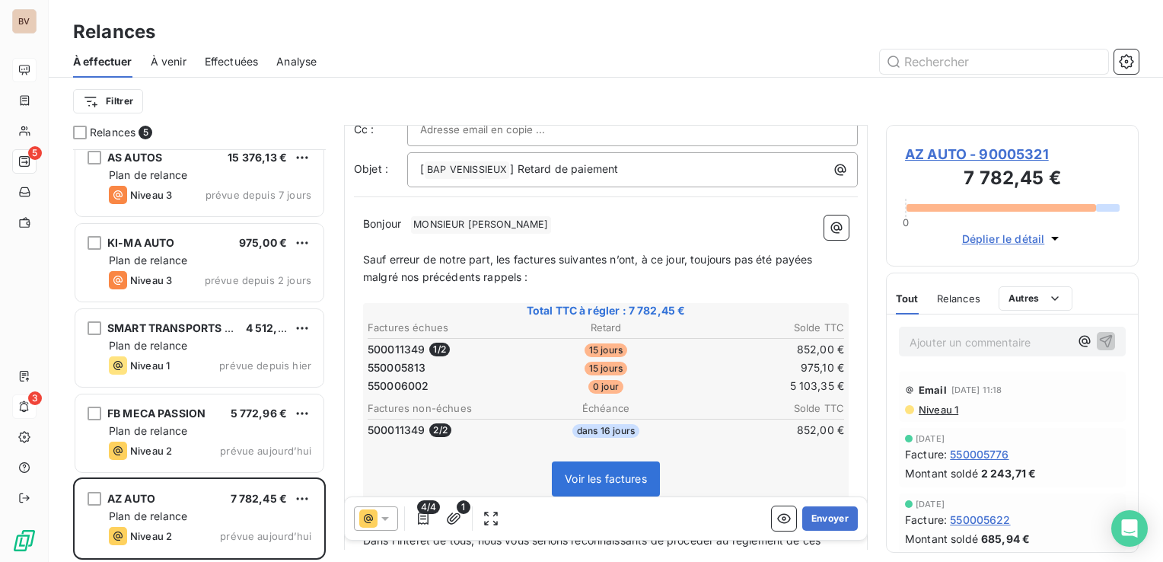
scroll to position [58, 0]
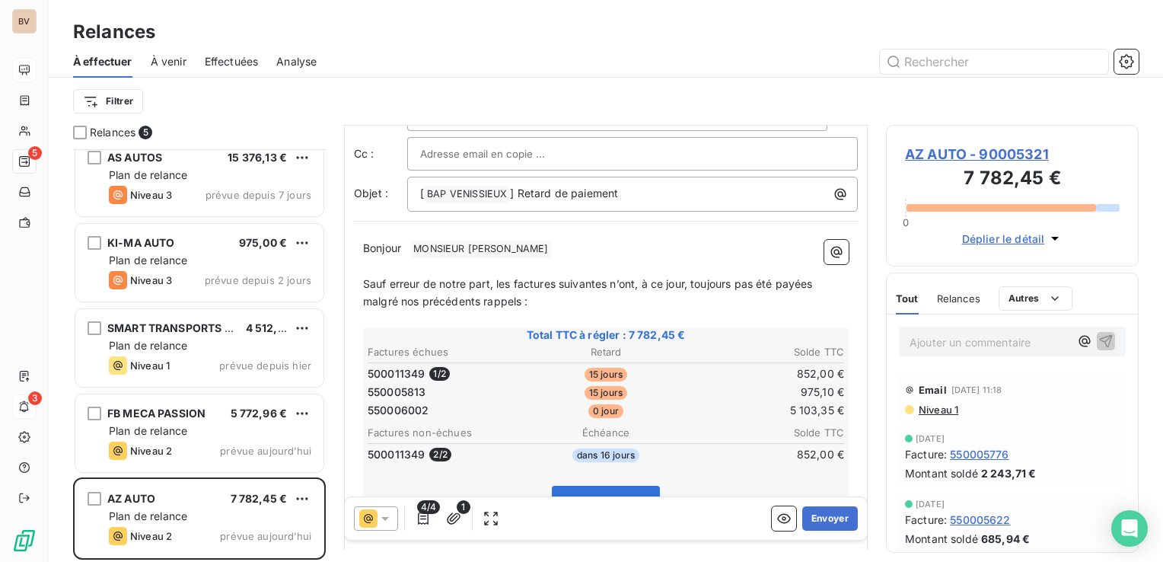
click at [510, 248] on span "MONSIEUR SOTOMEY KEVIN ﻿" at bounding box center [480, 250] width 139 height 18
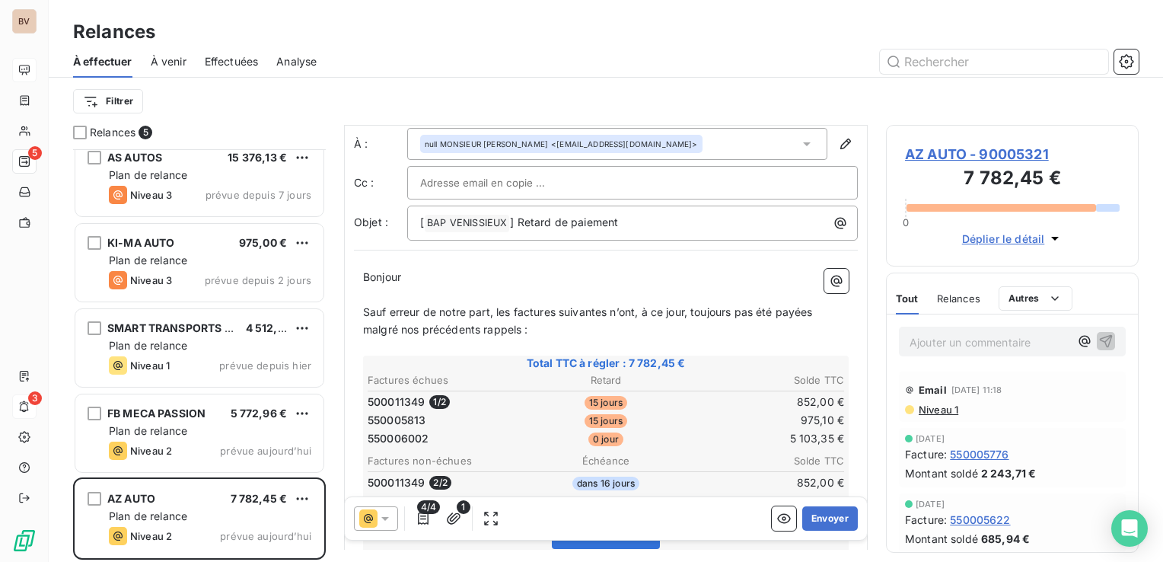
scroll to position [0, 0]
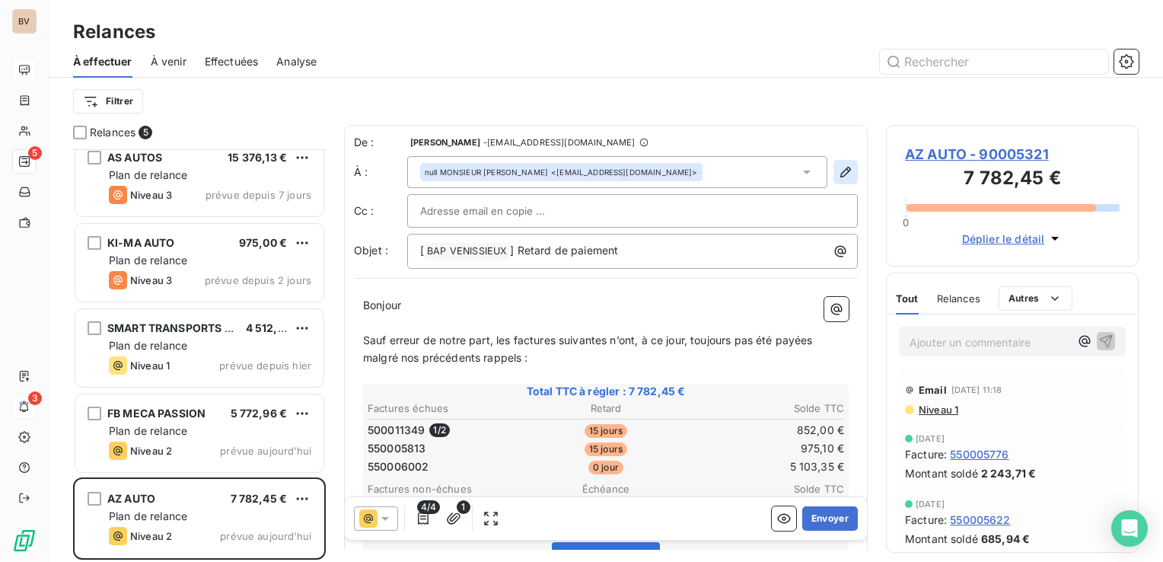
click at [838, 171] on icon "button" at bounding box center [845, 171] width 15 height 15
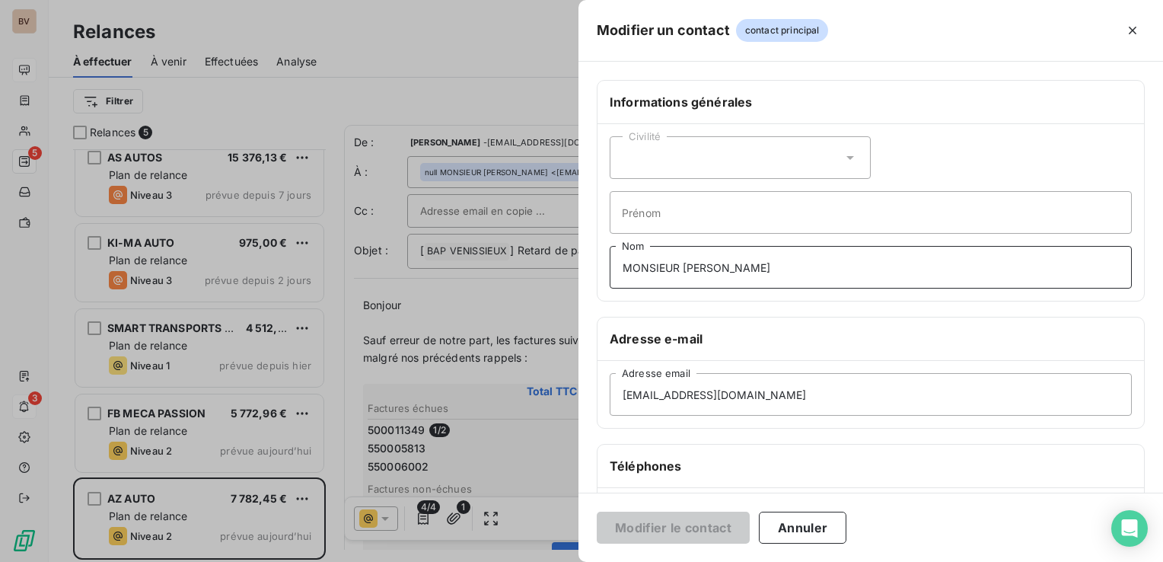
drag, startPoint x: 790, startPoint y: 269, endPoint x: 627, endPoint y: 268, distance: 162.9
click at [627, 268] on input "MONSIEUR [PERSON_NAME]" at bounding box center [871, 267] width 522 height 43
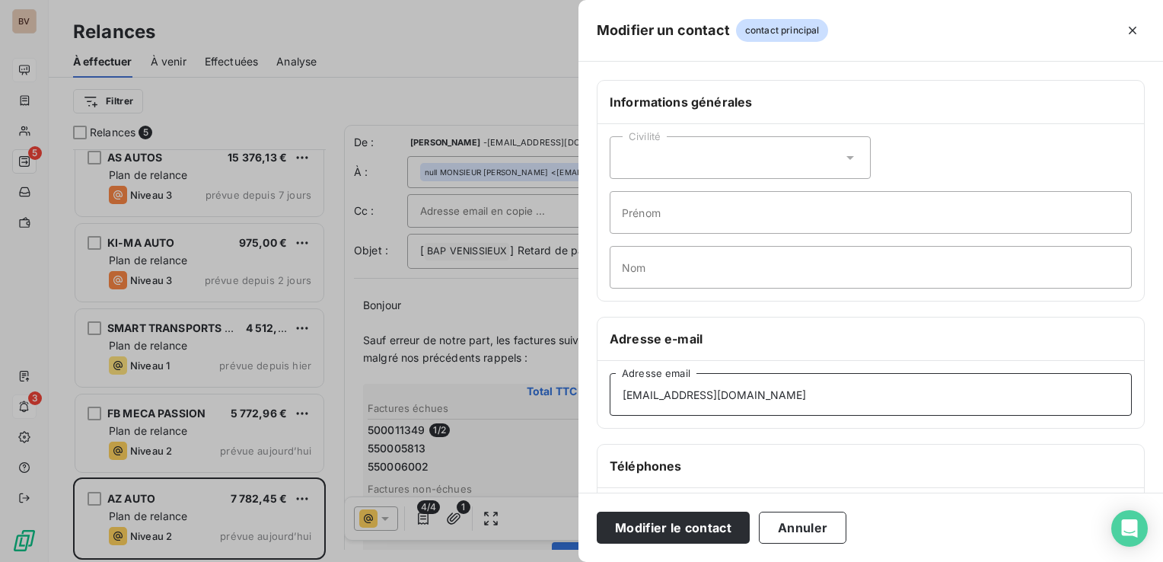
click at [778, 396] on input "azauto69360@gmail.com" at bounding box center [871, 394] width 522 height 43
click at [700, 534] on button "Modifier le contact" at bounding box center [673, 528] width 153 height 32
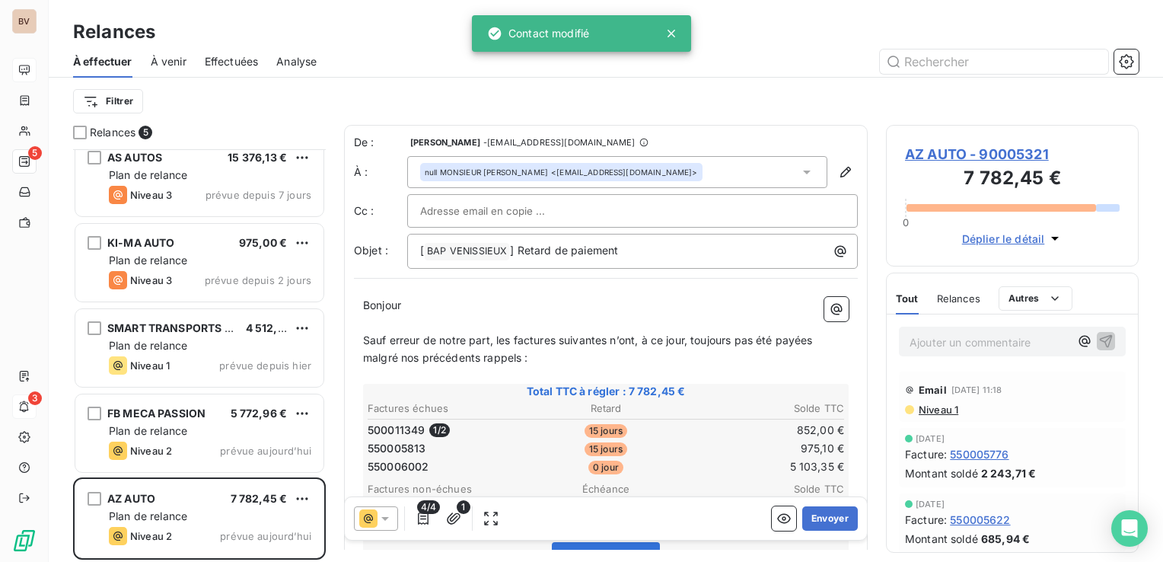
click at [799, 174] on icon at bounding box center [806, 171] width 15 height 15
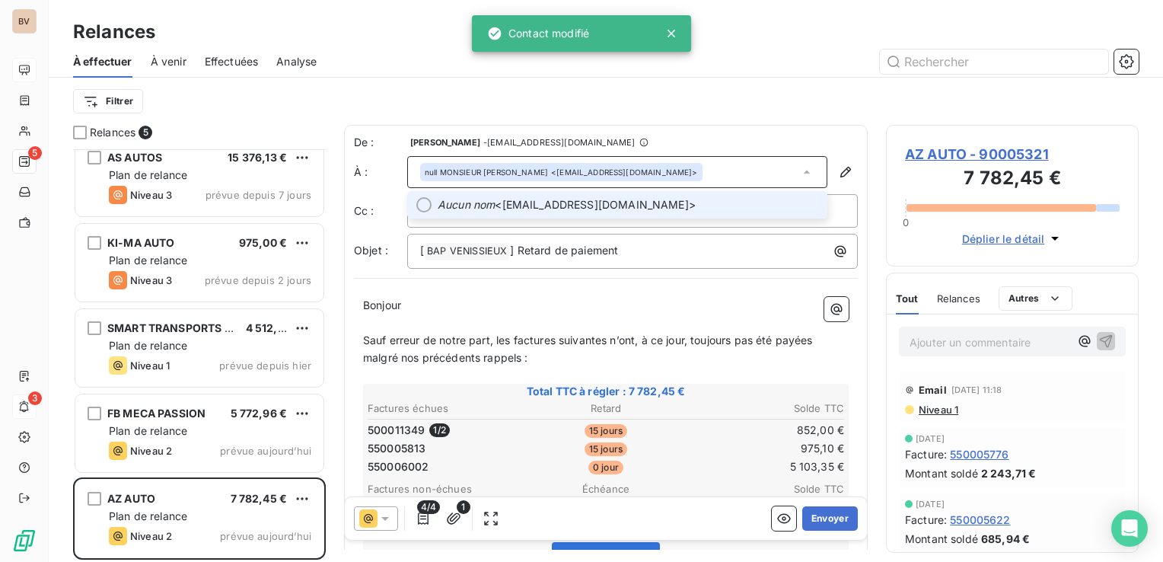
click at [643, 200] on span "Aucun nom <azauto69360@gmail.com>" at bounding box center [628, 204] width 381 height 15
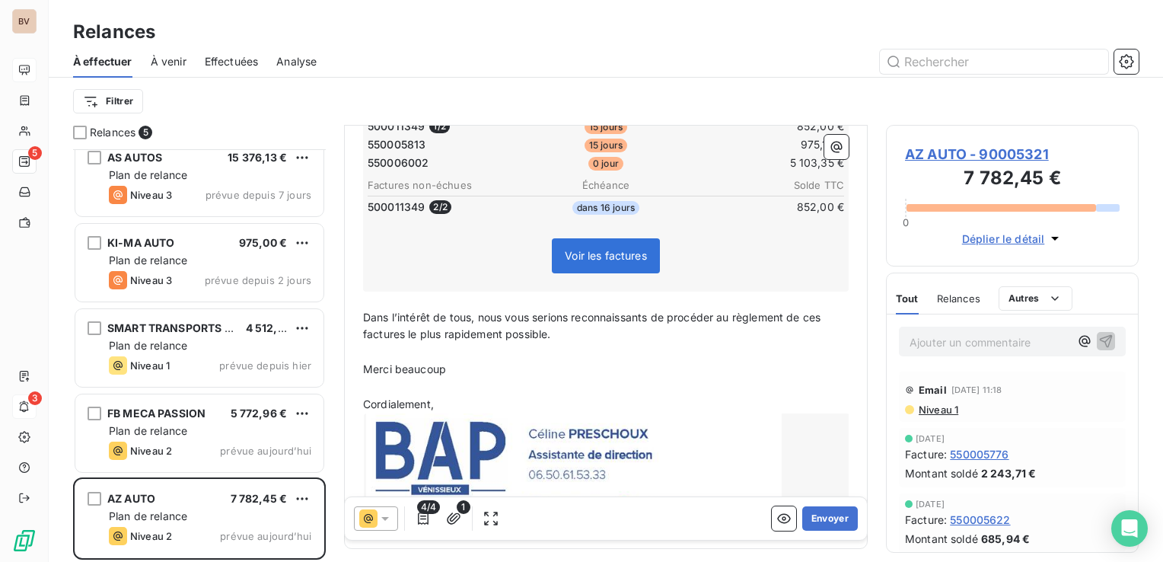
scroll to position [362, 0]
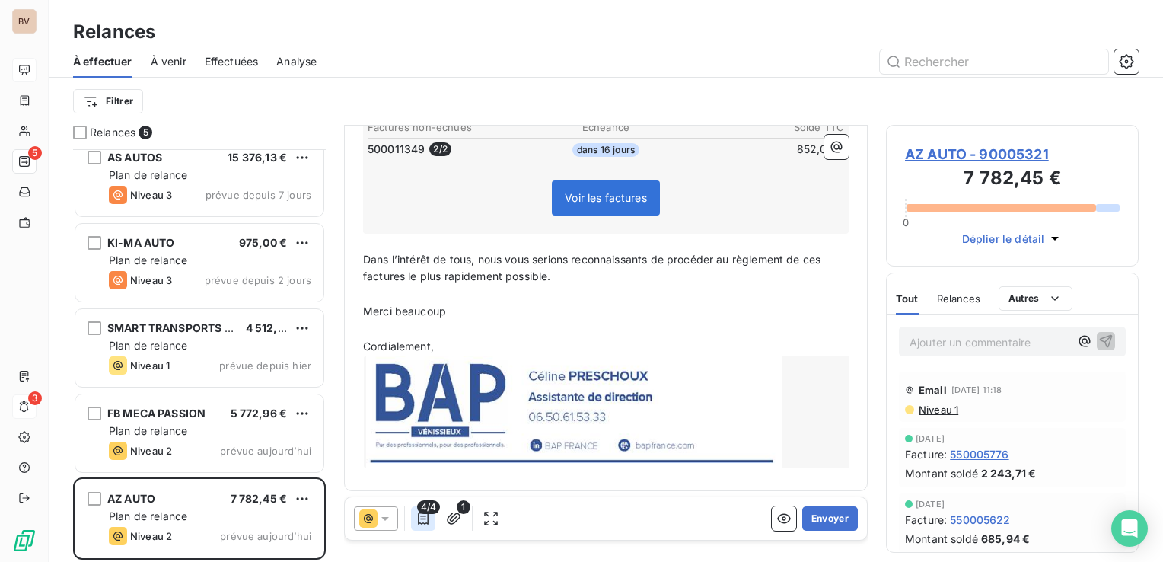
click at [419, 518] on icon "button" at bounding box center [423, 518] width 15 height 15
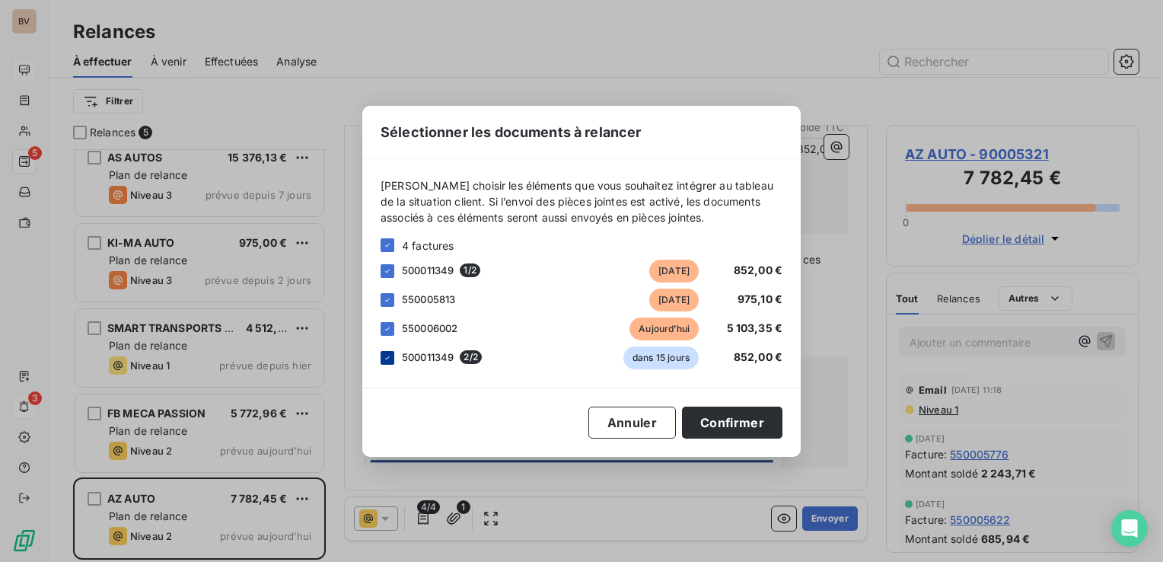
click at [388, 359] on icon at bounding box center [387, 357] width 9 height 9
click at [713, 425] on button "Confirmer" at bounding box center [732, 423] width 100 height 32
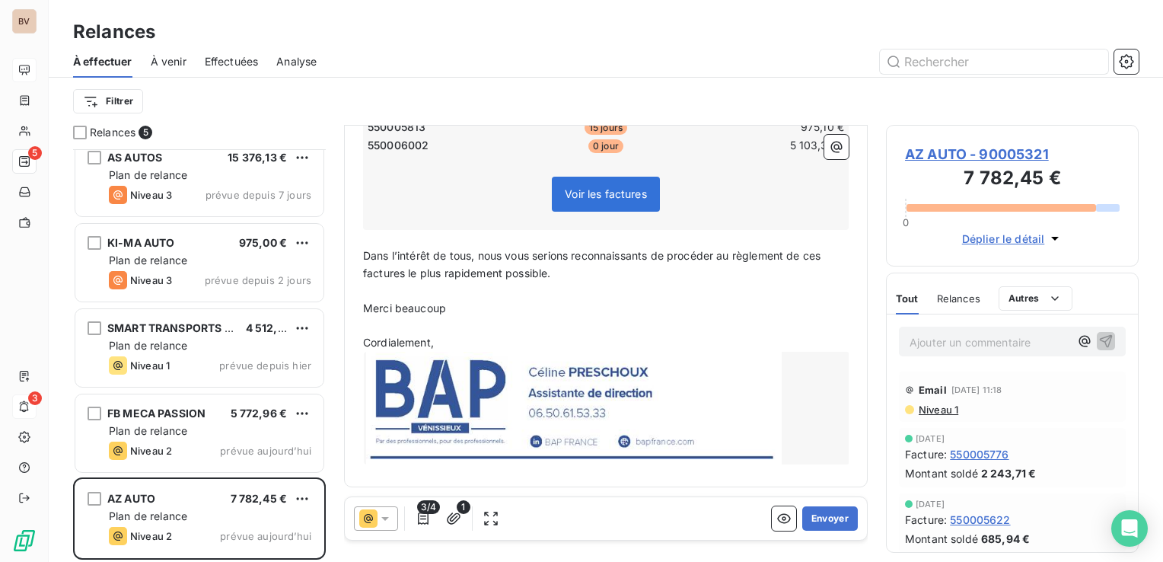
scroll to position [319, 0]
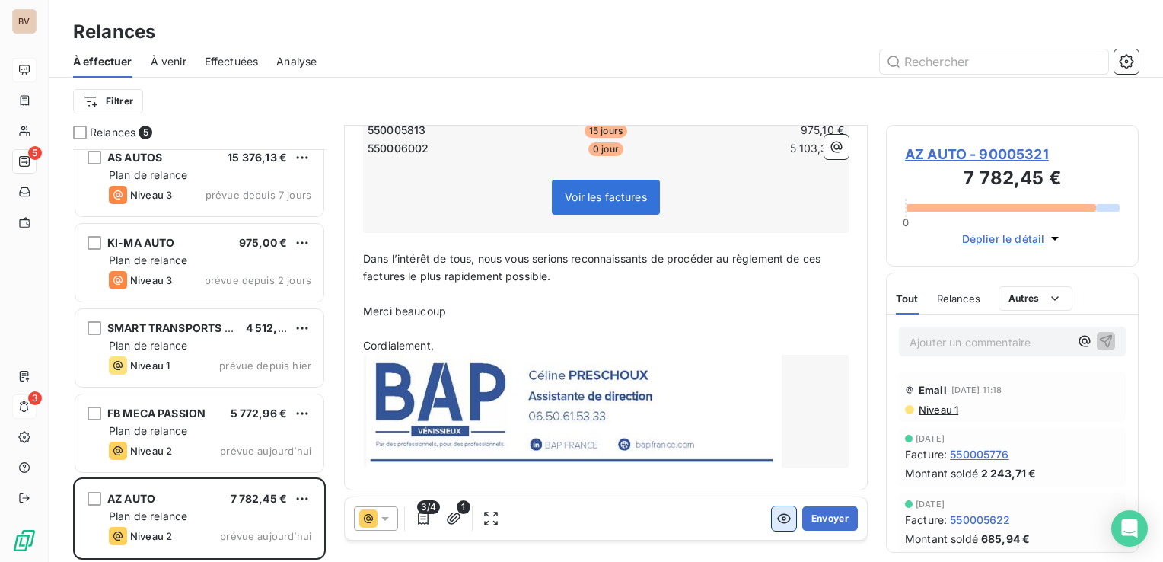
click at [777, 518] on icon "button" at bounding box center [784, 518] width 15 height 15
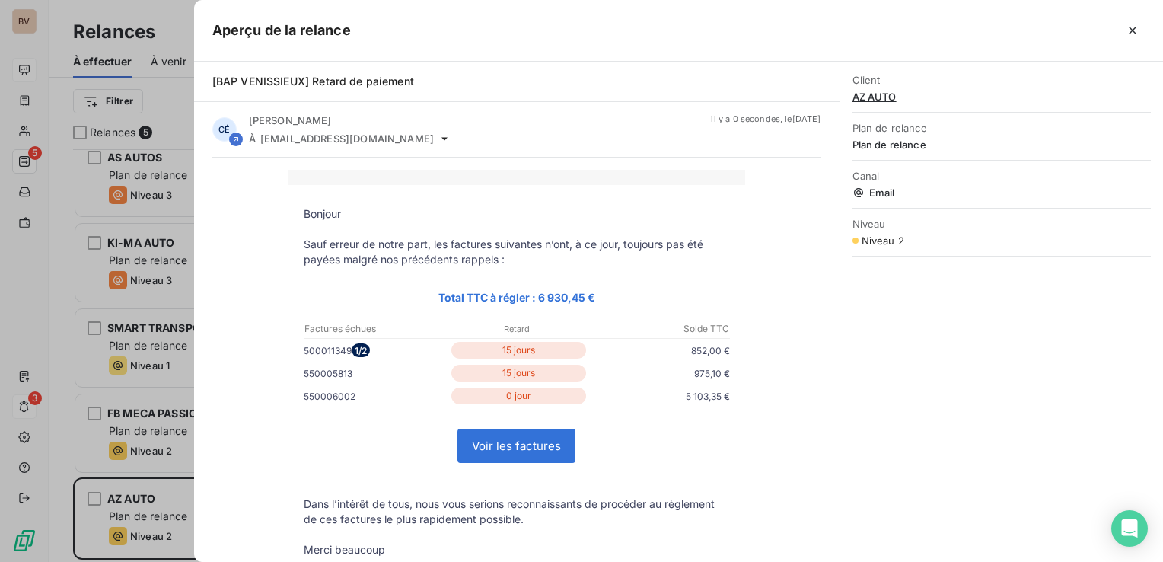
click at [533, 447] on link "Voir les factures" at bounding box center [516, 445] width 116 height 33
click at [1127, 23] on icon "button" at bounding box center [1132, 30] width 15 height 15
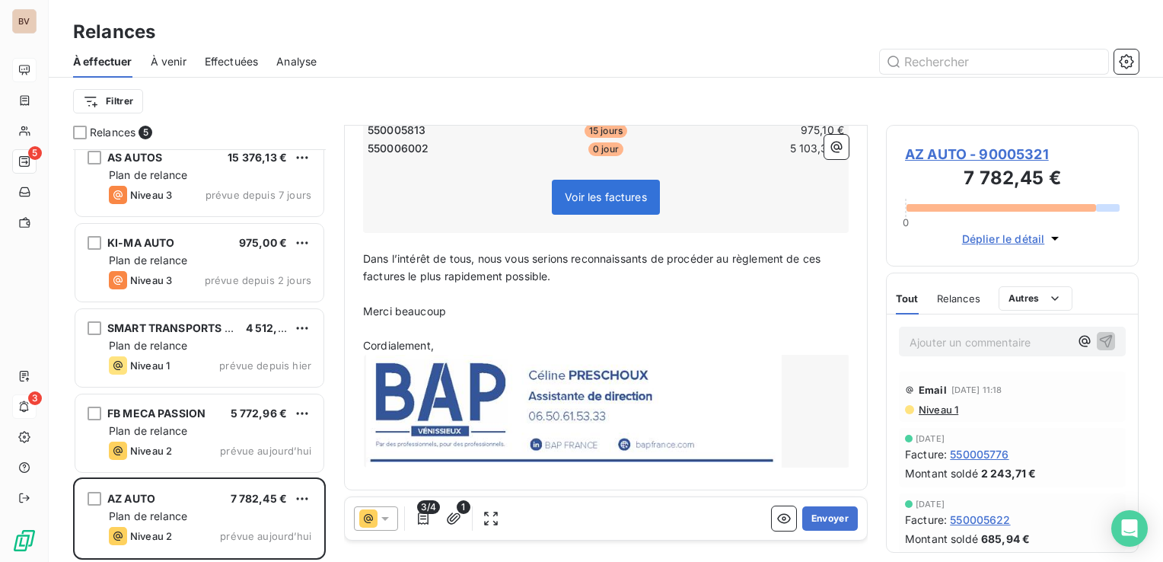
click at [388, 517] on icon at bounding box center [385, 519] width 8 height 4
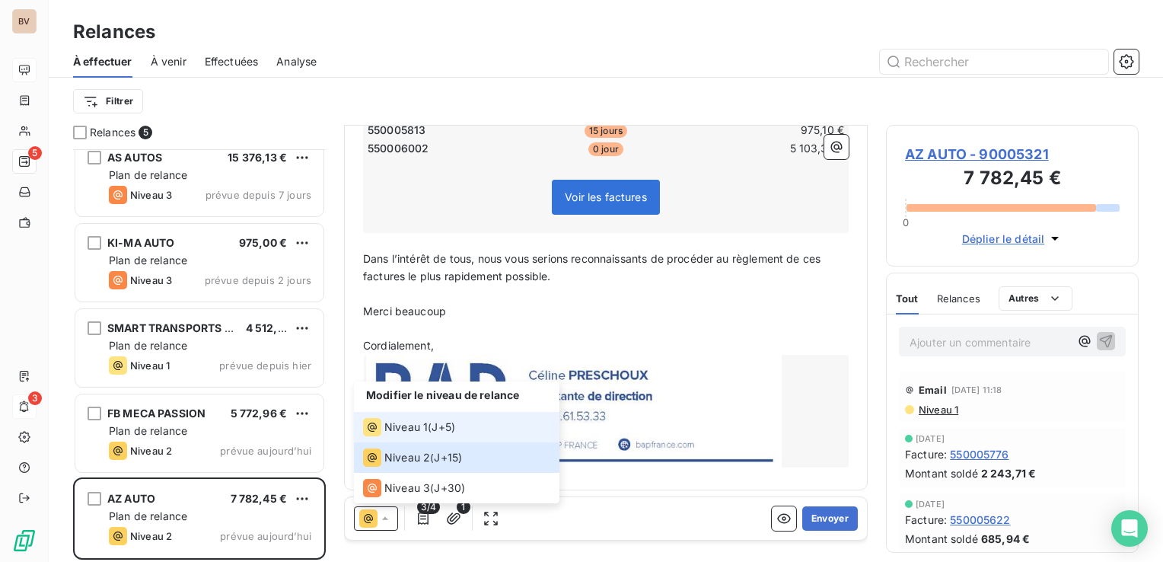
click at [402, 431] on span "Niveau 1" at bounding box center [405, 426] width 43 height 15
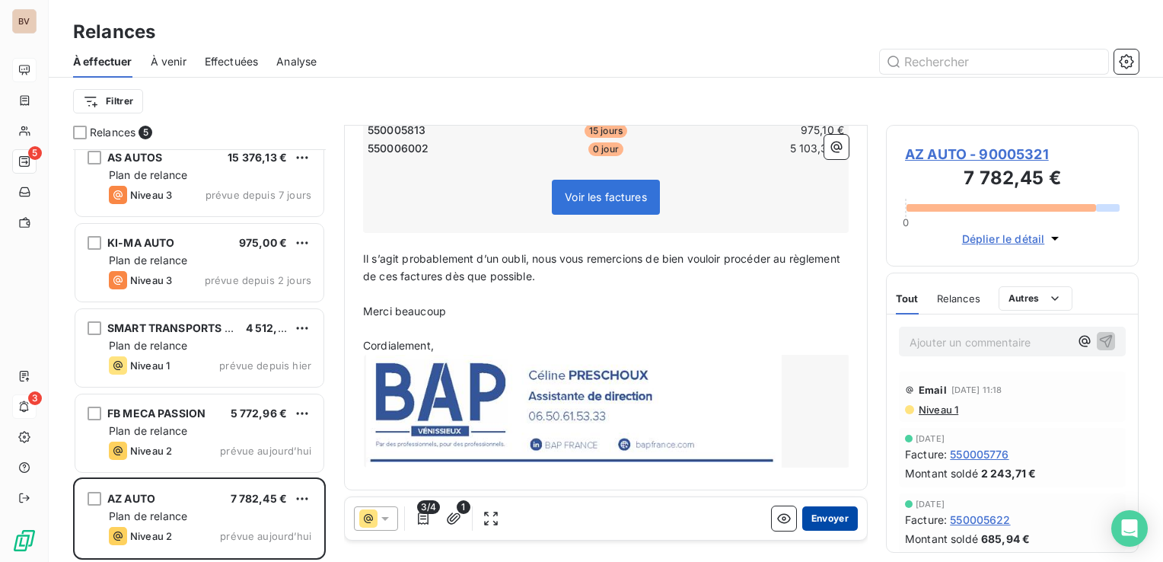
click at [815, 515] on button "Envoyer" at bounding box center [830, 518] width 56 height 24
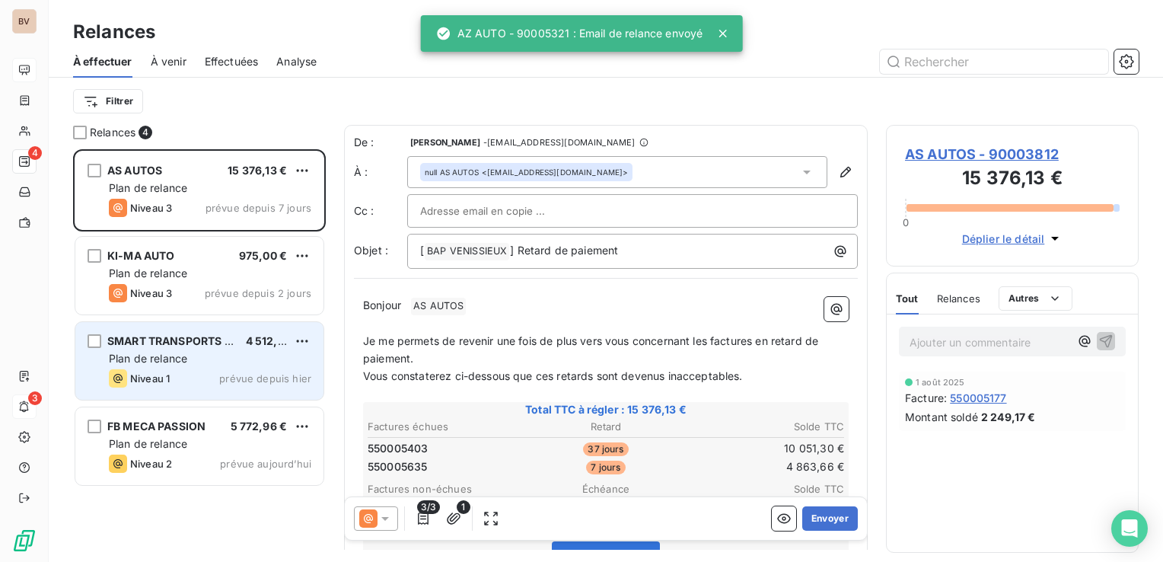
click at [209, 364] on div "Plan de relance" at bounding box center [210, 358] width 203 height 15
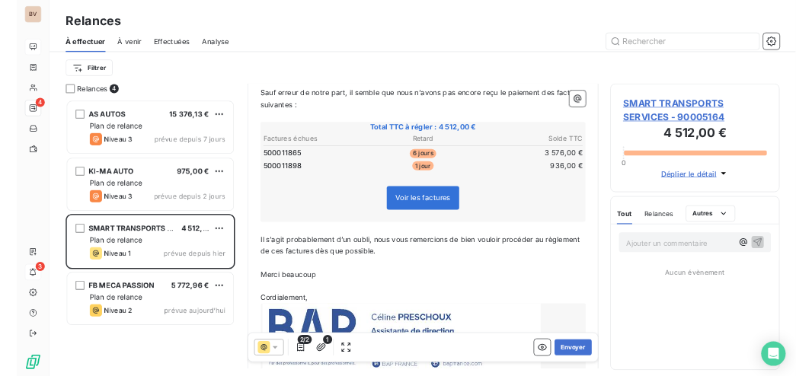
scroll to position [228, 0]
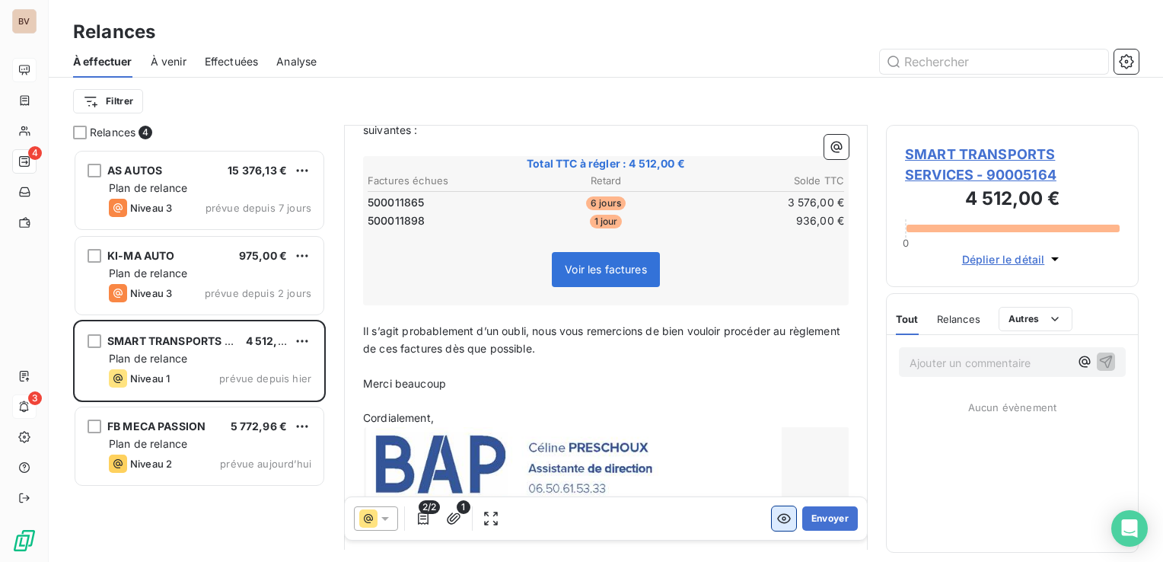
click at [777, 520] on icon "button" at bounding box center [784, 518] width 15 height 15
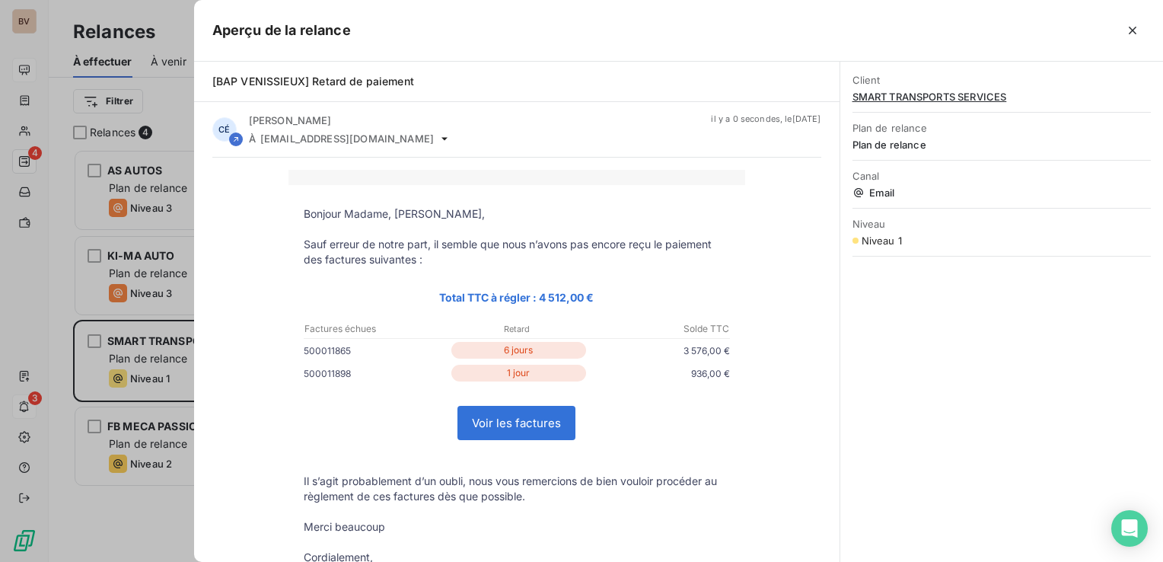
click at [539, 422] on link "Voir les factures" at bounding box center [516, 423] width 116 height 33
click at [1134, 30] on icon "button" at bounding box center [1132, 30] width 15 height 15
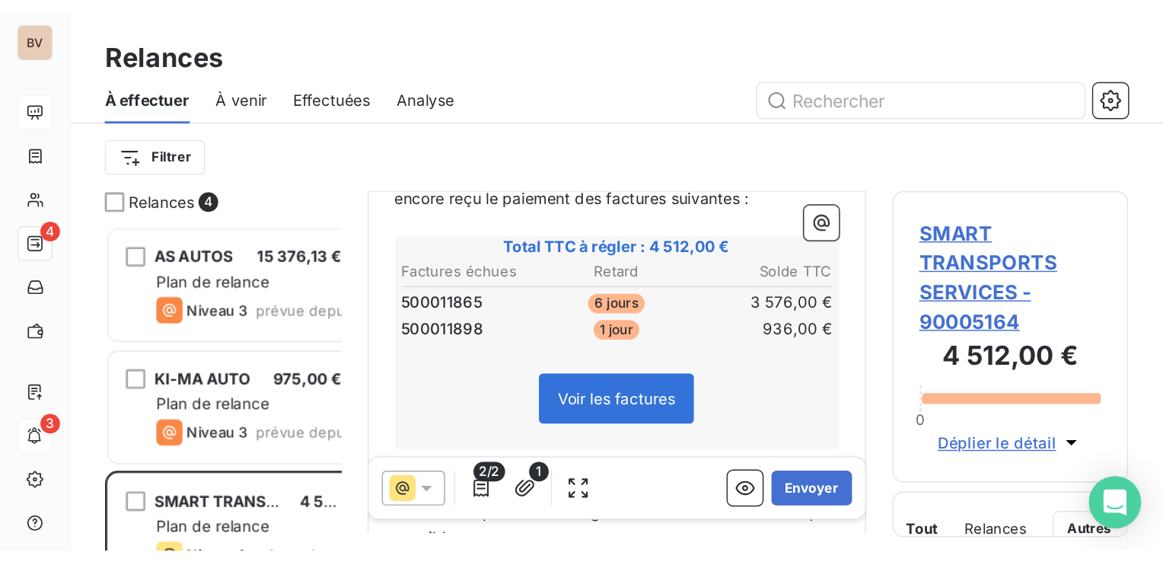
scroll to position [291, 192]
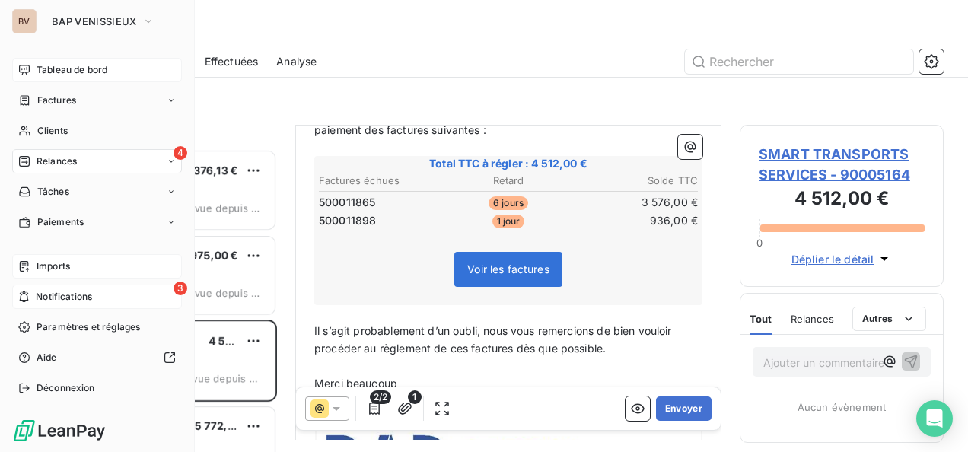
click at [69, 273] on div "Imports" at bounding box center [97, 266] width 170 height 24
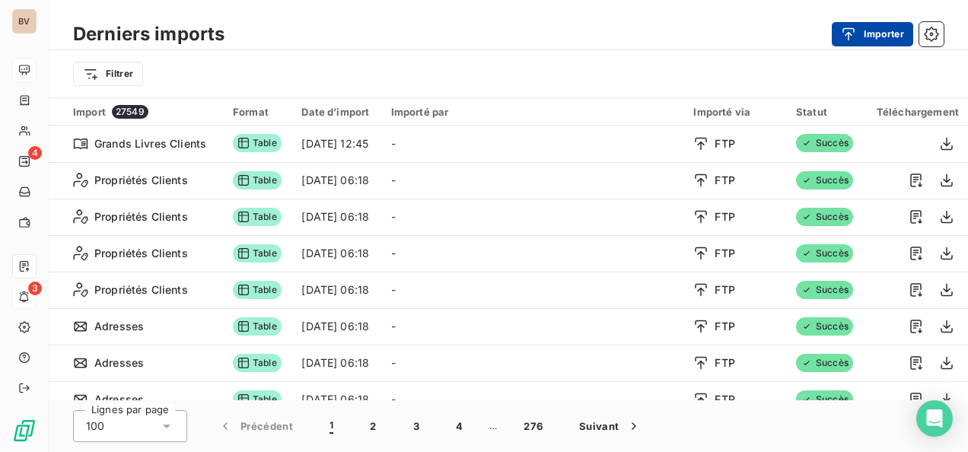
click at [872, 33] on button "Importer" at bounding box center [872, 34] width 81 height 24
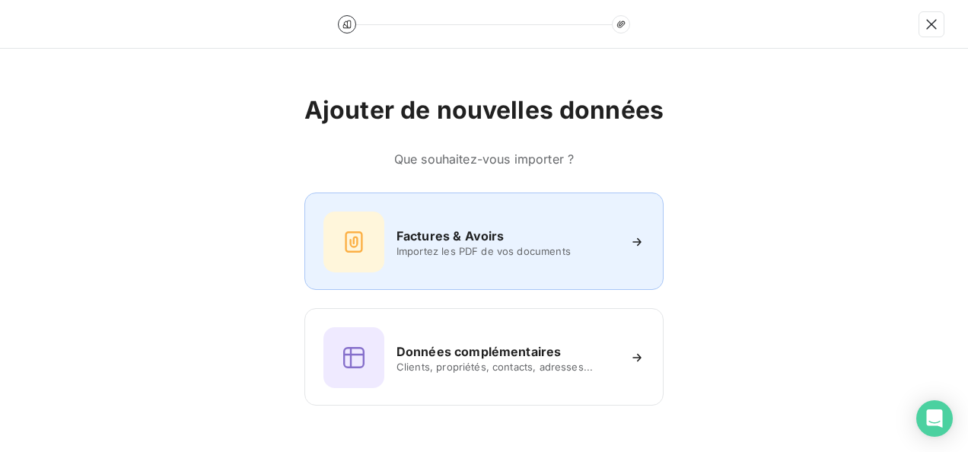
click at [431, 257] on div "Factures & Avoirs Importez les PDF de vos documents" at bounding box center [484, 242] width 321 height 61
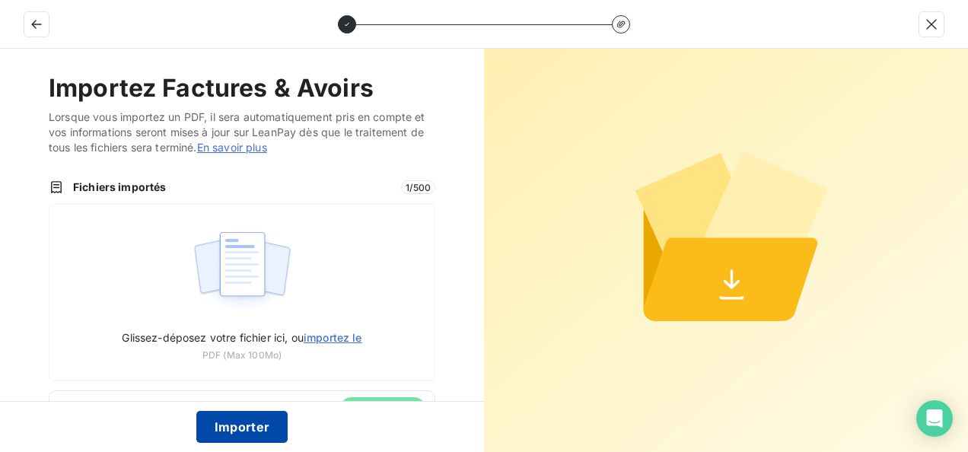
click at [239, 426] on button "Importer" at bounding box center [242, 427] width 92 height 32
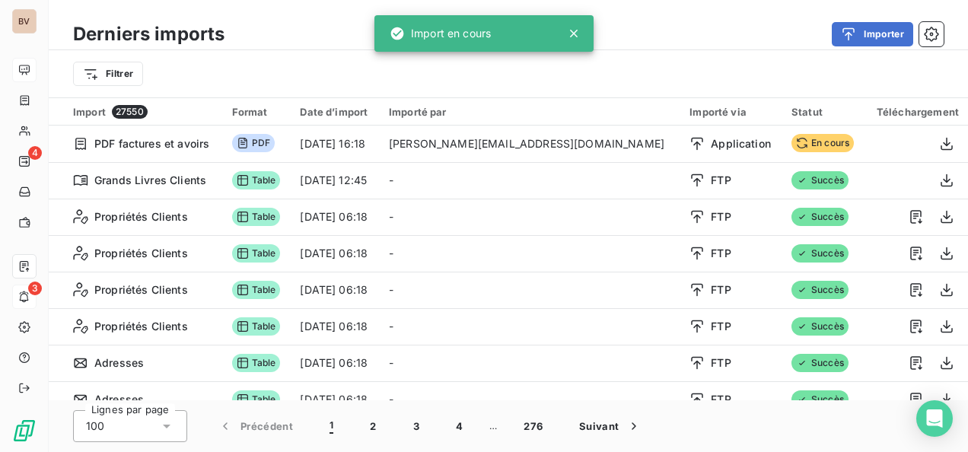
click at [574, 35] on icon at bounding box center [574, 34] width 8 height 8
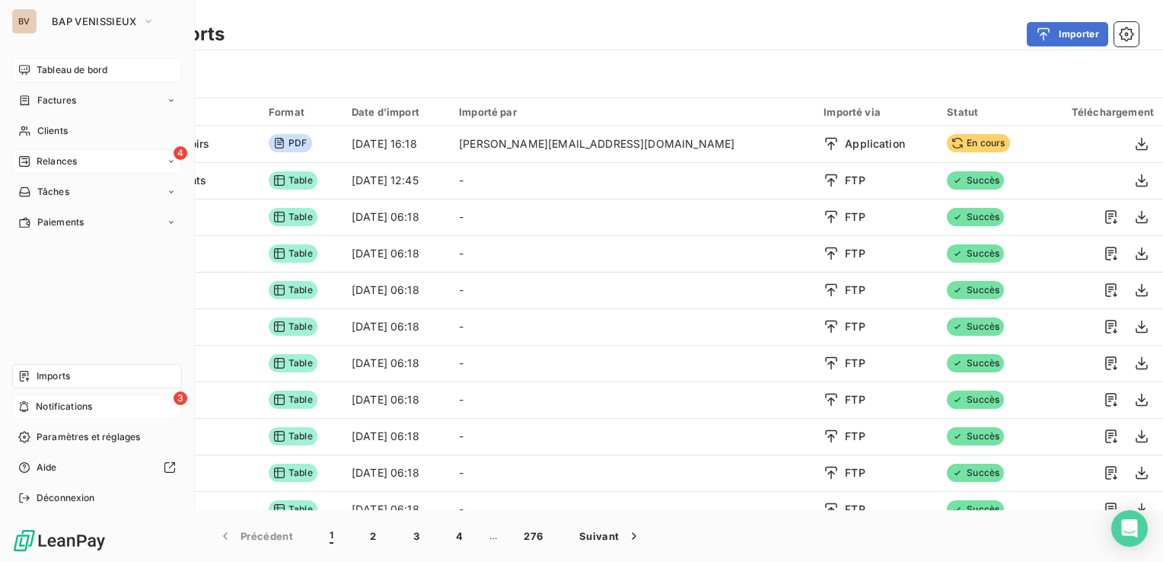
click at [72, 161] on span "Relances" at bounding box center [57, 162] width 40 height 14
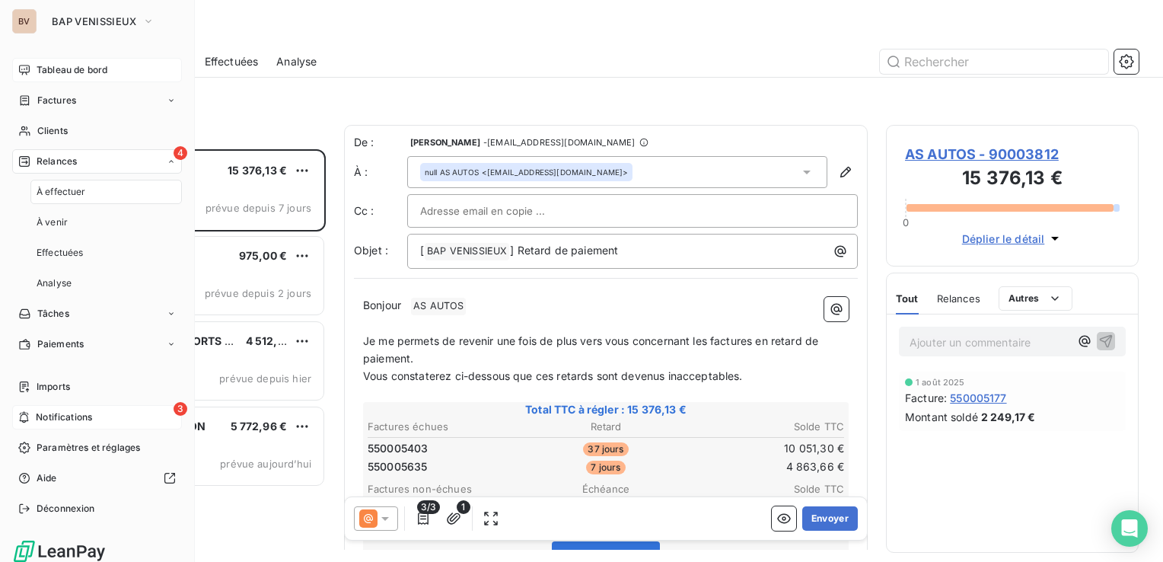
scroll to position [401, 241]
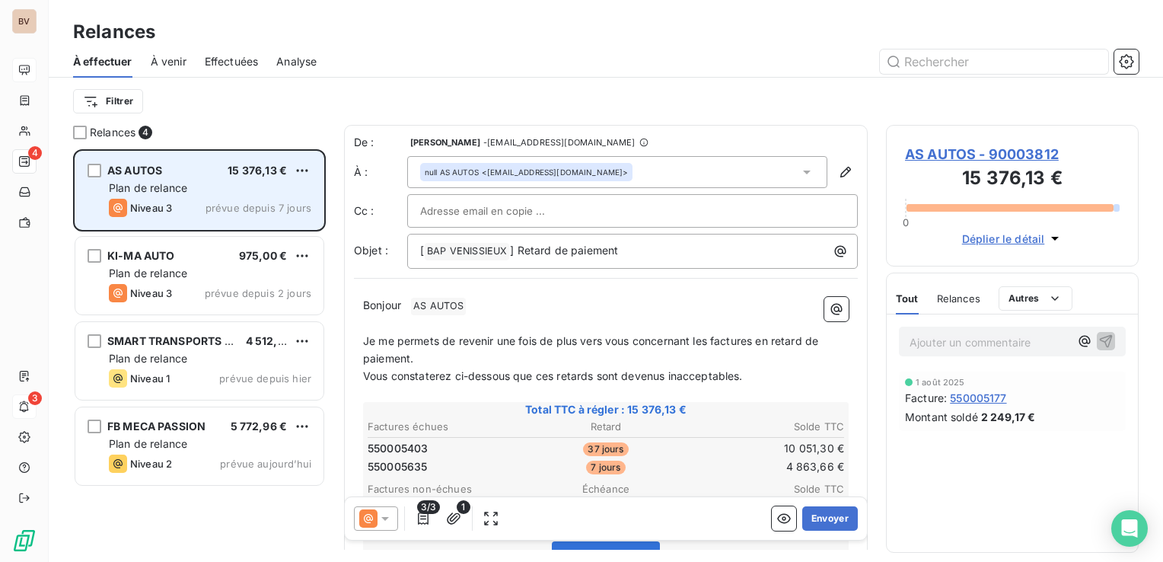
click at [222, 190] on div "Plan de relance" at bounding box center [210, 187] width 203 height 15
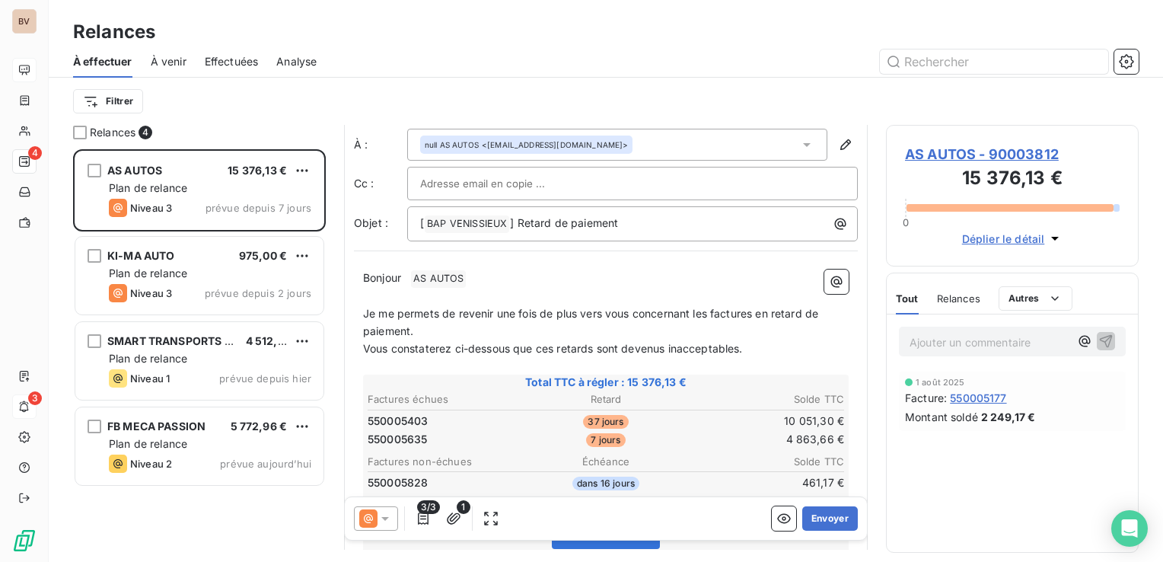
scroll to position [0, 0]
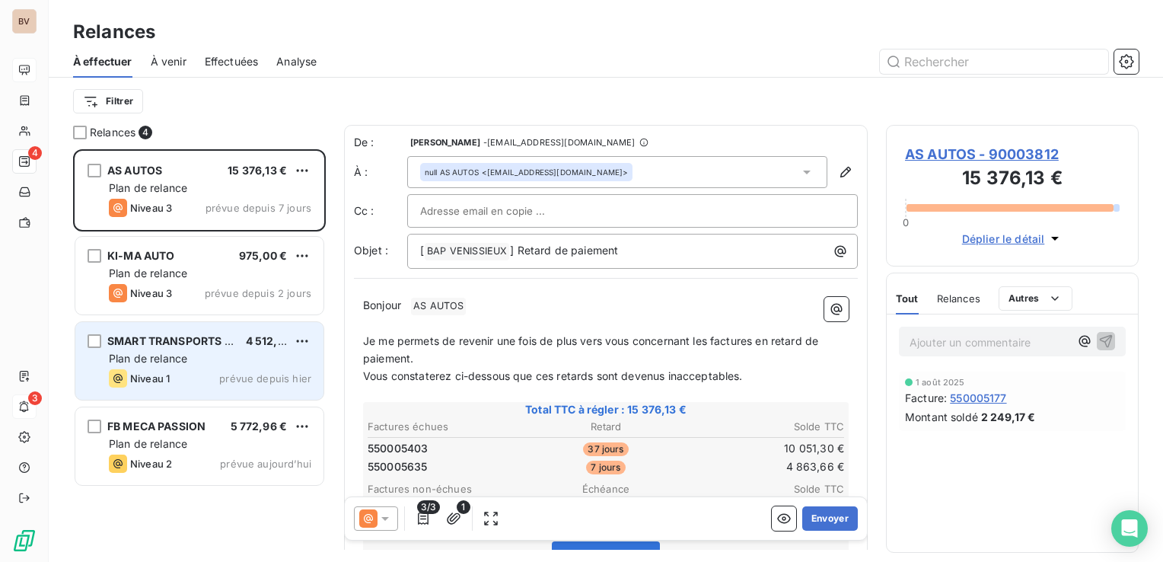
click at [158, 358] on span "Plan de relance" at bounding box center [148, 358] width 78 height 13
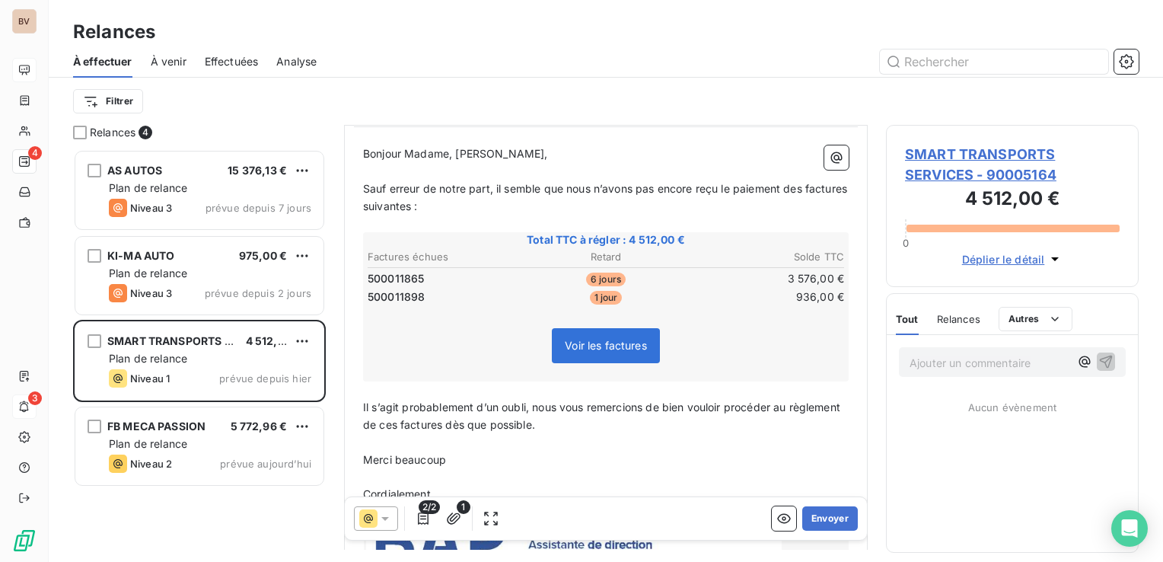
scroll to position [228, 0]
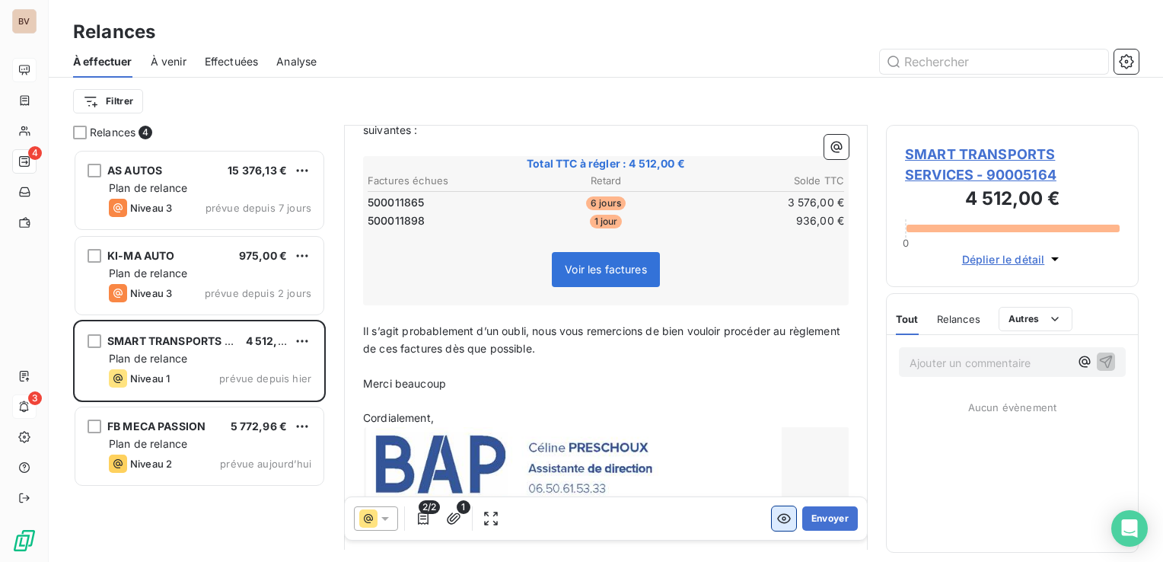
click at [772, 528] on button "button" at bounding box center [784, 518] width 24 height 24
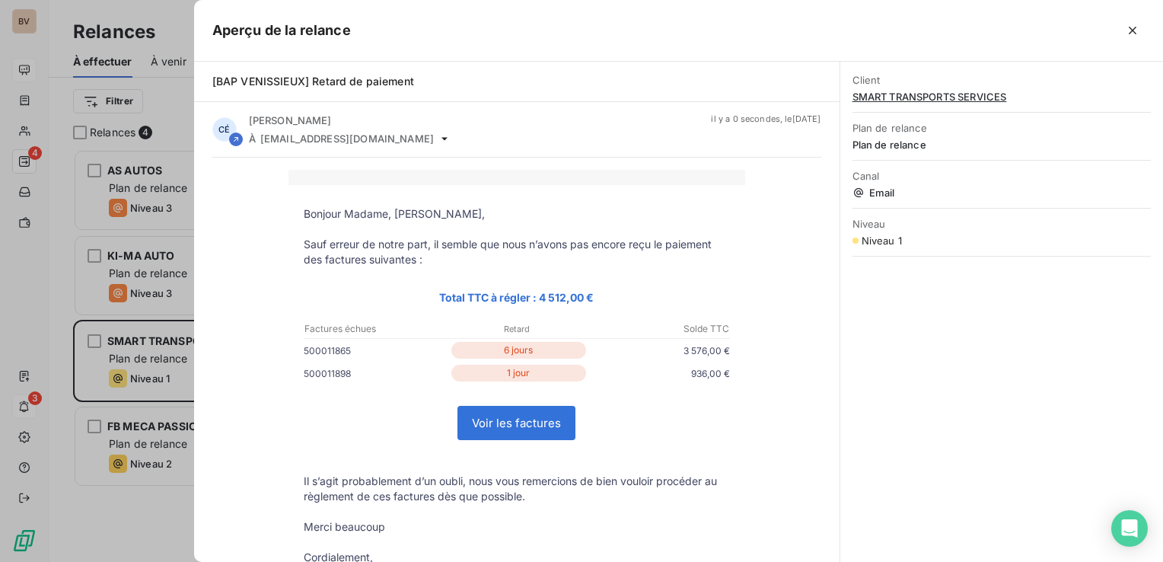
click at [490, 426] on link "Voir les factures" at bounding box center [516, 423] width 116 height 33
click at [1131, 30] on icon "button" at bounding box center [1132, 30] width 15 height 15
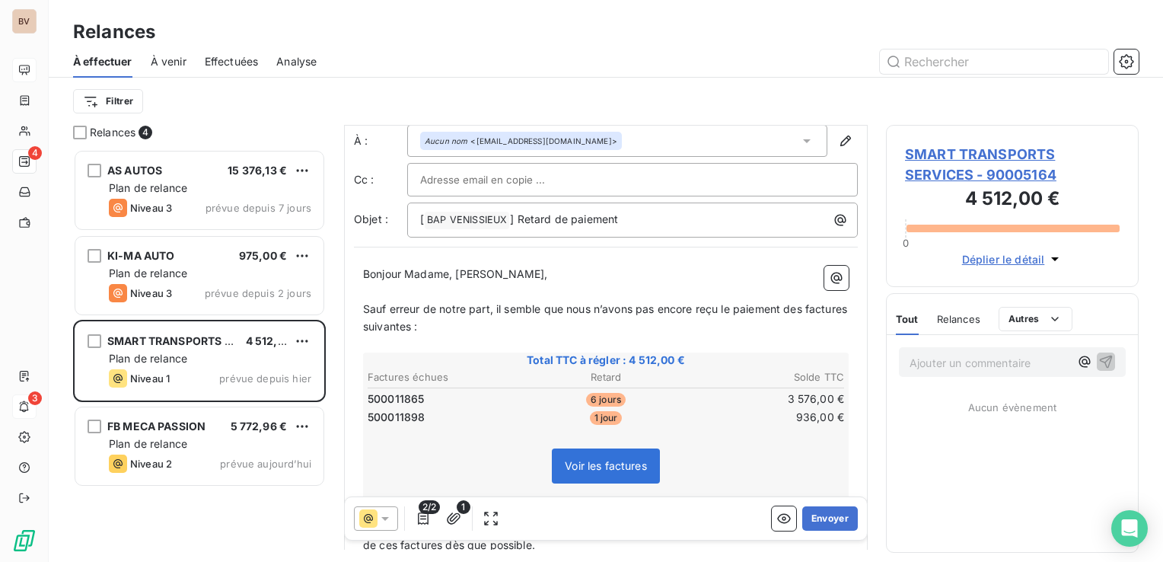
scroll to position [0, 0]
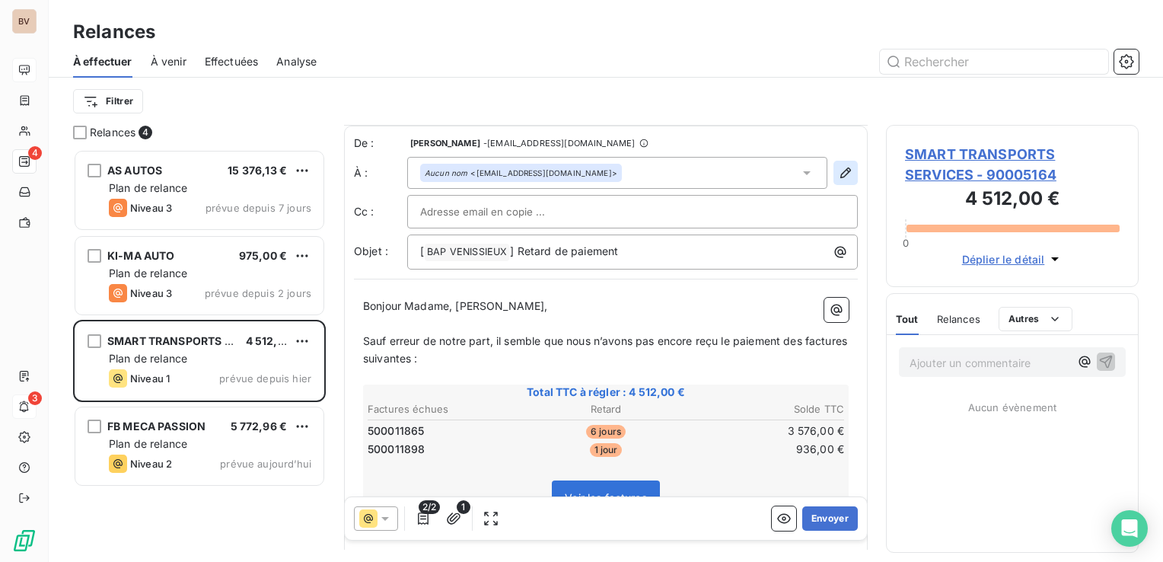
click at [841, 167] on icon "button" at bounding box center [846, 172] width 11 height 11
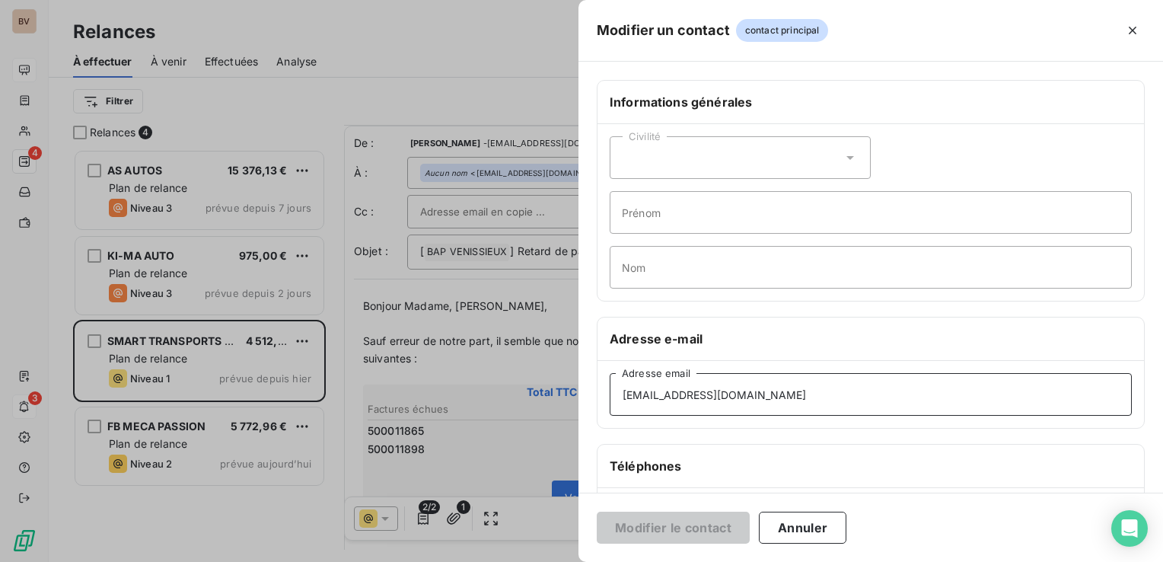
click at [841, 407] on input "exploitation@smart-transports.fr" at bounding box center [871, 394] width 522 height 43
drag, startPoint x: 808, startPoint y: 393, endPoint x: 589, endPoint y: 388, distance: 218.6
click at [589, 388] on div "Informations générales Civilité Prénom Nom Adresse e-mail exploitation@smart-tr…" at bounding box center [871, 418] width 585 height 676
paste input "mmanuel"
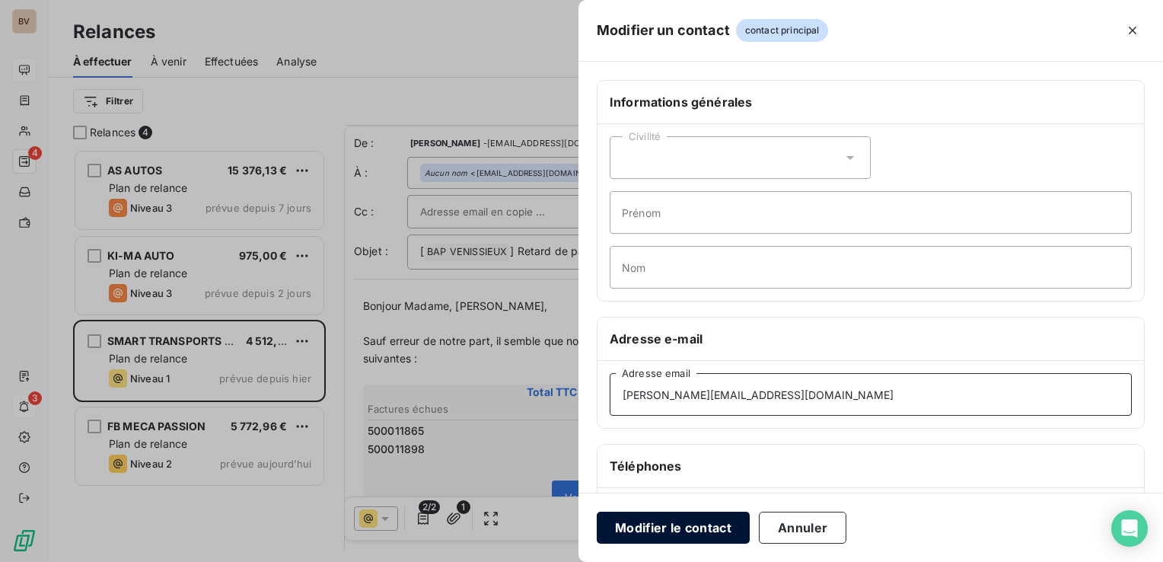
type input "emmanuel@smart-transports.fr"
click at [661, 522] on button "Modifier le contact" at bounding box center [673, 528] width 153 height 32
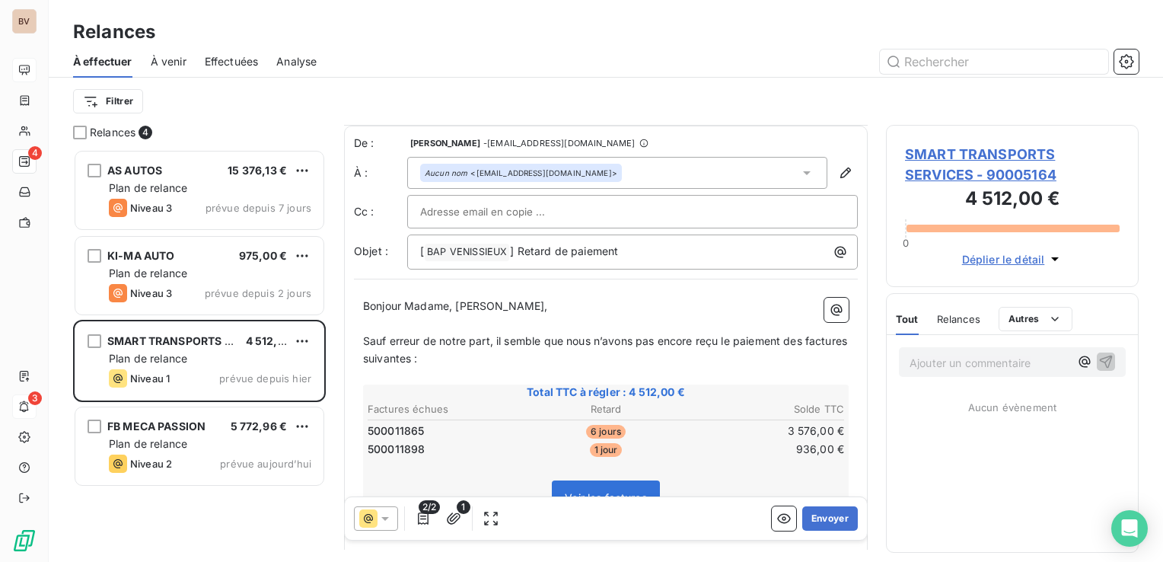
click at [799, 173] on icon at bounding box center [806, 172] width 15 height 15
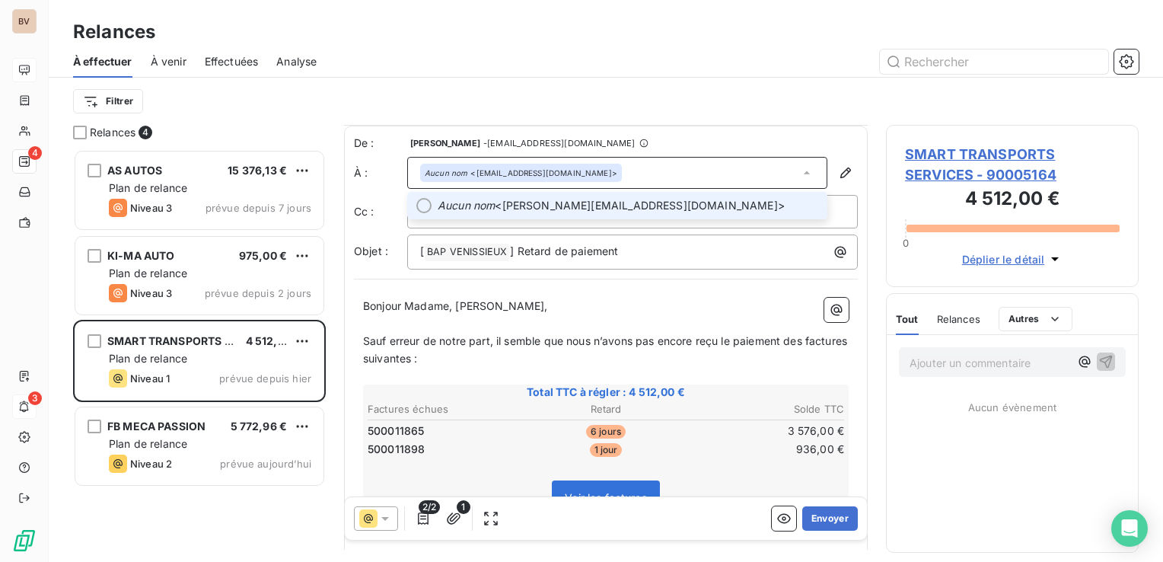
click at [701, 199] on span "Aucun nom <emmanuel@smart-transports.fr>" at bounding box center [628, 205] width 381 height 15
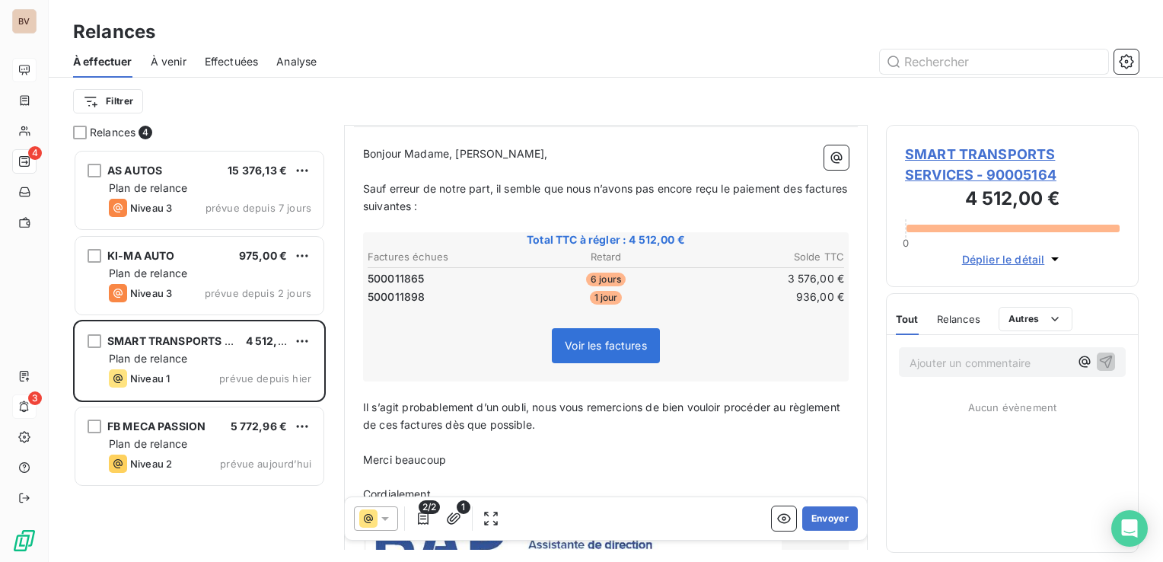
scroll to position [228, 0]
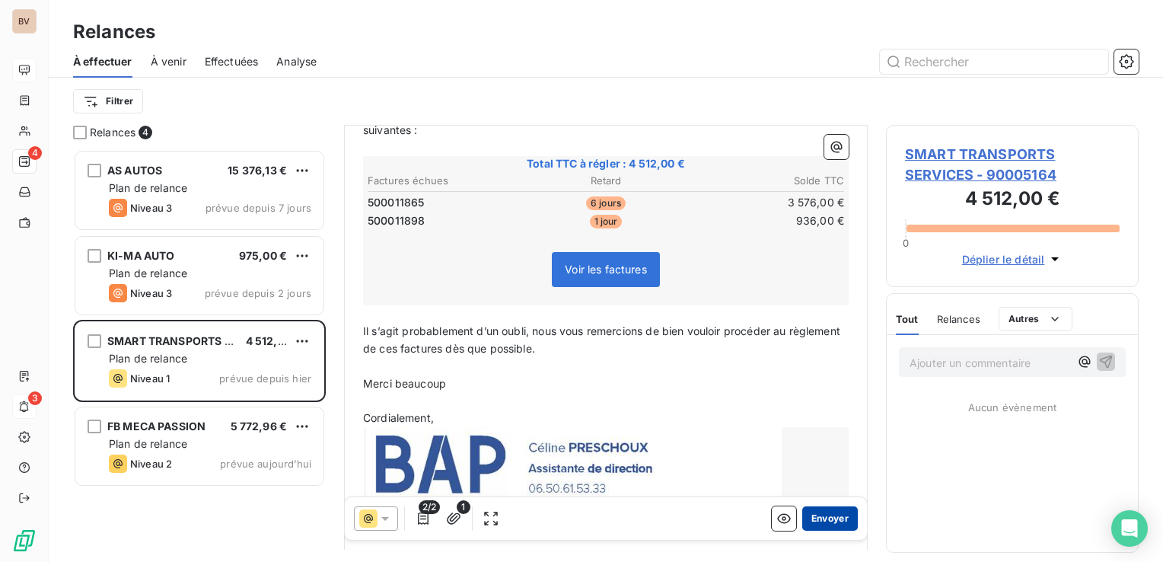
click at [813, 525] on button "Envoyer" at bounding box center [830, 518] width 56 height 24
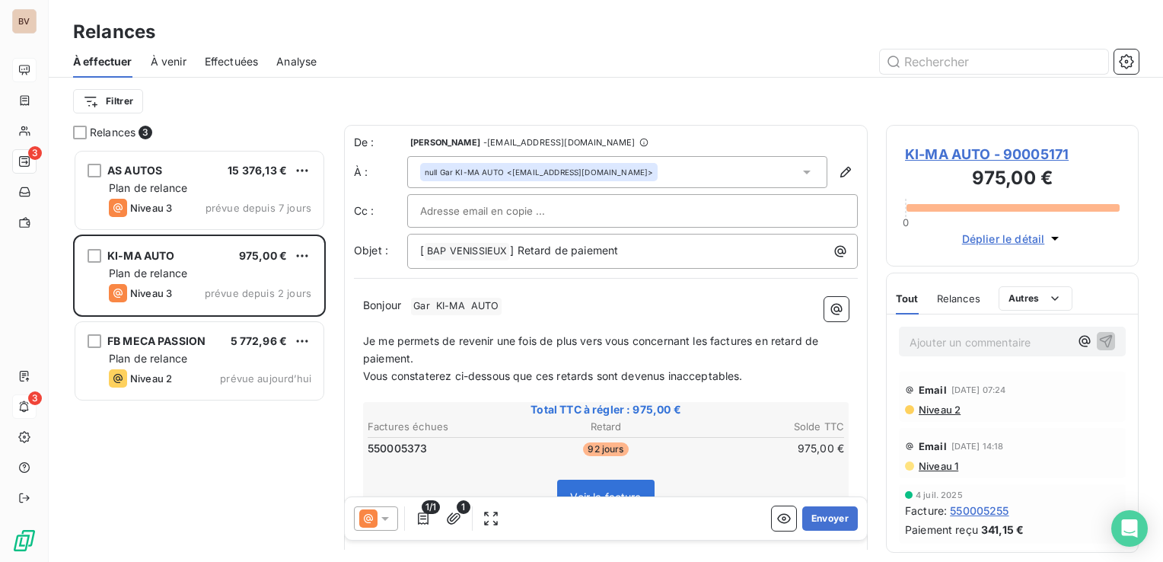
click at [218, 467] on div "AS AUTOS 15 376,13 € Plan de relance Niveau 3 prévue depuis 7 jours KI-MA AUTO …" at bounding box center [199, 355] width 253 height 413
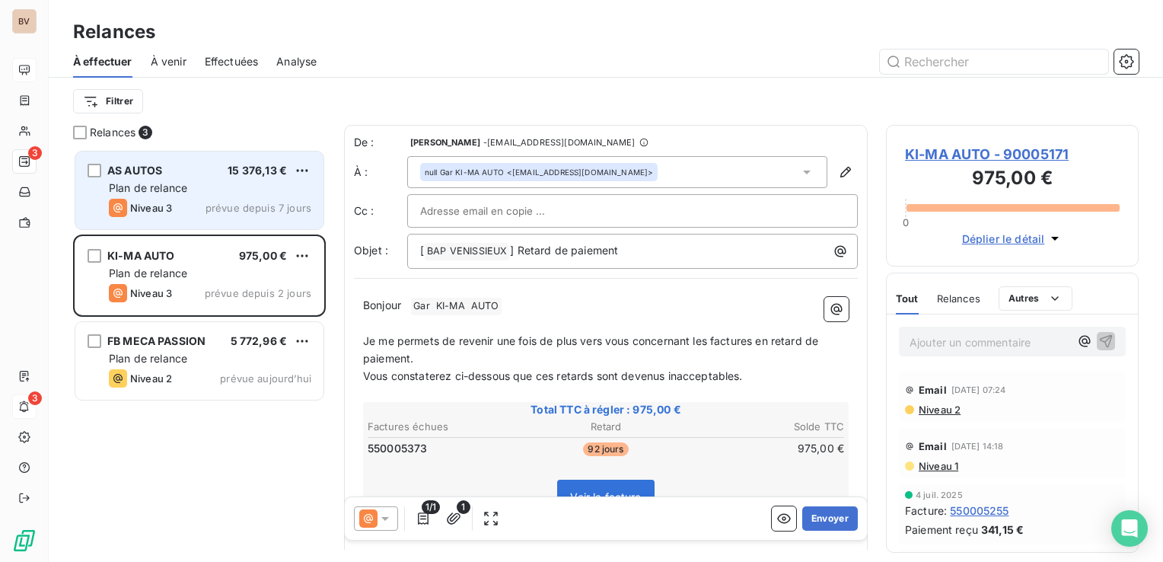
click at [168, 196] on div "AS AUTOS 15 376,13 € Plan de relance Niveau 3 prévue depuis 7 jours" at bounding box center [199, 191] width 248 height 78
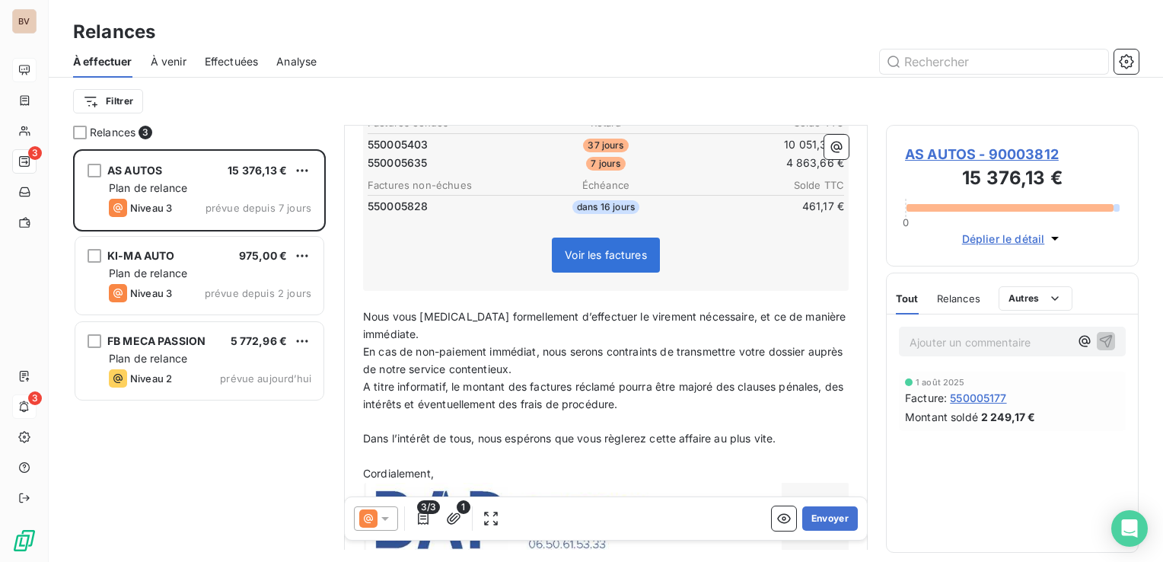
scroll to position [381, 0]
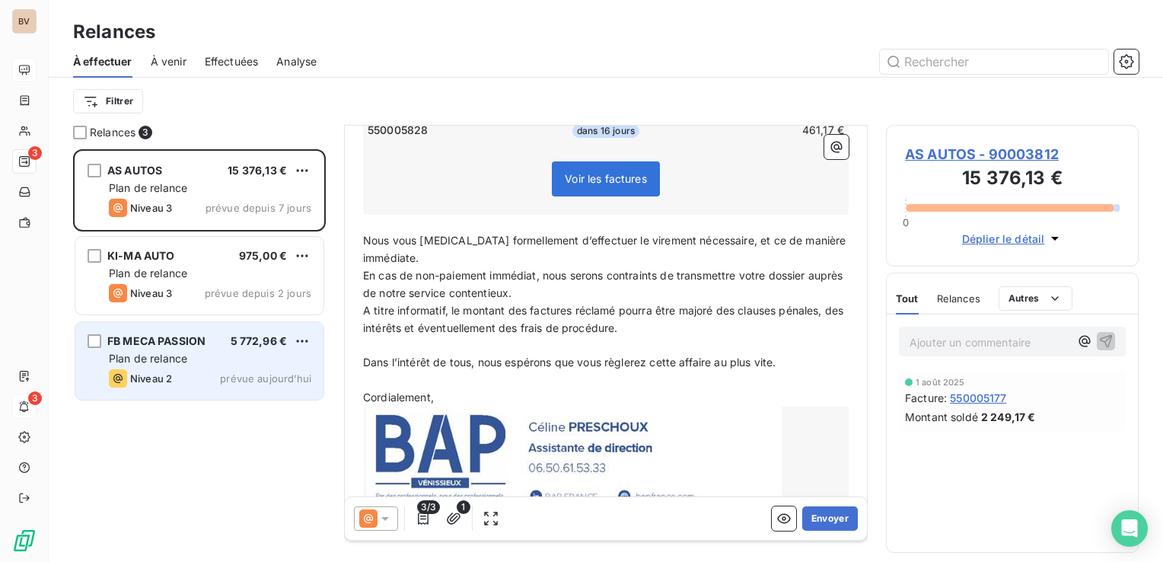
click at [119, 376] on icon "grid" at bounding box center [117, 378] width 9 height 9
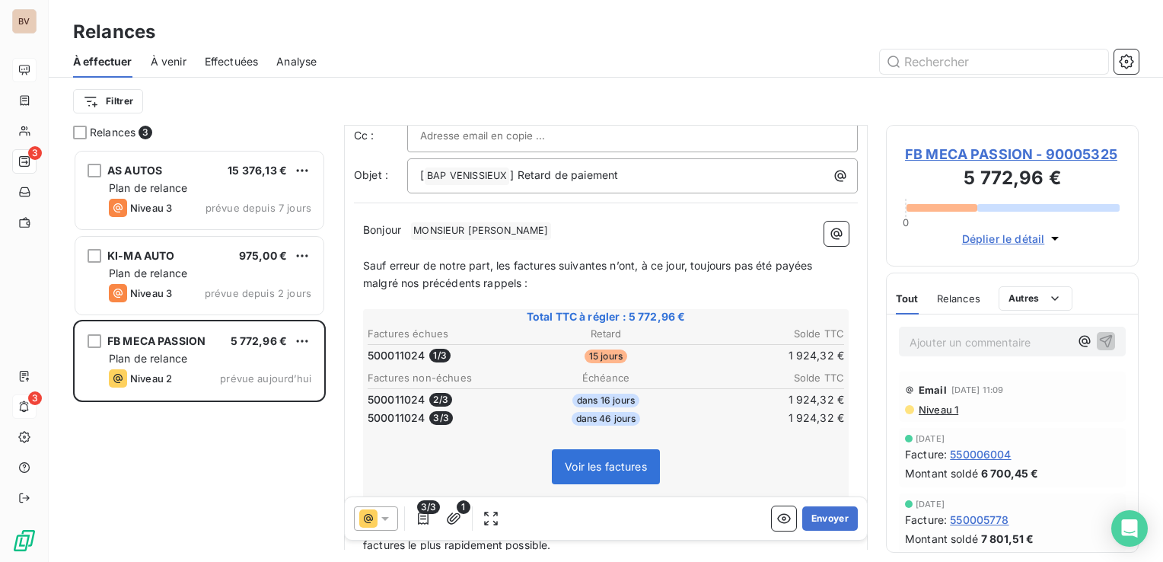
scroll to position [228, 0]
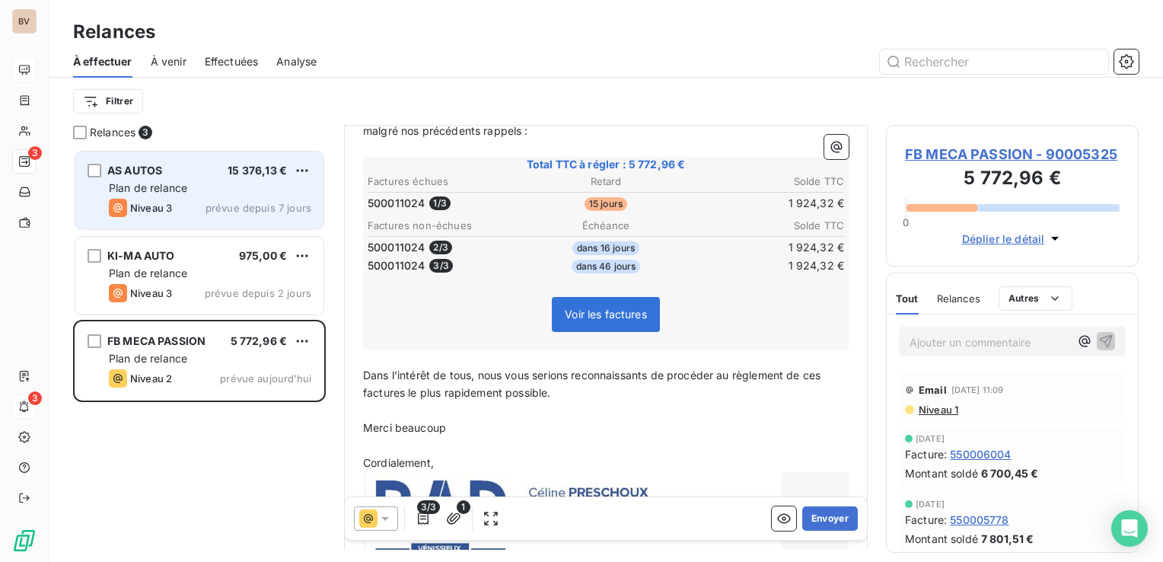
click at [203, 187] on div "Plan de relance" at bounding box center [210, 187] width 203 height 15
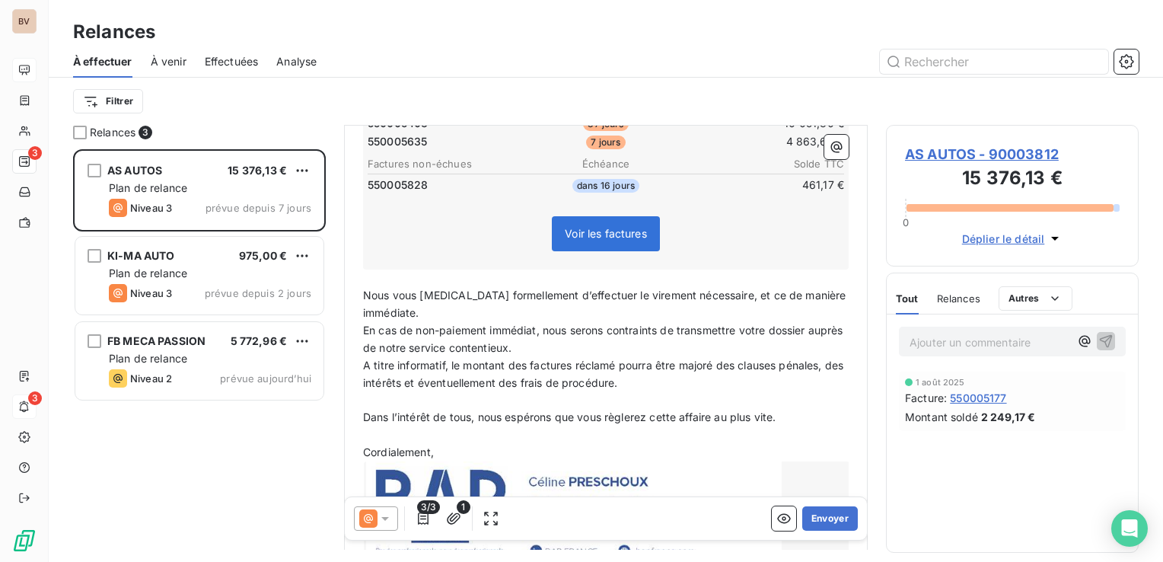
scroll to position [402, 0]
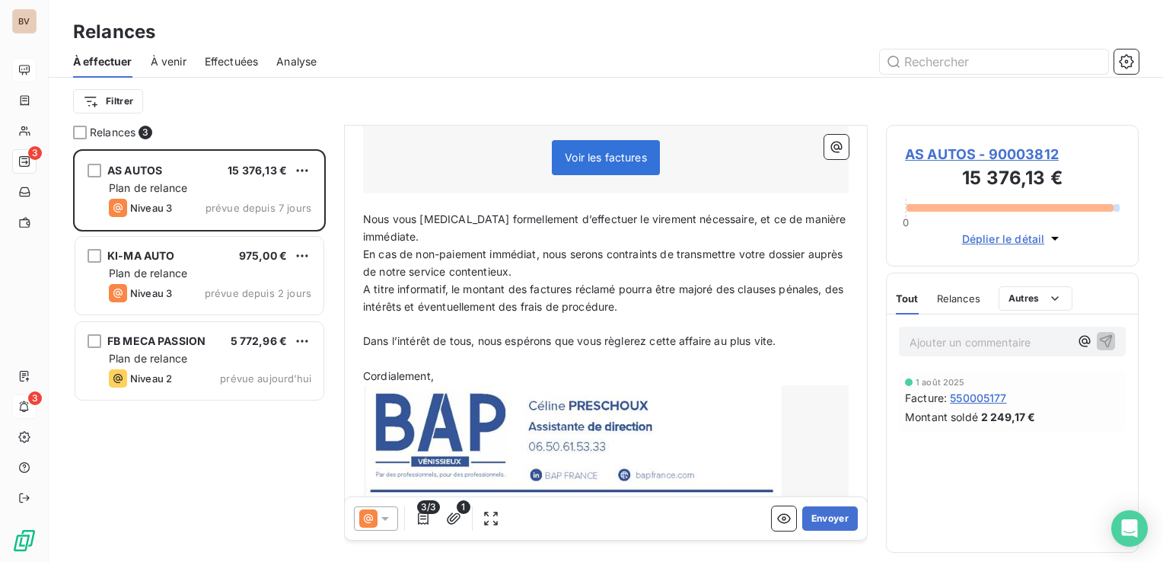
click at [582, 455] on div at bounding box center [607, 441] width 486 height 113
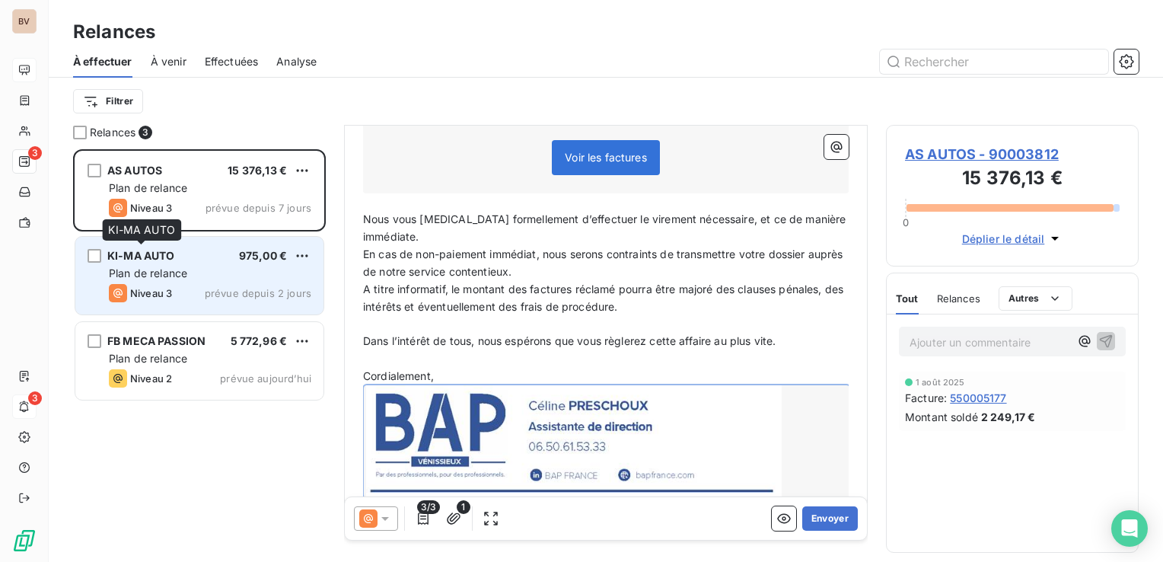
click at [142, 256] on span "KI-MA AUTO" at bounding box center [141, 255] width 68 height 13
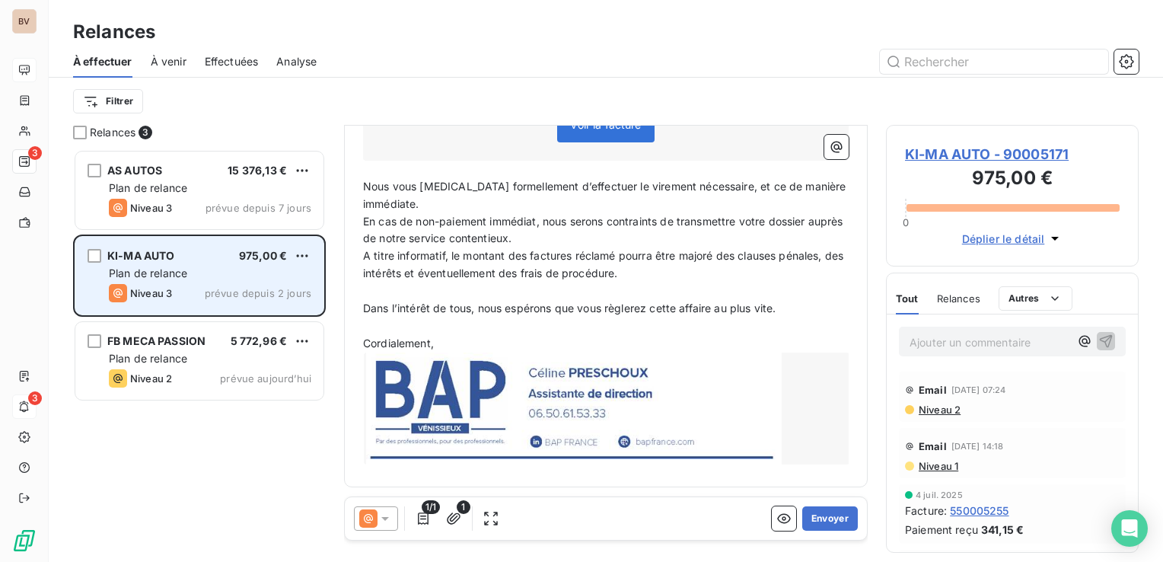
scroll to position [347, 0]
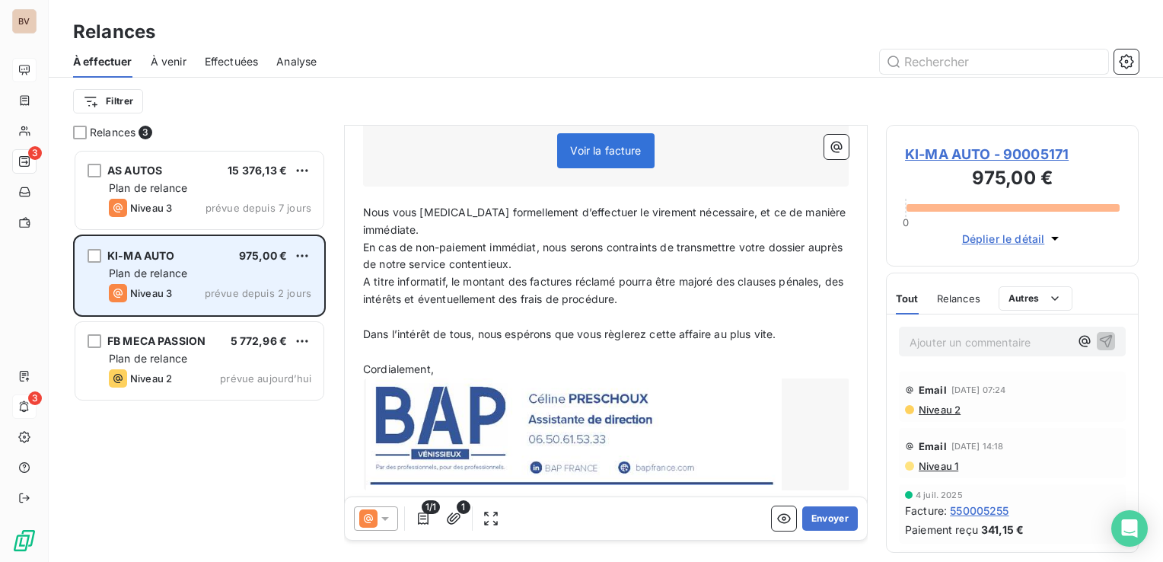
click at [178, 273] on span "Plan de relance" at bounding box center [148, 272] width 78 height 13
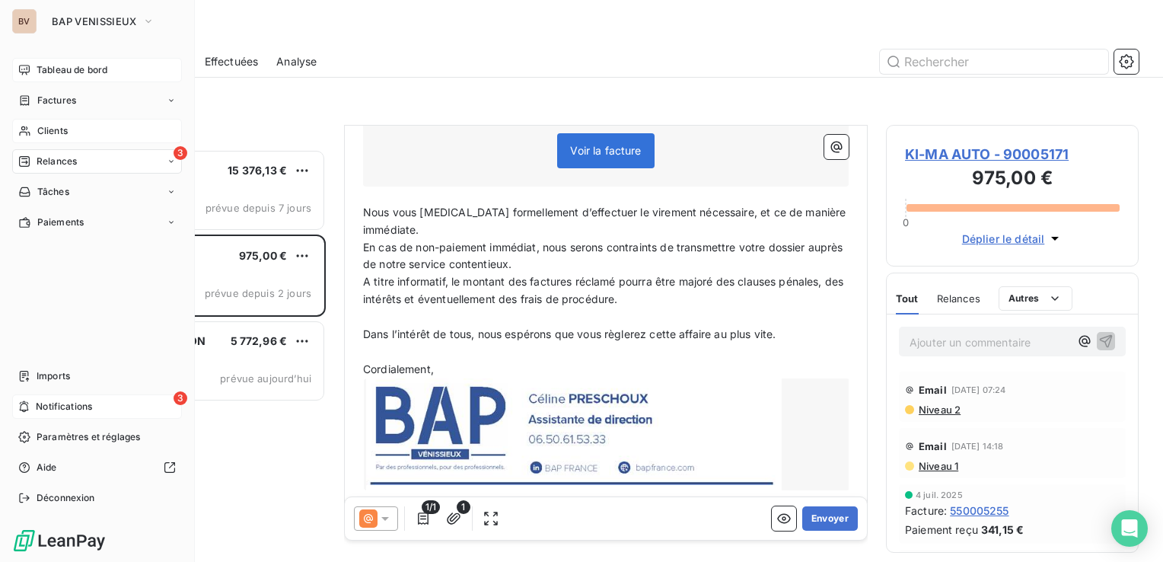
click at [65, 132] on span "Clients" at bounding box center [52, 131] width 30 height 14
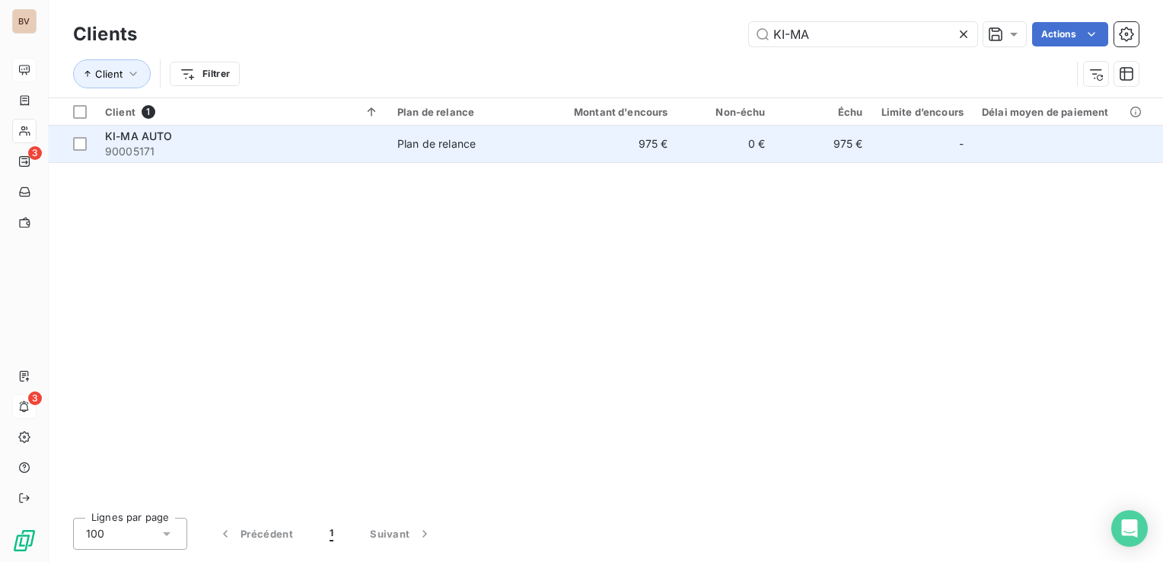
type input "KI-MA"
click at [137, 148] on span "90005171" at bounding box center [242, 151] width 274 height 15
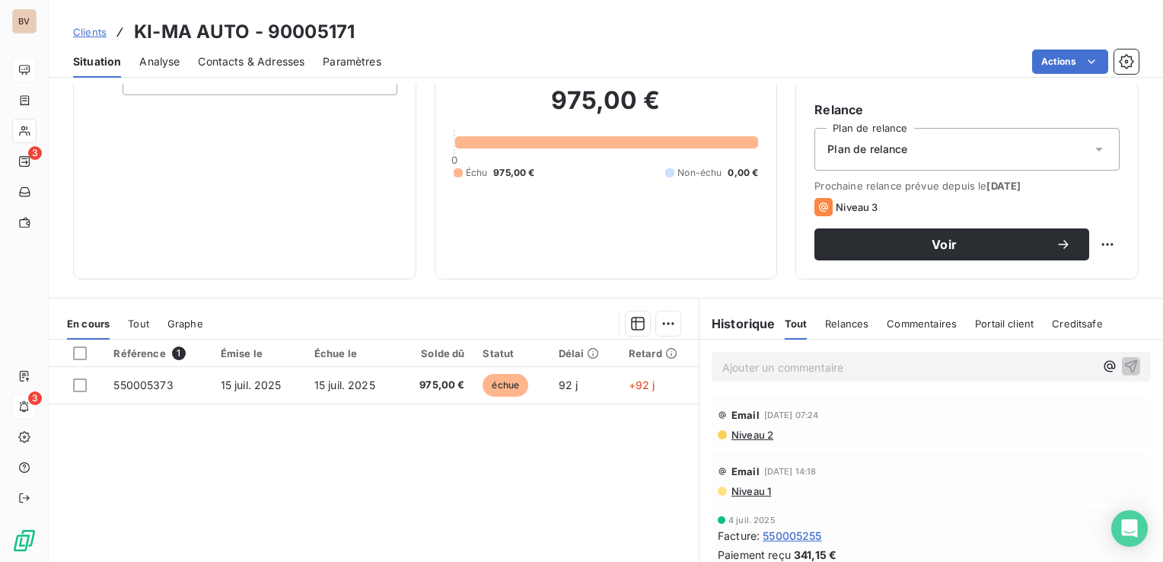
scroll to position [152, 0]
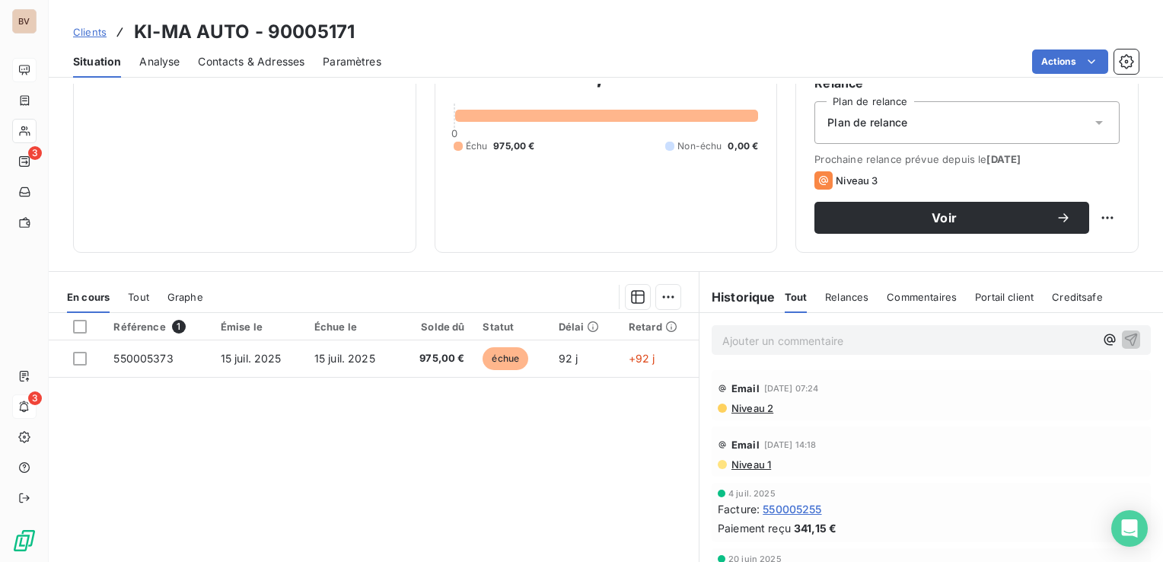
click at [1093, 126] on icon at bounding box center [1099, 122] width 15 height 15
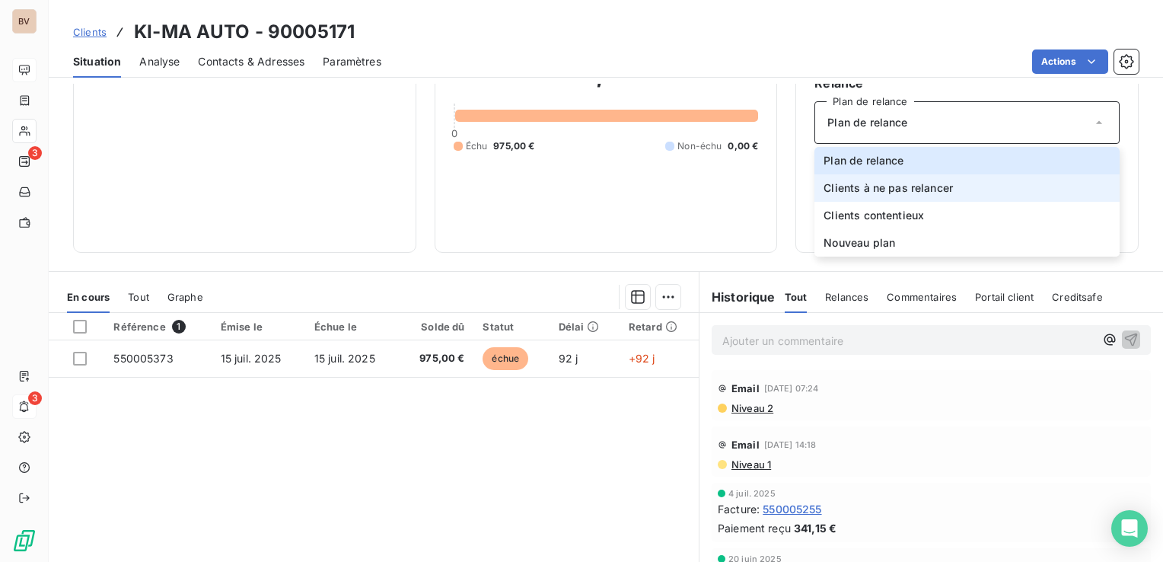
click at [843, 183] on span "Clients à ne pas relancer" at bounding box center [888, 187] width 129 height 15
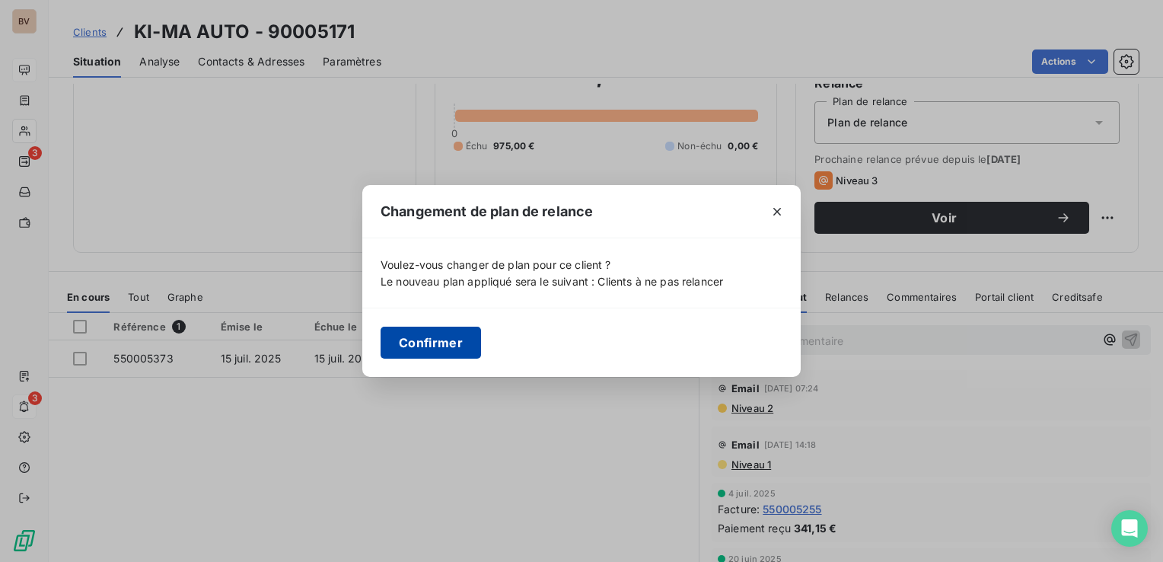
click at [457, 333] on button "Confirmer" at bounding box center [431, 343] width 100 height 32
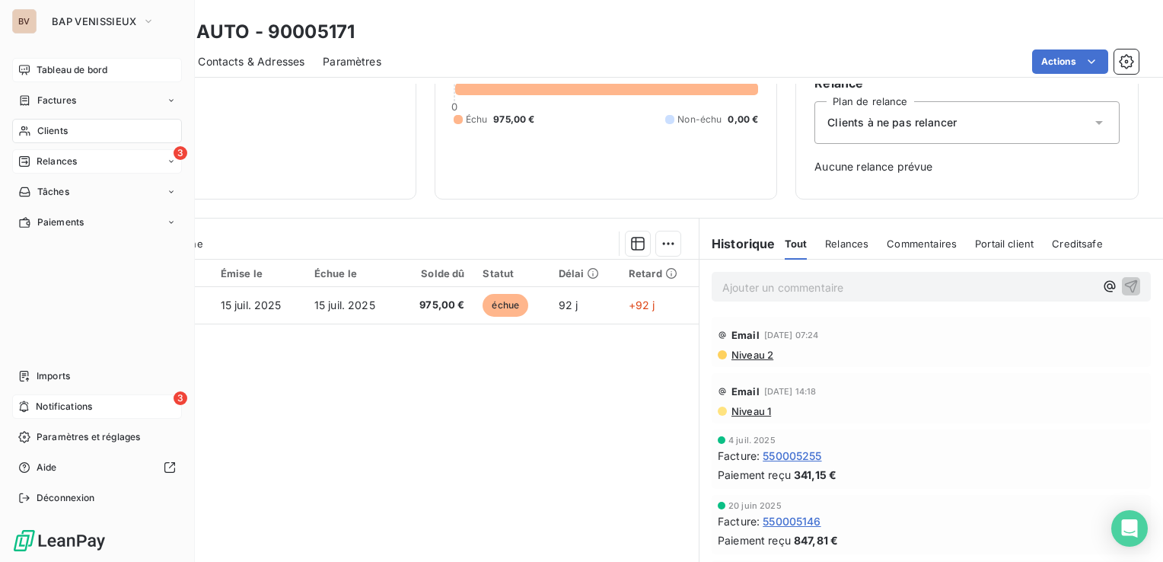
click at [79, 164] on div "3 Relances" at bounding box center [97, 161] width 170 height 24
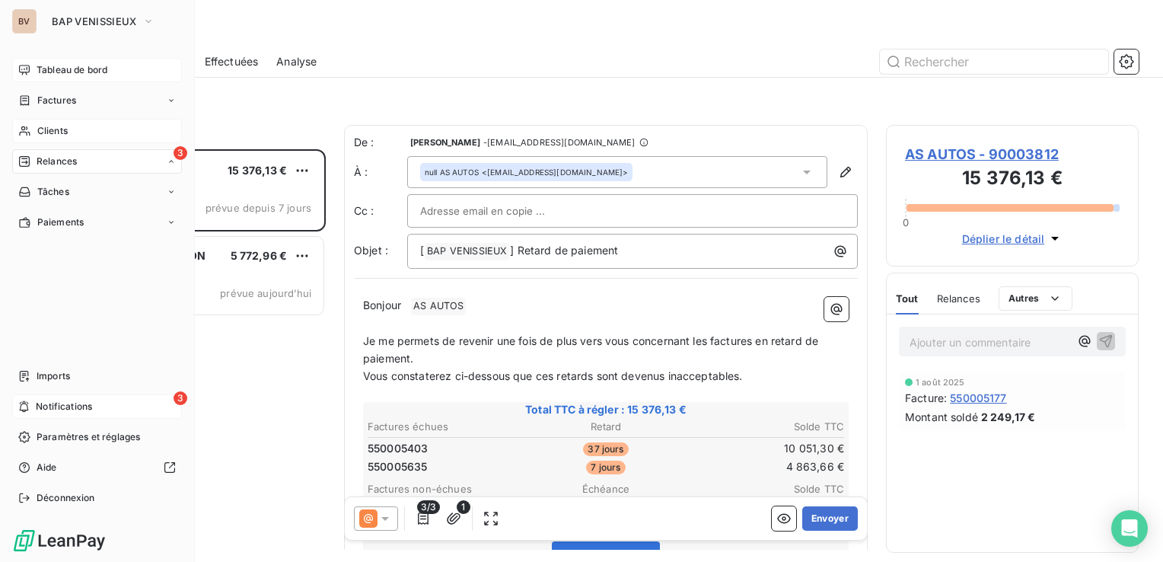
scroll to position [401, 241]
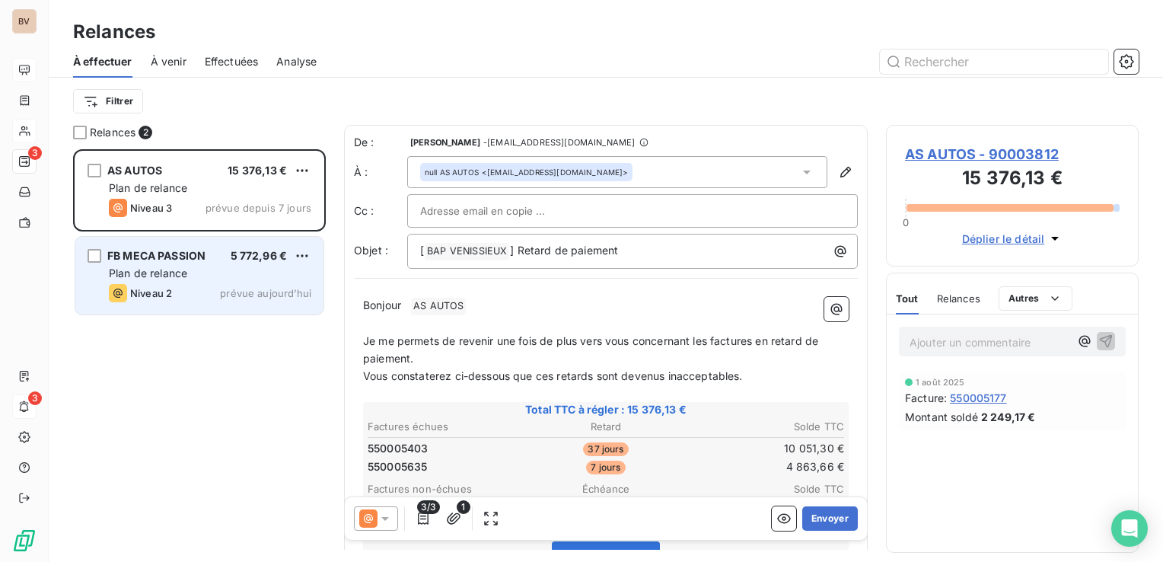
click at [183, 257] on span "FB MECA PASSION" at bounding box center [156, 255] width 98 height 13
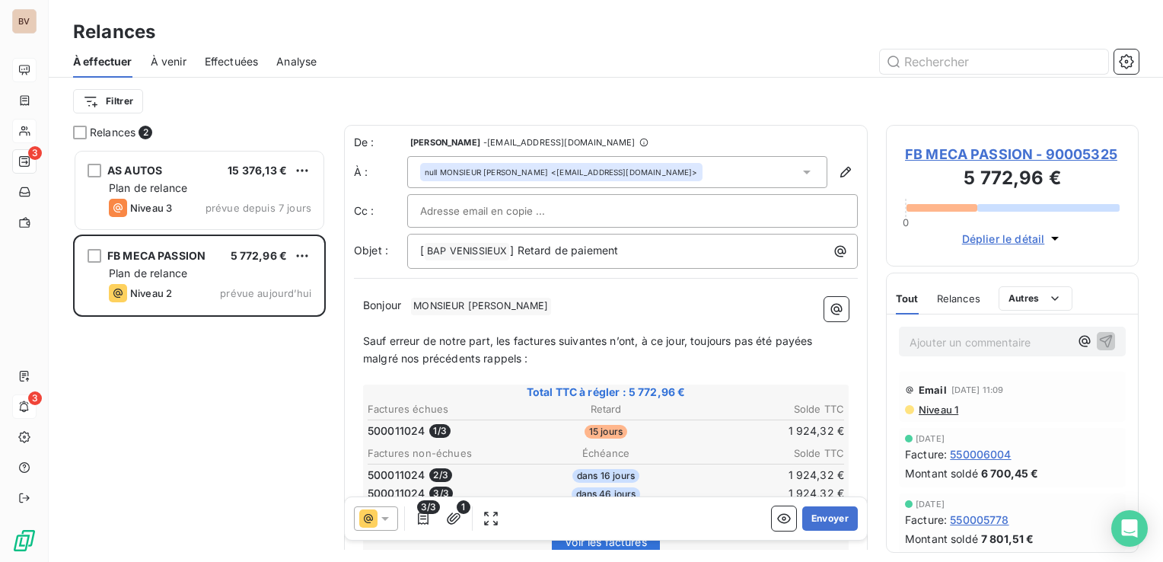
click at [174, 364] on div "AS AUTOS 15 376,13 € Plan de relance Niveau 3 prévue depuis 7 jours FB MECA PAS…" at bounding box center [199, 355] width 253 height 413
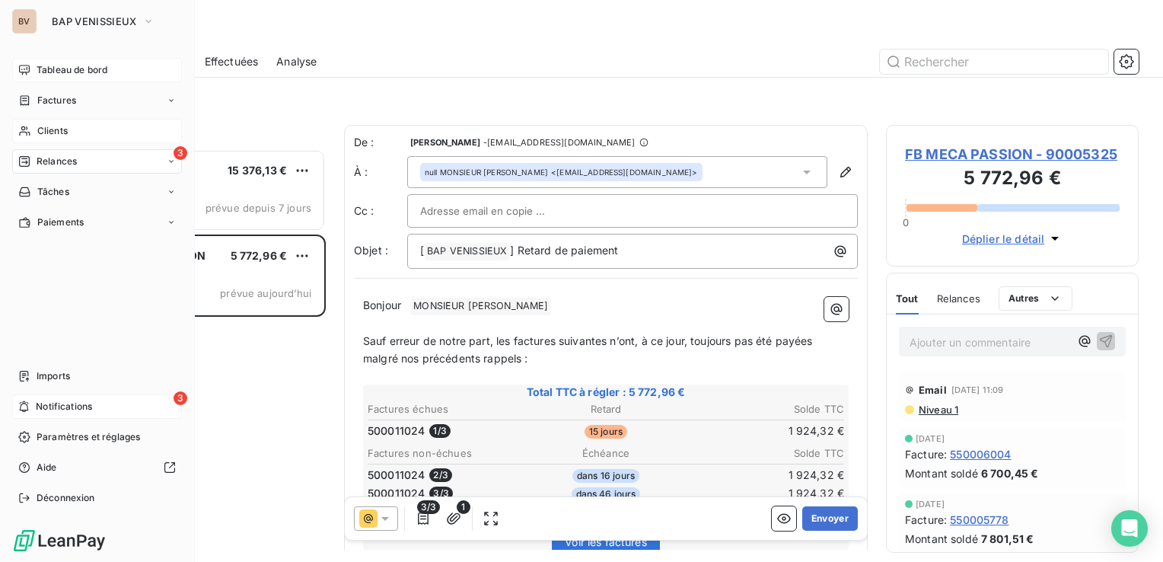
click at [43, 68] on span "Tableau de bord" at bounding box center [72, 70] width 71 height 14
